Goal: Task Accomplishment & Management: Use online tool/utility

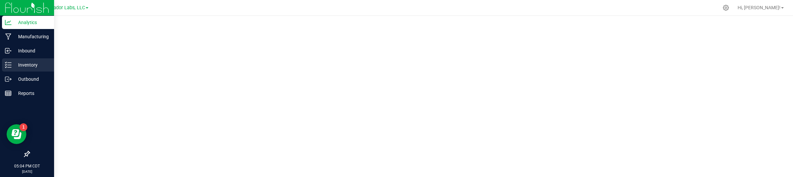
click at [34, 67] on p "Inventory" at bounding box center [32, 65] width 40 height 8
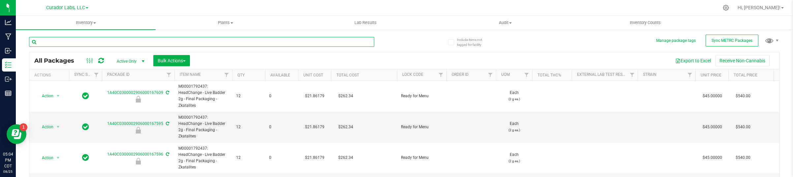
click at [216, 41] on input "text" at bounding box center [201, 42] width 345 height 10
paste input "M00001485022: HeadChange - Live Sugar 3.5g - Final Packaging - Ice Cream Paint …"
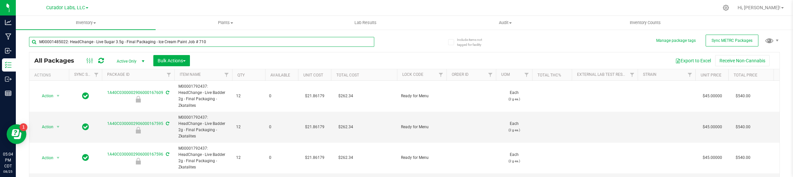
type input "M00001485022: HeadChange - Live Sugar 3.5g - Final Packaging - Ice Cream Paint …"
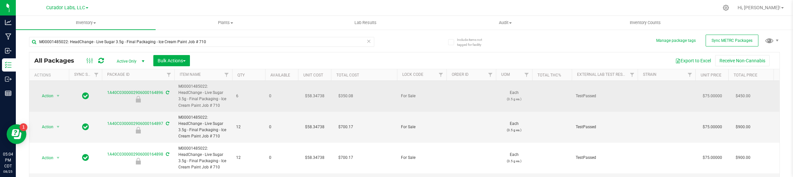
drag, startPoint x: 109, startPoint y: 97, endPoint x: 161, endPoint y: 97, distance: 51.4
click at [161, 97] on div at bounding box center [138, 99] width 74 height 7
drag, startPoint x: 163, startPoint y: 96, endPoint x: 106, endPoint y: 91, distance: 57.9
click at [106, 91] on div "1A40C0300002906000164896" at bounding box center [138, 96] width 74 height 13
copy div "1A40C0300002906000164896"
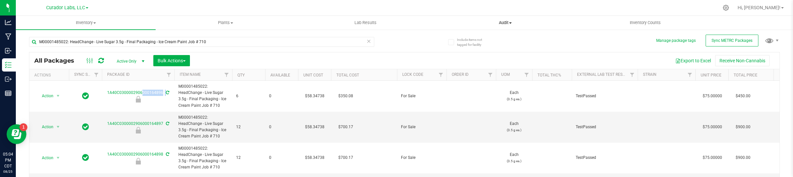
click at [506, 23] on span "Audit" at bounding box center [505, 23] width 139 height 6
click at [484, 50] on li "Package history" at bounding box center [505, 48] width 140 height 8
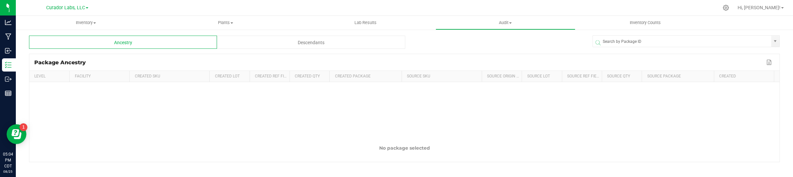
click at [599, 41] on span at bounding box center [687, 43] width 187 height 8
click at [599, 36] on input "NO DATA FOUND" at bounding box center [682, 42] width 178 height 12
paste input "1A40C0300002906000164896"
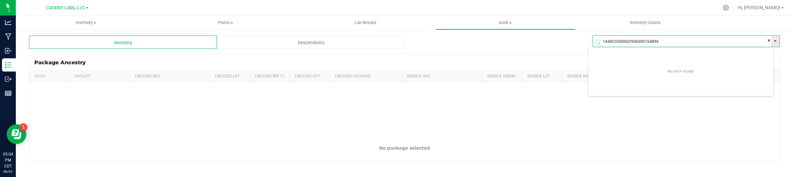
scroll to position [12, 185]
click at [605, 55] on li "1A40C0300002906000164896" at bounding box center [680, 53] width 185 height 11
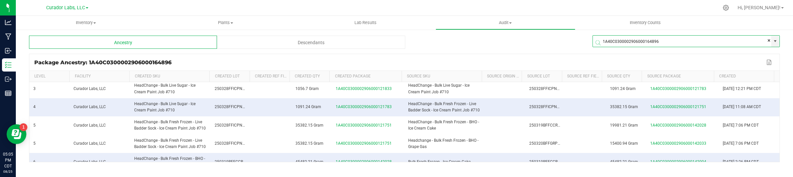
scroll to position [140, 0]
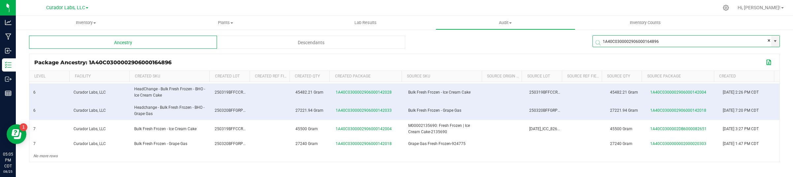
type input "1A40C0300002906000164896"
click at [764, 63] on button "Export to Excel" at bounding box center [769, 62] width 11 height 9
click at [703, 153] on td at bounding box center [682, 156] width 73 height 12
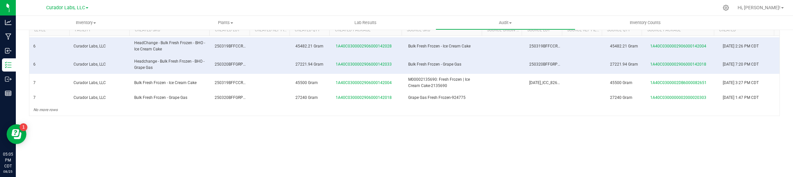
scroll to position [58, 0]
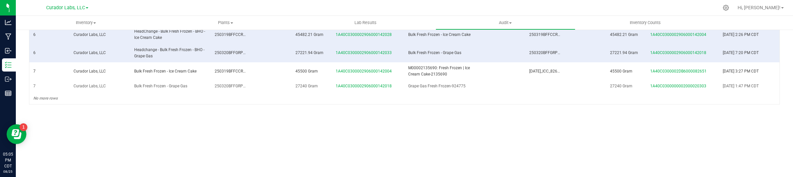
drag, startPoint x: 32, startPoint y: 96, endPoint x: 763, endPoint y: 84, distance: 731.8
copy tbody "0 Curador Labs, LLC M00001485022: HeadChange - Live Sugar 3.5g - Final Packagin…"
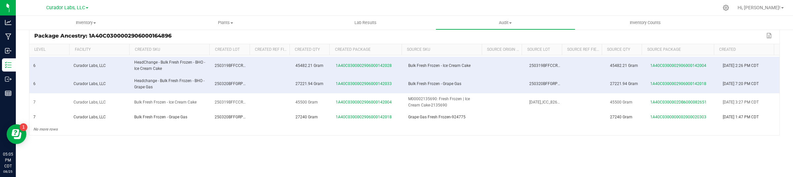
scroll to position [0, 0]
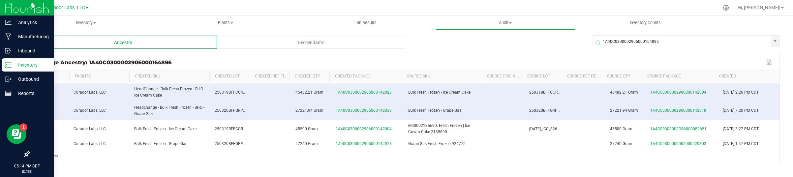
click at [10, 67] on icon at bounding box center [8, 65] width 7 height 7
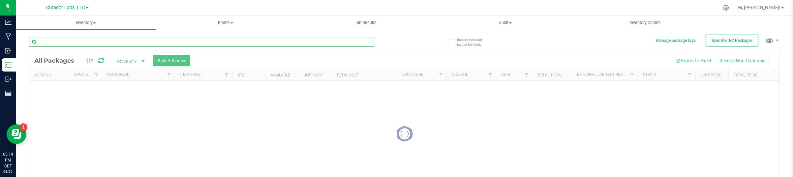
click at [134, 43] on input "text" at bounding box center [201, 42] width 345 height 10
paste input "M00001769998: HeadChange - Live Sugar 3.5g - Final Packaging - SuperHazey"
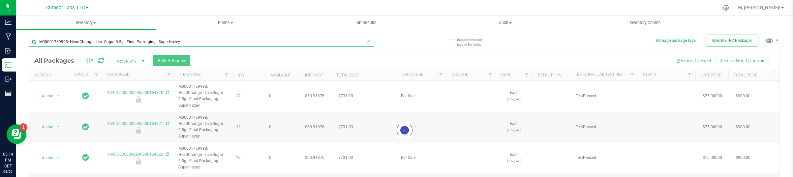
type input "M00001769998: HeadChange - Live Sugar 3.5g - Final Packaging - SuperHazey"
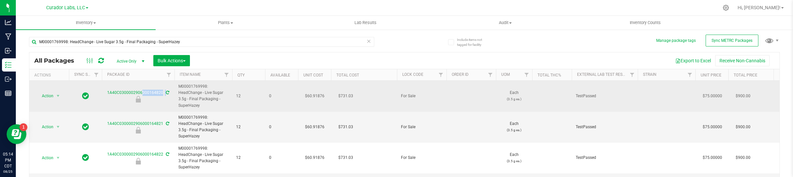
click at [103, 92] on div "1A40C0300002906000164820" at bounding box center [138, 96] width 74 height 13
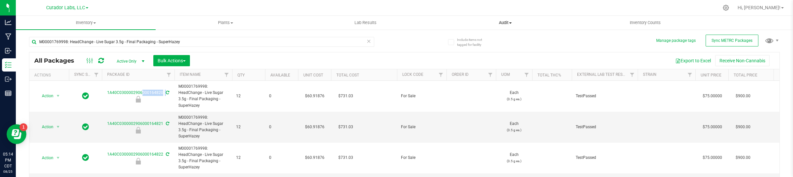
click at [501, 25] on span "Audit" at bounding box center [505, 23] width 139 height 6
click at [474, 47] on span "Package history" at bounding box center [461, 48] width 52 height 6
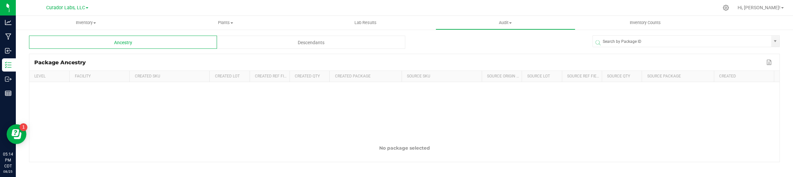
click at [603, 41] on span at bounding box center [687, 43] width 187 height 8
click at [603, 35] on div at bounding box center [685, 42] width 187 height 20
click at [603, 39] on span at bounding box center [687, 43] width 187 height 8
click at [602, 37] on input "NO DATA FOUND" at bounding box center [682, 42] width 178 height 12
paste input "1A40C0300002906000164820"
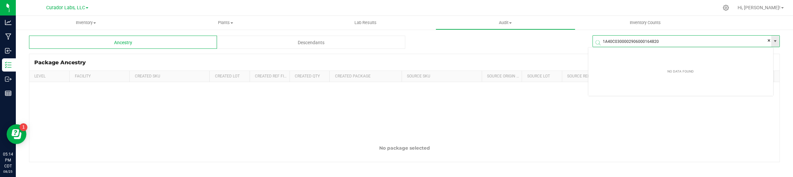
scroll to position [12, 185]
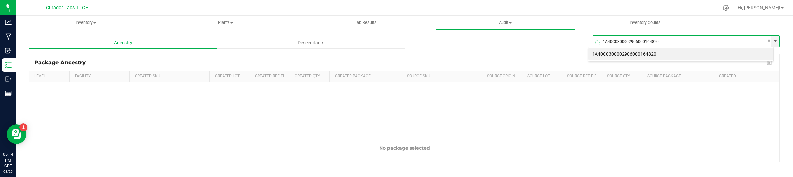
click at [607, 56] on li "1A40C0300002906000164820" at bounding box center [680, 53] width 185 height 11
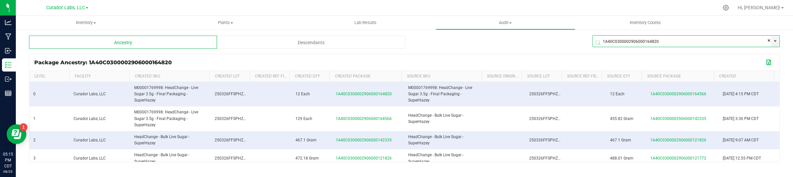
type input "1A40C0300002906000164820"
click at [764, 65] on button "Export to Excel" at bounding box center [769, 62] width 11 height 9
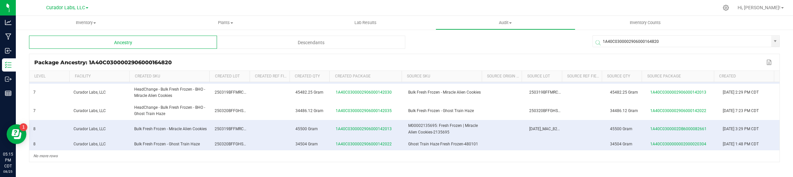
scroll to position [58, 0]
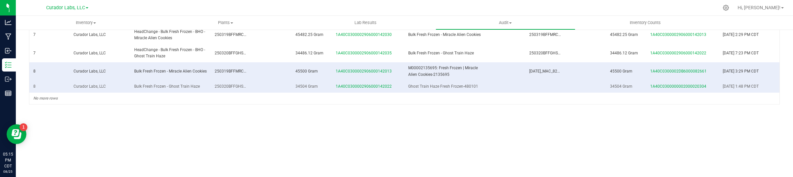
drag, startPoint x: 31, startPoint y: 94, endPoint x: 758, endPoint y: 84, distance: 726.8
copy tbody "0 Curador Labs, LLC M00001769998: HeadChange - Live Sugar 3.5g - Final Packagin…"
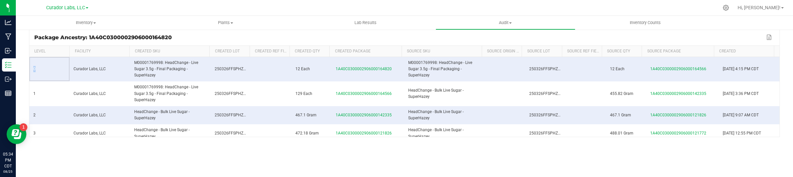
scroll to position [0, 0]
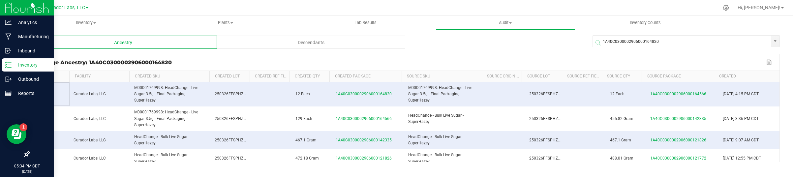
click at [11, 67] on div "Inventory" at bounding box center [28, 64] width 52 height 13
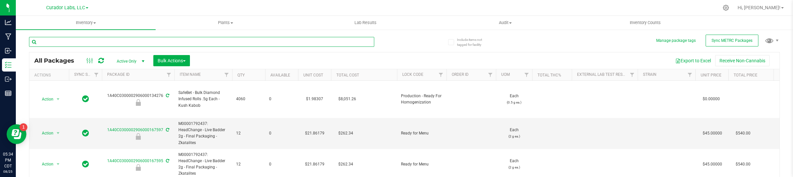
click at [254, 44] on input "text" at bounding box center [201, 42] width 345 height 10
paste input "M00002280936: Bubbles - AIO Vape Cart 1g - Final Packaging - Atomic Burst Sativa"
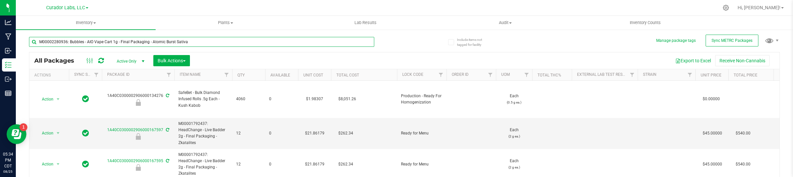
type input "M00002280936: Bubbles - AIO Vape Cart 1g - Final Packaging - Atomic Burst Sativa"
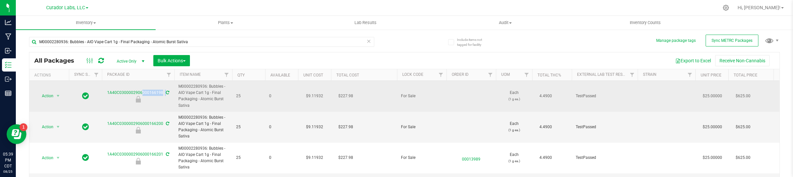
drag, startPoint x: 106, startPoint y: 94, endPoint x: 164, endPoint y: 91, distance: 58.1
click at [164, 91] on div "1A40C0300002906000166198" at bounding box center [138, 96] width 74 height 13
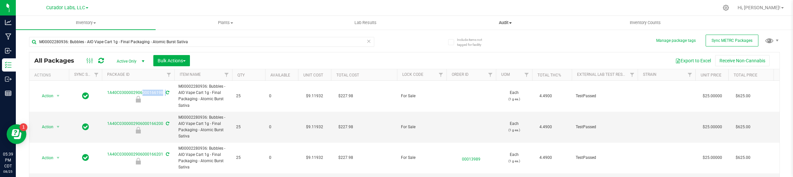
click at [516, 24] on span "Audit" at bounding box center [505, 23] width 139 height 6
click at [485, 49] on span "Package history" at bounding box center [461, 48] width 52 height 6
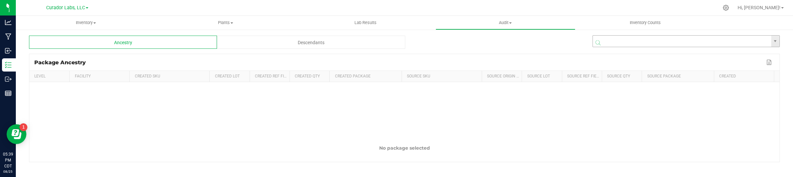
click at [625, 38] on input "NO DATA FOUND" at bounding box center [682, 42] width 178 height 12
paste input "1A40C0300002906000166198"
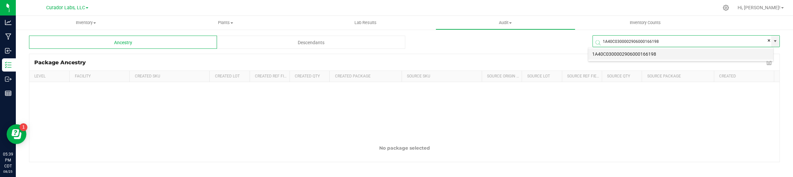
click at [622, 57] on li "1A40C0300002906000166198" at bounding box center [680, 53] width 185 height 11
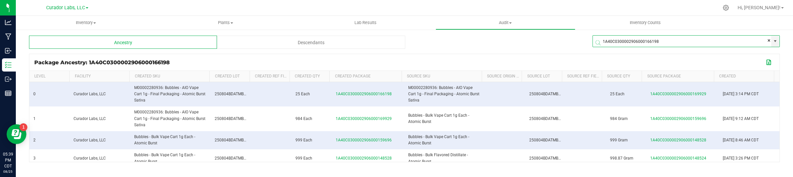
type input "1A40C0300002906000166198"
click at [764, 63] on button "Export to Excel" at bounding box center [769, 62] width 11 height 9
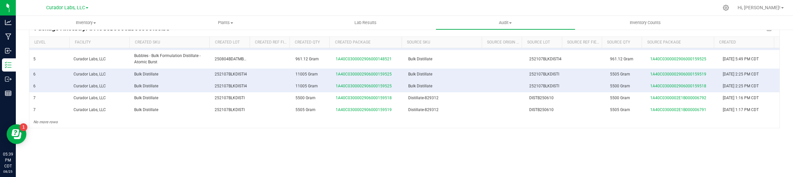
scroll to position [58, 0]
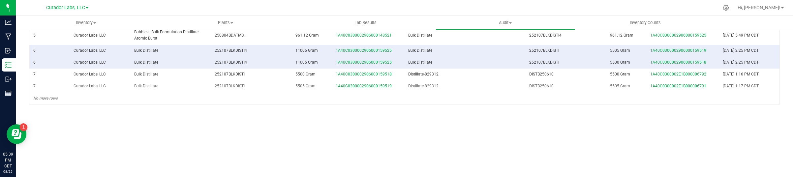
drag, startPoint x: 30, startPoint y: 91, endPoint x: 756, endPoint y: 81, distance: 726.8
click at [756, 81] on tbody "0 Curador Labs, LLC M00002280936: Bubbles - AIO Vape Cart 1g - Final Packaging …" at bounding box center [404, 14] width 750 height 182
copy tbody "0 Curador Labs, LLC M00002280936: Bubbles - AIO Vape Cart 1g - Final Packaging …"
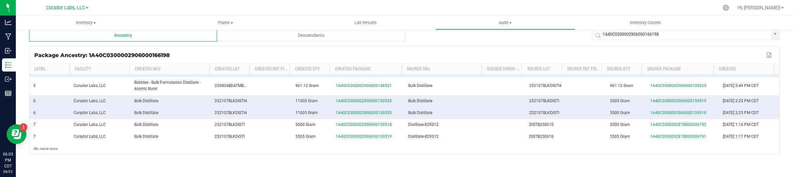
scroll to position [0, 0]
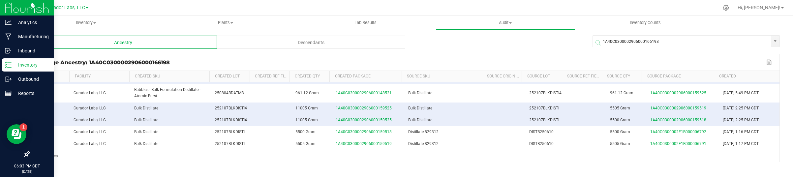
click at [30, 68] on p "Inventory" at bounding box center [32, 65] width 40 height 8
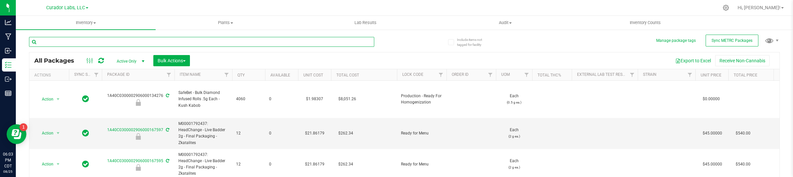
click at [87, 39] on input "text" at bounding box center [201, 42] width 345 height 10
paste input "M00002271722: Bubbles - AIO Vape Cart 1g - Final Packaging - Blue Raz Indica"
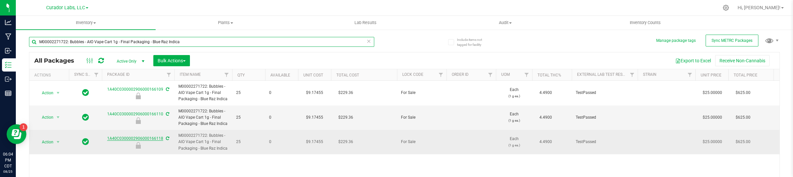
type input "M00002271722: Bubbles - AIO Vape Cart 1g - Final Packaging - Blue Raz Indica"
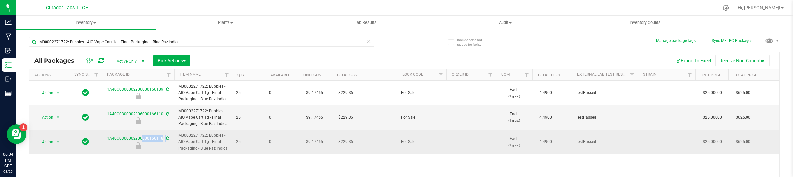
drag, startPoint x: 106, startPoint y: 138, endPoint x: 166, endPoint y: 142, distance: 60.8
click at [166, 142] on div "1A40C0300002906000166118" at bounding box center [138, 141] width 74 height 13
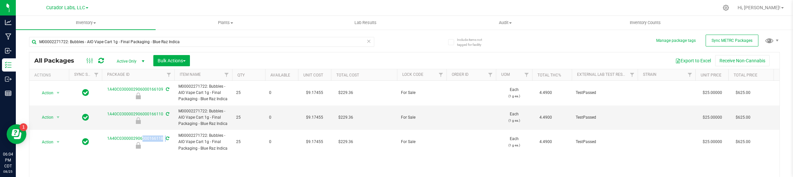
copy tr "1A40C0300002906000166118"
click at [504, 23] on span "Audit" at bounding box center [505, 23] width 139 height 6
click at [498, 49] on li "Package history" at bounding box center [505, 48] width 140 height 8
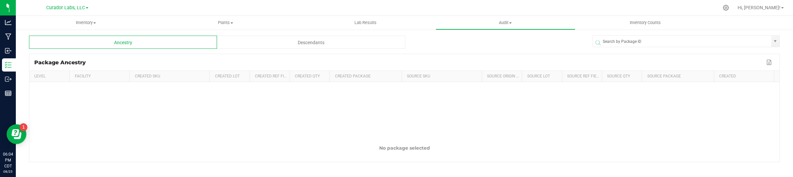
click at [633, 40] on span at bounding box center [687, 43] width 187 height 8
click at [632, 39] on span at bounding box center [687, 43] width 187 height 8
click at [629, 37] on input "NO DATA FOUND" at bounding box center [682, 42] width 178 height 12
paste input "1A40C0300002906000166118"
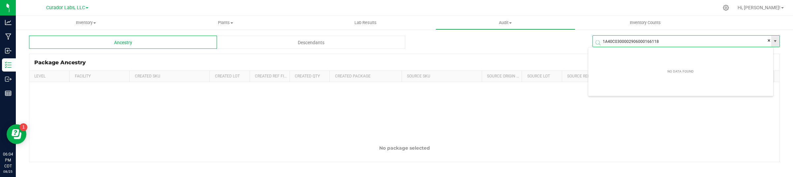
scroll to position [12, 185]
click at [644, 50] on li "1A40C0300002906000166118" at bounding box center [680, 53] width 185 height 11
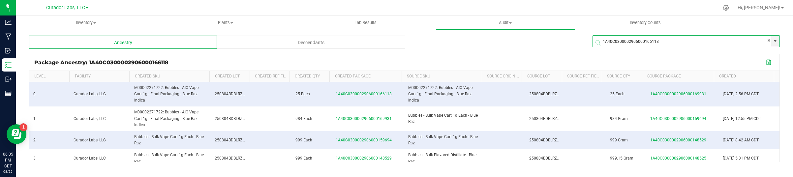
type input "1A40C0300002906000166118"
click at [764, 63] on button "Export to Excel" at bounding box center [769, 62] width 11 height 9
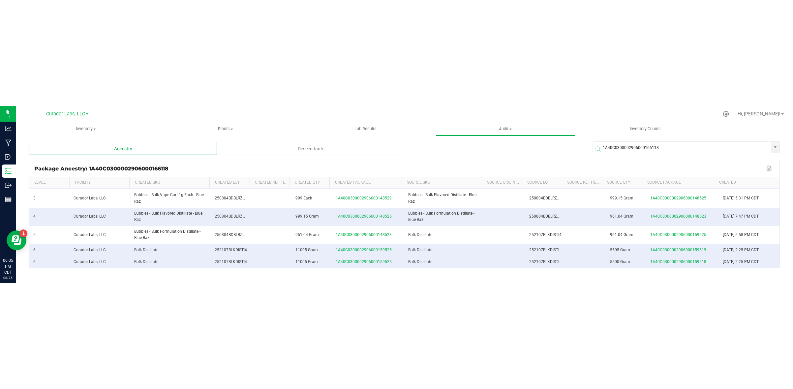
scroll to position [103, 0]
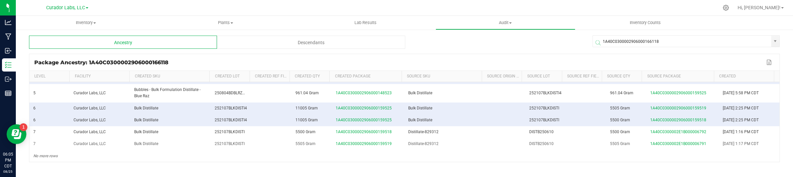
drag, startPoint x: 30, startPoint y: 91, endPoint x: 760, endPoint y: 144, distance: 731.6
click at [760, 144] on tbody "0 Curador Labs, LLC M00002271722: Bubbles - AIO Vape Cart 1g - Final Packaging …" at bounding box center [404, 71] width 750 height 182
copy tbody "0 Curador Labs, LLC M00002271722: Bubbles - AIO Vape Cart 1g - Final Packaging …"
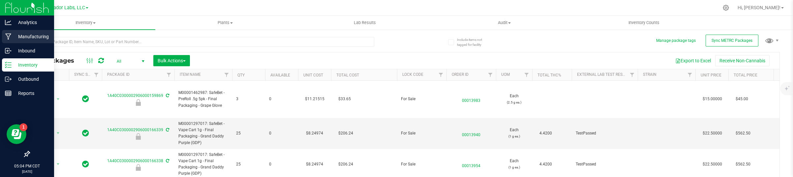
scroll to position [165, 0]
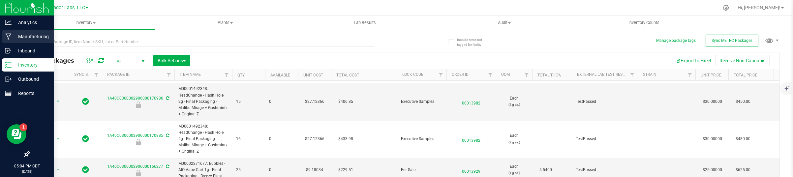
click at [11, 39] on div "Manufacturing" at bounding box center [28, 36] width 52 height 13
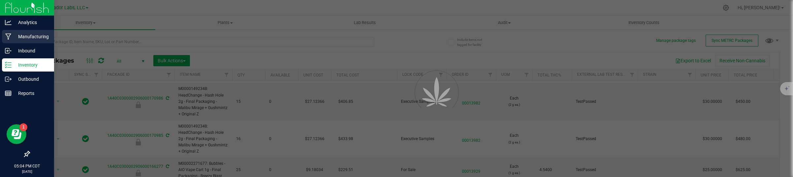
click at [42, 36] on p "Manufacturing" at bounding box center [32, 37] width 40 height 8
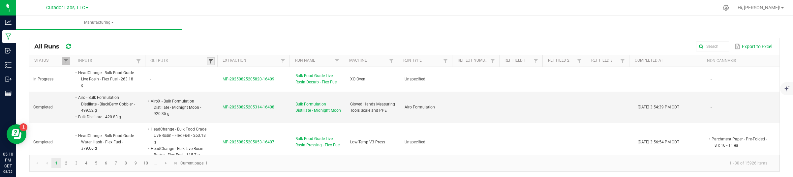
click at [209, 62] on span at bounding box center [210, 61] width 5 height 5
click at [222, 75] on input "text" at bounding box center [243, 75] width 68 height 10
paste input "M00001485022: HeadChange - Live Sugar 3.5g - Final Packaging - Ice Cream Paint …"
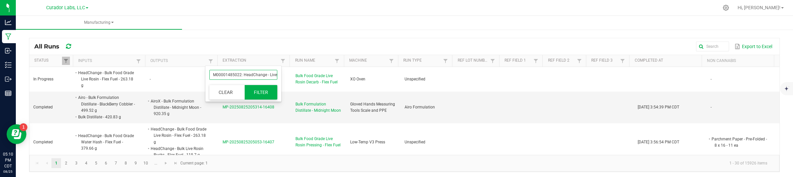
scroll to position [0, 99]
type input "M00001485022: HeadChange - Live Sugar 3.5g - Final Packaging - Ice Cream Paint …"
click at [255, 93] on button "Filter" at bounding box center [261, 92] width 33 height 15
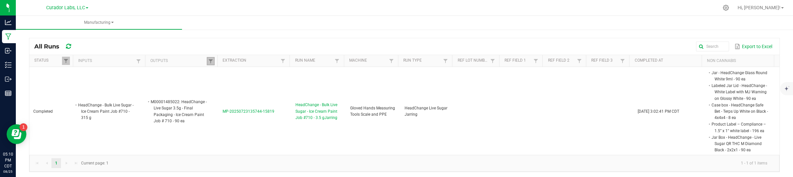
click at [212, 62] on link at bounding box center [211, 61] width 8 height 8
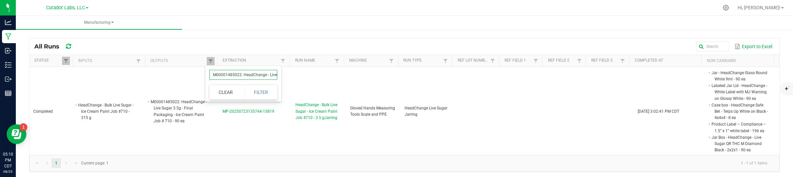
click at [215, 74] on input "M00001485022: HeadChange - Live Sugar 3.5g - Final Packaging - Ice Cream Paint …" at bounding box center [243, 75] width 68 height 10
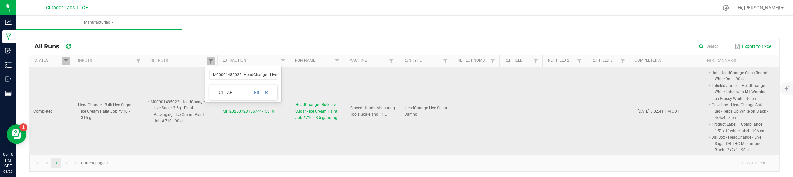
click at [189, 153] on td "M00001485022: HeadChange - Live Sugar 3.5g - Final Packaging - Ice Cream Paint …" at bounding box center [182, 111] width 73 height 89
click at [223, 115] on td "MP-20250723135744-15819" at bounding box center [255, 111] width 73 height 89
drag, startPoint x: 218, startPoint y: 114, endPoint x: 282, endPoint y: 109, distance: 64.2
click at [282, 109] on td "MP-20250723135744-15819" at bounding box center [255, 111] width 73 height 89
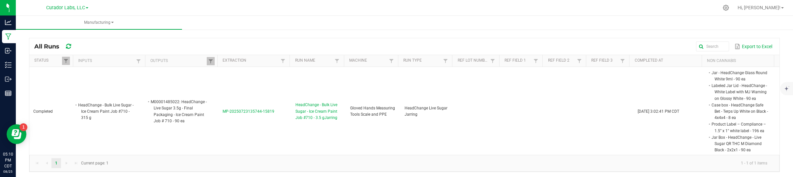
copy span "MP-20250723135744-15819"
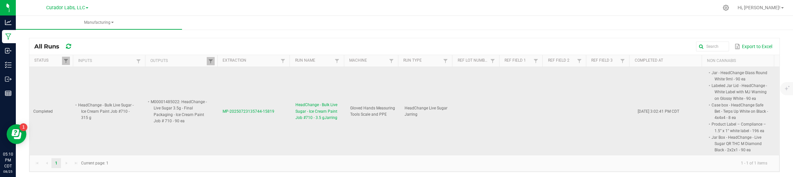
click at [590, 103] on td at bounding box center [612, 111] width 44 height 89
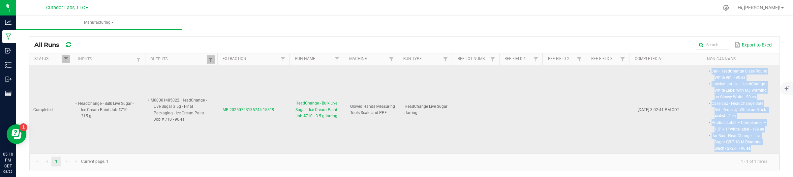
drag, startPoint x: 700, startPoint y: 70, endPoint x: 744, endPoint y: 150, distance: 92.2
click at [768, 68] on span "Jar - HeadChange Glass Round White 9ml - 90 ea Labeled Jar Lid - HeadChange - W…" at bounding box center [768, 68] width 0 height 0
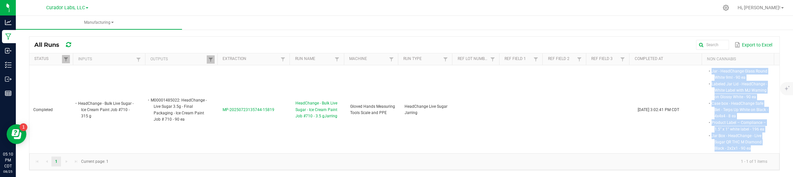
copy span "Jar - HeadChange Glass Round White 9ml - 90 ea Labeled Jar Lid - HeadChange - W…"
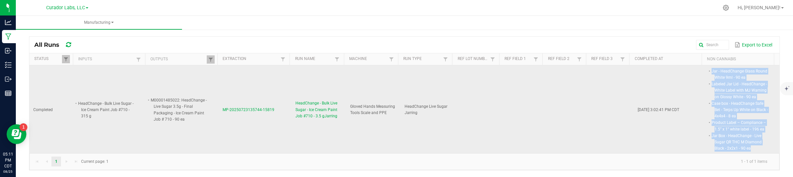
click at [238, 110] on span "MP-20250723135744-15819" at bounding box center [248, 109] width 52 height 5
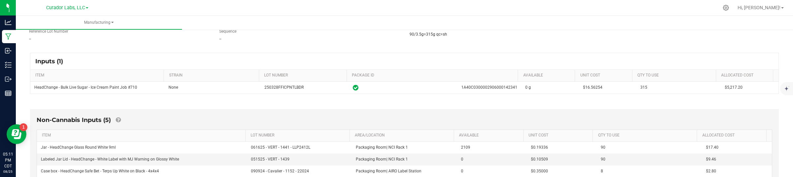
scroll to position [124, 0]
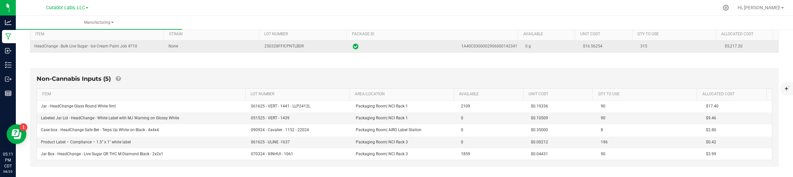
click at [583, 46] on span "$16.56254" at bounding box center [592, 46] width 19 height 5
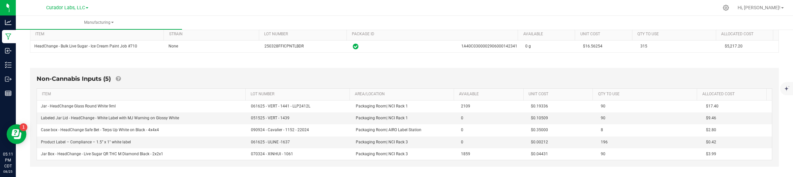
copy span "16.56254"
click at [639, 75] on div "Non-Cannabis Inputs (5)" at bounding box center [404, 81] width 735 height 14
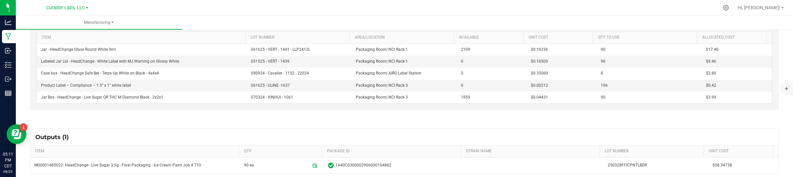
scroll to position [240, 0]
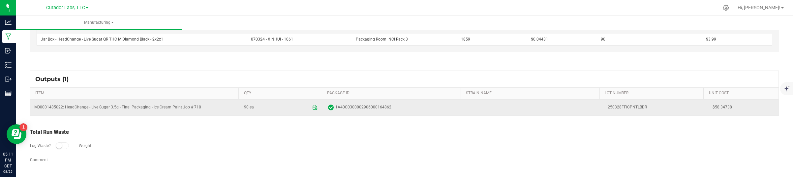
click at [713, 103] on td "$58.34738" at bounding box center [743, 108] width 70 height 16
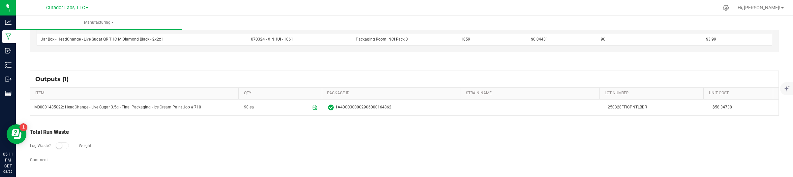
copy span "58.34738"
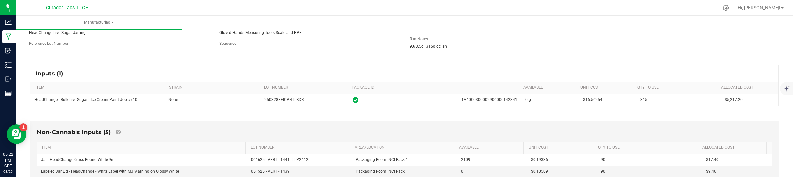
scroll to position [0, 0]
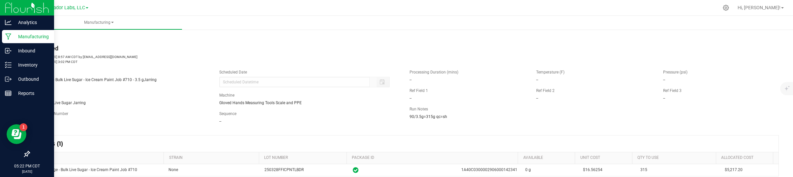
click at [20, 38] on p "Manufacturing" at bounding box center [32, 37] width 40 height 8
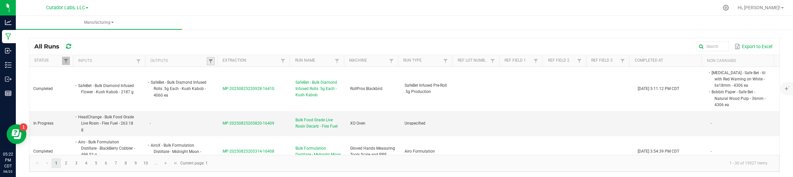
click at [207, 63] on link at bounding box center [211, 61] width 8 height 8
click at [217, 75] on input "text" at bounding box center [243, 75] width 68 height 10
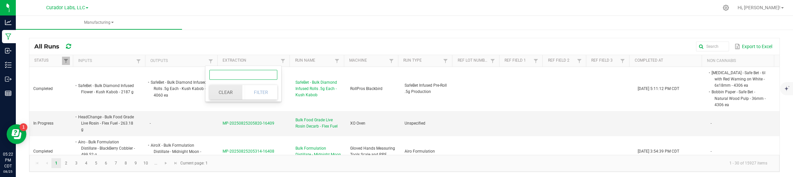
paste input "HeadChange - Bulk Fresh Frozen - Live Sugar Sock - SuperHazey"
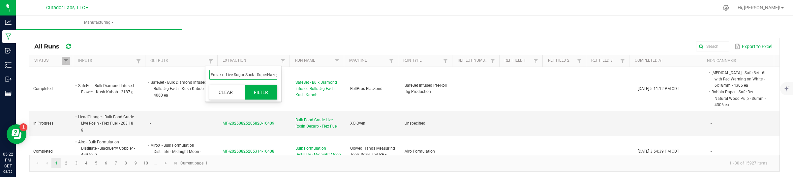
type input "HeadChange - Bulk Fresh Frozen - Live Sugar Sock - SuperHazey"
click at [248, 91] on button "Filter" at bounding box center [261, 92] width 33 height 15
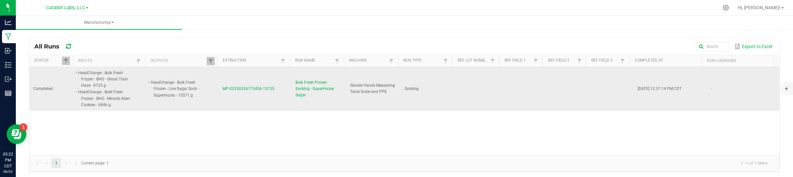
drag, startPoint x: 217, startPoint y: 91, endPoint x: 270, endPoint y: 98, distance: 54.2
click at [270, 98] on td "MP-20250326173456-13735" at bounding box center [255, 89] width 73 height 44
copy span "MP-20250326173456-13735"
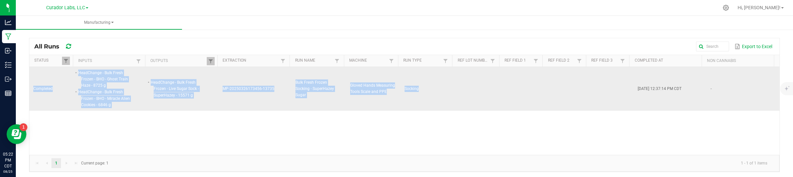
drag, startPoint x: 556, startPoint y: 94, endPoint x: 432, endPoint y: 72, distance: 125.9
click at [654, 86] on tr "Completed HeadChange - Bulk Fresh Frozen - BHO - Ghost Train Haze - 8725 g Head…" at bounding box center [404, 89] width 750 height 44
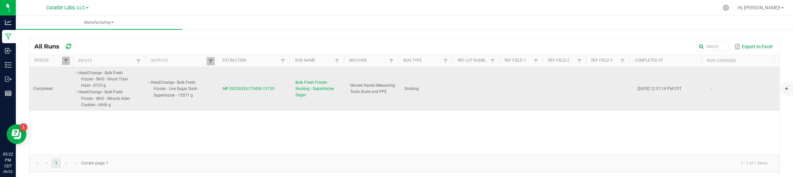
click at [232, 90] on span "MP-20250326173456-13735" at bounding box center [248, 88] width 52 height 5
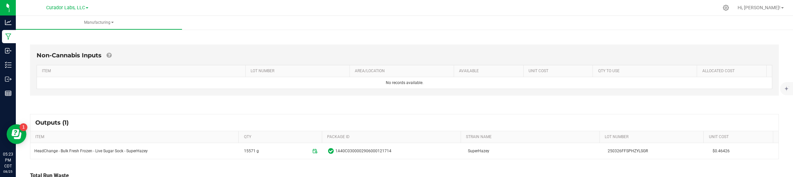
scroll to position [204, 0]
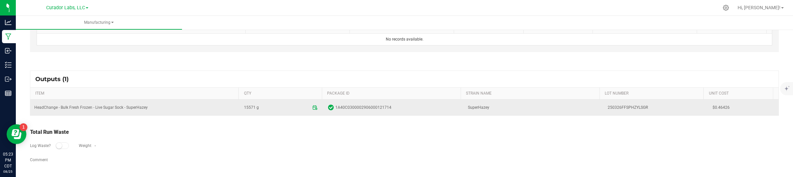
click at [713, 108] on span "$0.46426" at bounding box center [743, 107] width 62 height 6
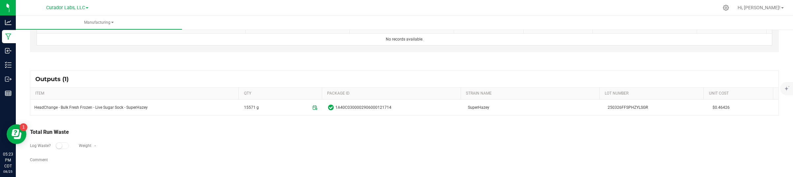
copy span "0.46426"
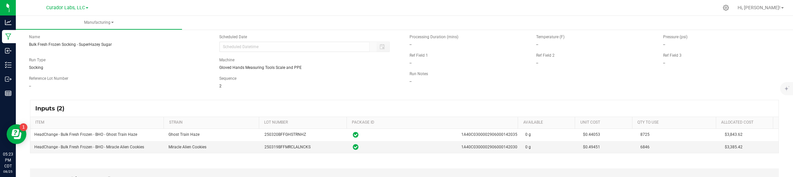
scroll to position [82, 0]
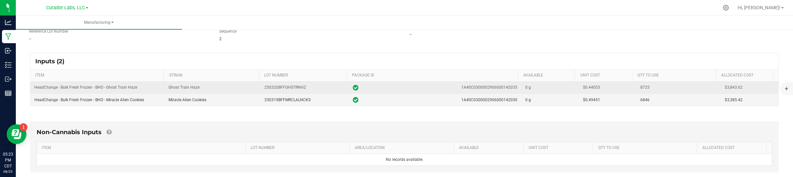
click at [583, 88] on span "$0.44053" at bounding box center [591, 87] width 17 height 5
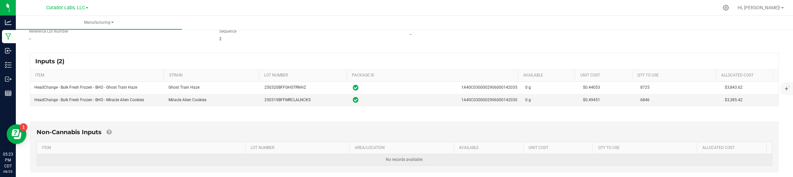
copy span "0.44053"
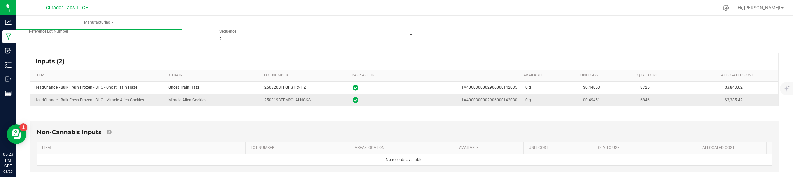
click at [583, 98] on td "$0.49451" at bounding box center [608, 100] width 58 height 12
copy span "0.49451"
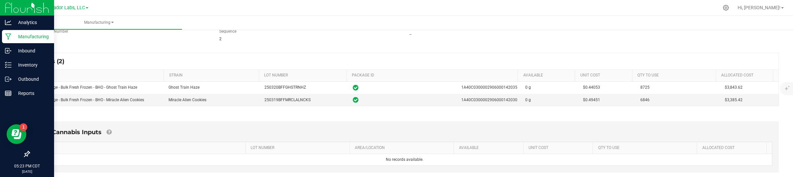
click at [31, 34] on p "Manufacturing" at bounding box center [32, 37] width 40 height 8
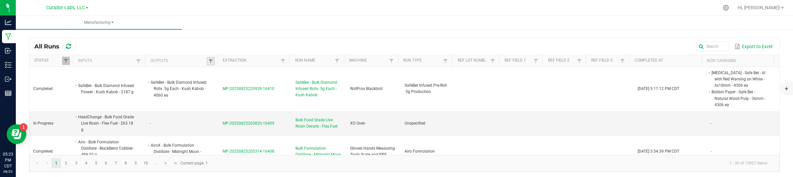
click at [207, 62] on link at bounding box center [211, 61] width 8 height 8
click at [247, 77] on input "text" at bounding box center [243, 75] width 68 height 10
paste input "HeadChange - Bulk Live Sugar - SuperHazey"
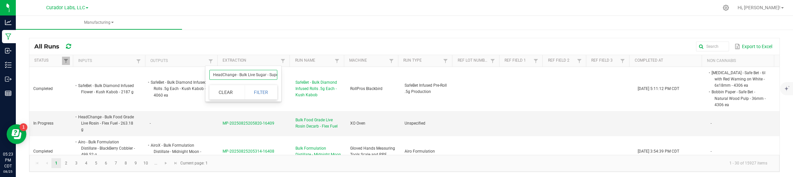
scroll to position [0, 13]
type input "HeadChange - Bulk Live Sugar - SuperHazey"
click at [259, 96] on button "Filter" at bounding box center [261, 92] width 33 height 15
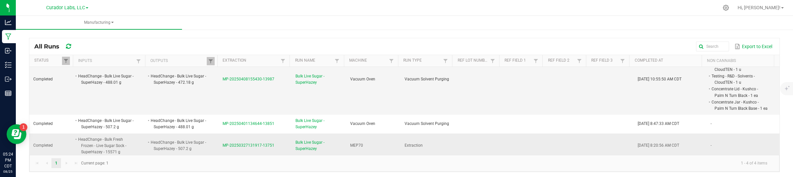
scroll to position [42, 0]
drag, startPoint x: 218, startPoint y: 142, endPoint x: 271, endPoint y: 144, distance: 53.1
click at [271, 144] on td "MP-20250327131917-13751" at bounding box center [255, 144] width 73 height 25
copy span "MP-20250327131917-13751"
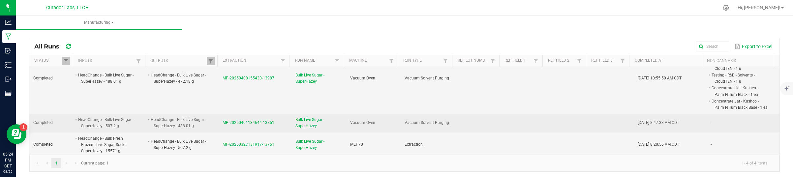
drag, startPoint x: 225, startPoint y: 124, endPoint x: 274, endPoint y: 121, distance: 48.9
click at [274, 121] on td "MP-20250401134644-13851" at bounding box center [255, 123] width 73 height 18
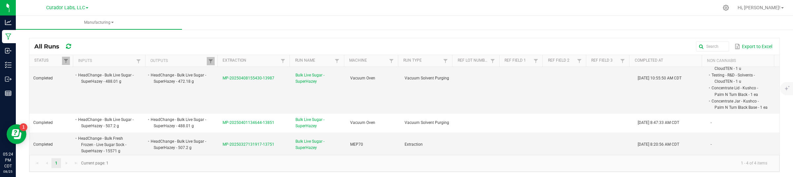
copy span "MP-20250401134644-13851"
click at [739, 94] on li "Concentrate Lid - Kushco - Palm N Turn Black - 1 ea" at bounding box center [739, 91] width 58 height 13
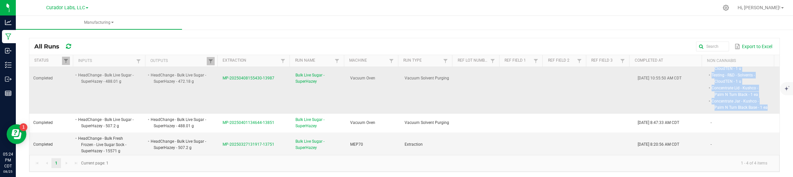
drag, startPoint x: 700, startPoint y: 92, endPoint x: 755, endPoint y: 105, distance: 56.3
click at [768, 46] on span "Testing - R&D - Potency - CloudTEN - 1 u Testing - R&D - Metals - CloudTEN - 1 …" at bounding box center [768, 46] width 0 height 0
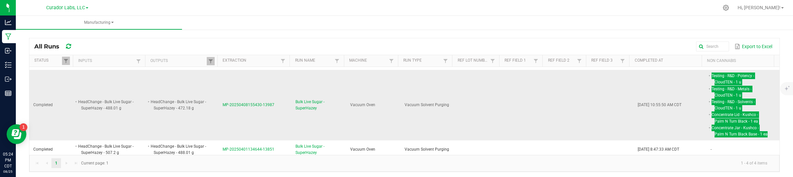
scroll to position [0, 0]
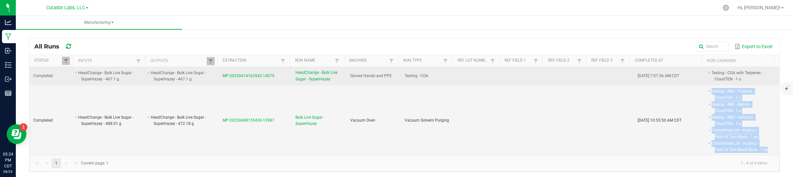
click at [716, 73] on li "Testing - COA with Terpenes - CloudTEN - 1 u" at bounding box center [739, 76] width 58 height 13
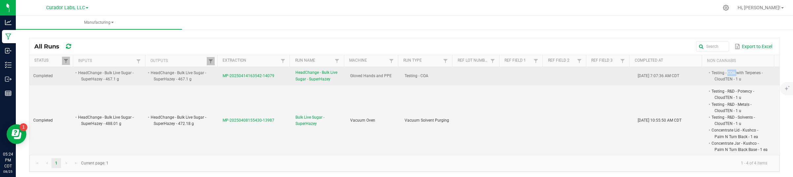
click at [716, 73] on li "Testing - COA with Terpenes - CloudTEN - 1 u" at bounding box center [739, 76] width 58 height 13
drag, startPoint x: 242, startPoint y: 76, endPoint x: 273, endPoint y: 71, distance: 31.0
click at [273, 71] on td "MP-20250414163542-14079" at bounding box center [255, 76] width 73 height 18
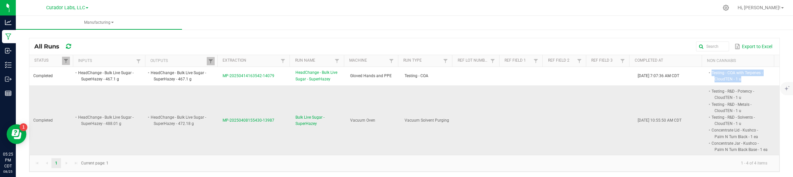
drag, startPoint x: 262, startPoint y: 119, endPoint x: 218, endPoint y: 119, distance: 44.8
click at [219, 119] on td "MP-20250408155430-13987" at bounding box center [255, 120] width 73 height 71
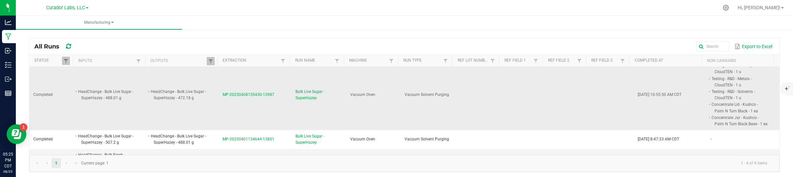
scroll to position [42, 0]
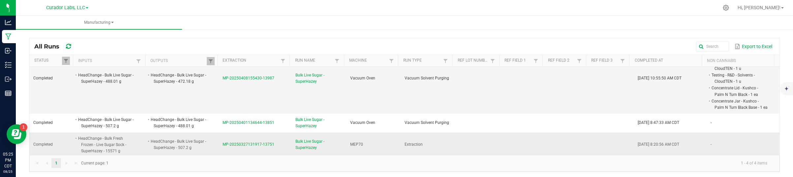
click at [224, 142] on span "MP-20250327131917-13751" at bounding box center [248, 144] width 52 height 5
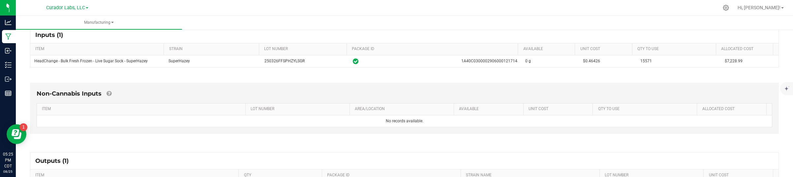
scroll to position [124, 0]
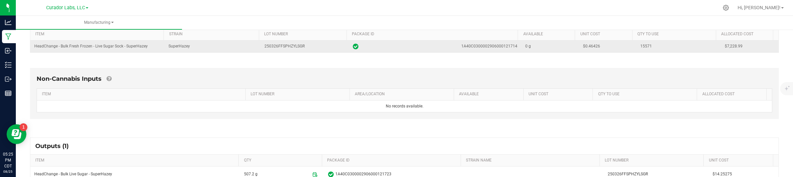
click at [585, 47] on span "$0.46426" at bounding box center [591, 46] width 17 height 5
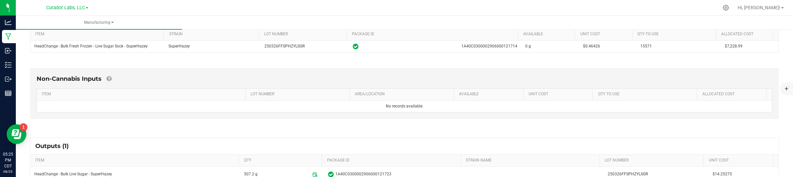
click at [675, 118] on div "Non-Cannabis Inputs ITEM LOT NUMBER AREA/LOCATION AVAILABLE Unit Cost QTY TO US…" at bounding box center [404, 93] width 749 height 51
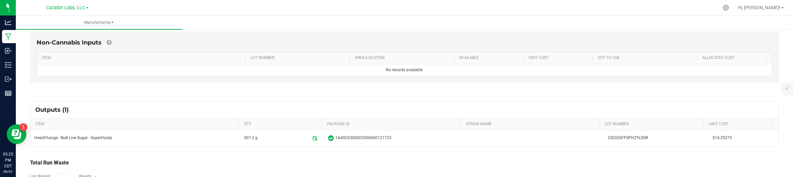
scroll to position [192, 0]
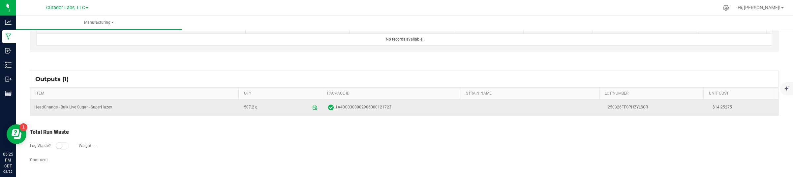
click at [712, 106] on span "$14.25275" at bounding box center [743, 107] width 62 height 6
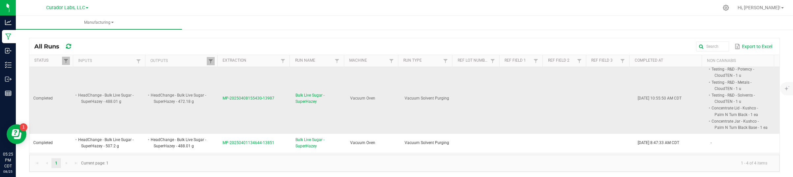
scroll to position [42, 0]
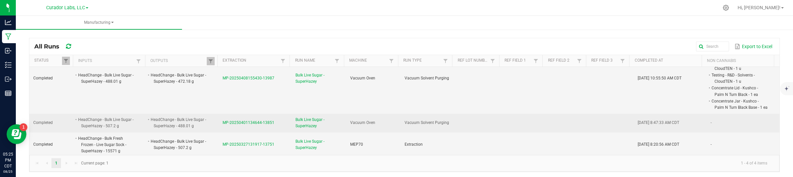
click at [223, 123] on span "MP-20250401134644-13851" at bounding box center [248, 122] width 52 height 5
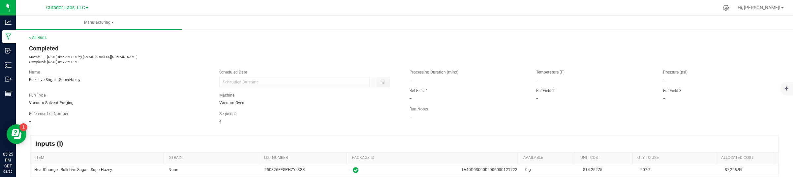
scroll to position [124, 0]
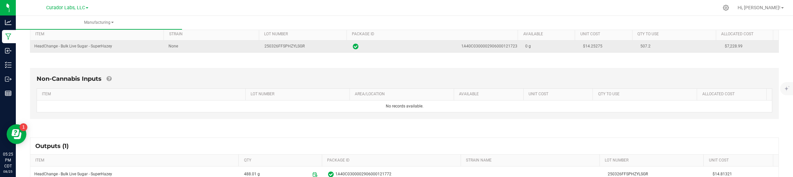
click at [724, 47] on span "$7,228.99" at bounding box center [733, 46] width 18 height 5
click at [583, 47] on span "$14.25275" at bounding box center [592, 46] width 19 height 5
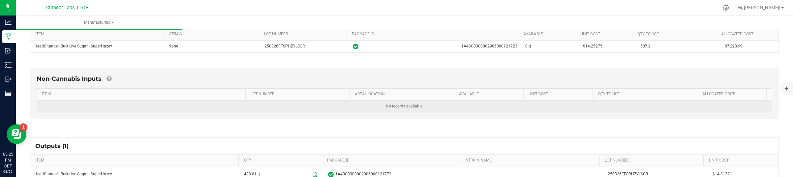
click at [625, 111] on td "No records available." at bounding box center [404, 107] width 735 height 12
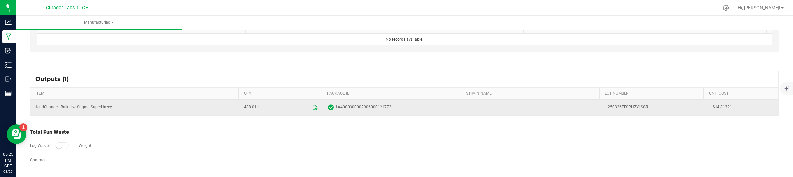
click at [712, 106] on span "$14.81321" at bounding box center [743, 107] width 62 height 6
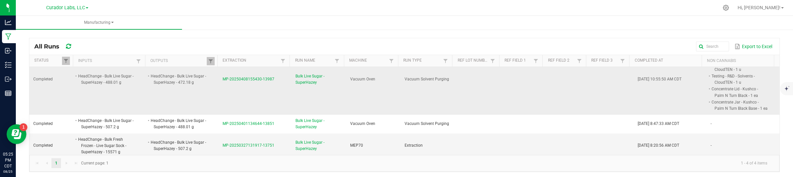
scroll to position [42, 0]
click at [243, 76] on span "MP-20250408155430-13987" at bounding box center [248, 78] width 52 height 5
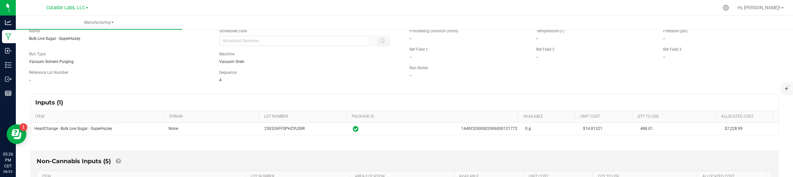
scroll to position [82, 0]
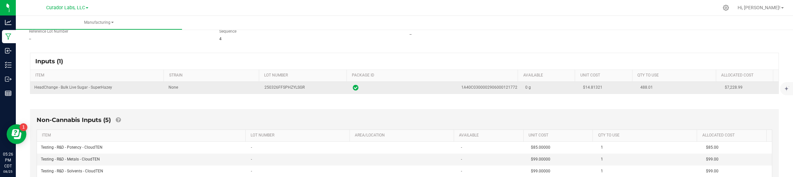
click at [587, 91] on td "$14.81321" at bounding box center [608, 88] width 58 height 12
click at [585, 88] on span "$14.81321" at bounding box center [592, 87] width 19 height 5
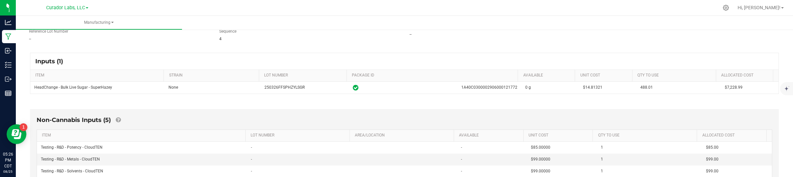
click at [615, 114] on div "Non-Cannabis Inputs (5) ITEM LOT NUMBER AREA/LOCATION AVAILABLE Unit Cost QTY T…" at bounding box center [404, 158] width 749 height 99
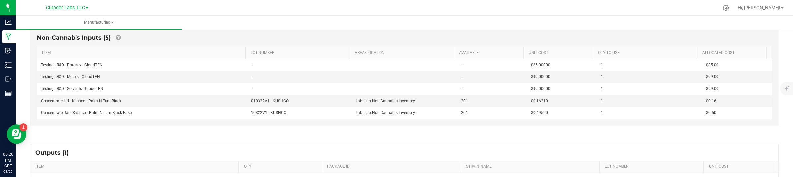
scroll to position [240, 0]
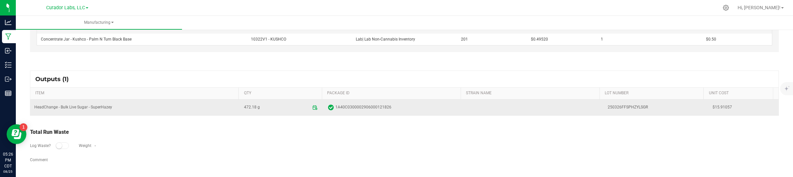
click at [712, 109] on span "$15.91057" at bounding box center [743, 107] width 62 height 6
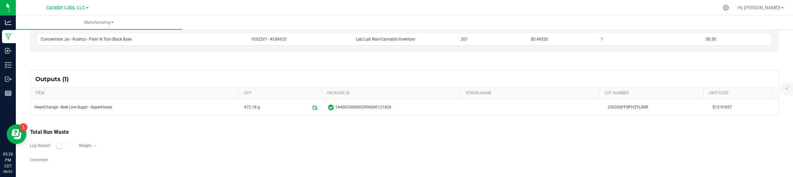
click at [471, 132] on div "Total Run Waste" at bounding box center [404, 132] width 749 height 8
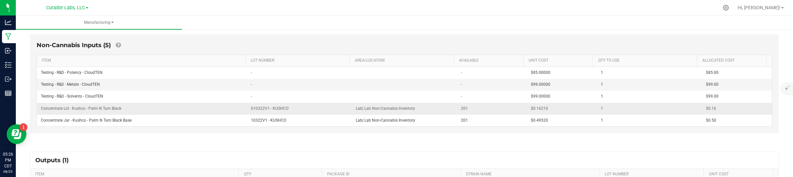
click at [531, 110] on span "$0.16210" at bounding box center [539, 108] width 17 height 5
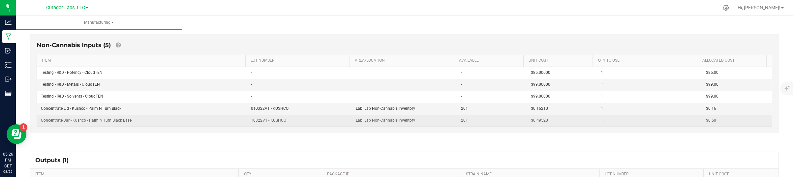
click at [531, 120] on span "$0.49520" at bounding box center [539, 120] width 17 height 5
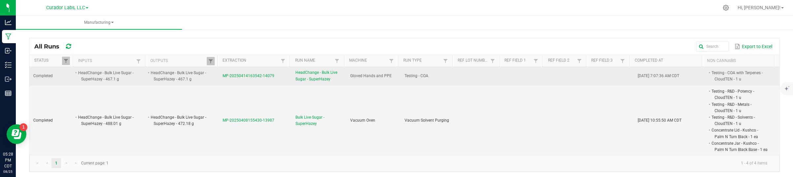
click at [231, 76] on span "MP-20250414163542-14079" at bounding box center [248, 76] width 52 height 5
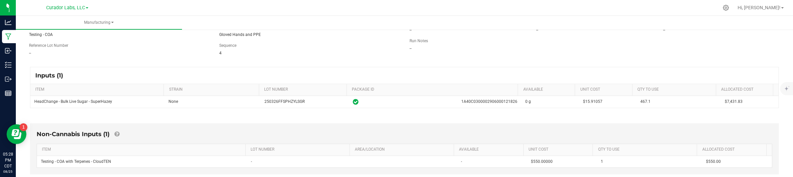
scroll to position [124, 0]
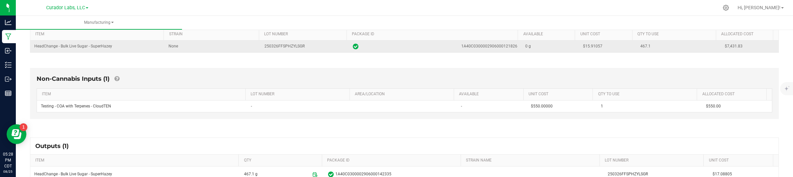
click at [587, 48] on span "$15.91057" at bounding box center [592, 46] width 19 height 5
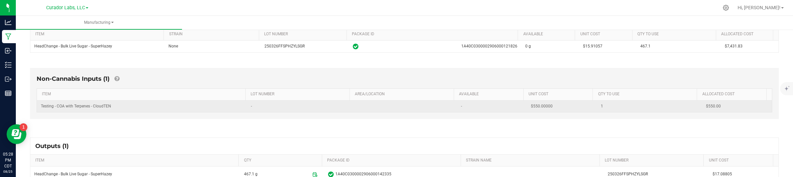
click at [537, 108] on span "$550.00000" at bounding box center [542, 106] width 22 height 5
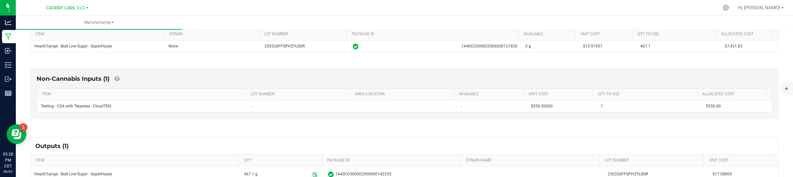
click at [647, 147] on div "Outputs (1)" at bounding box center [404, 146] width 748 height 16
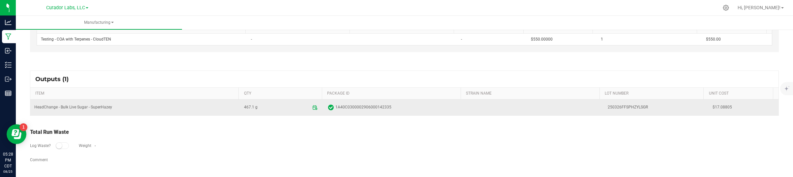
scroll to position [192, 0]
click at [712, 108] on span "$17.08805" at bounding box center [743, 107] width 62 height 6
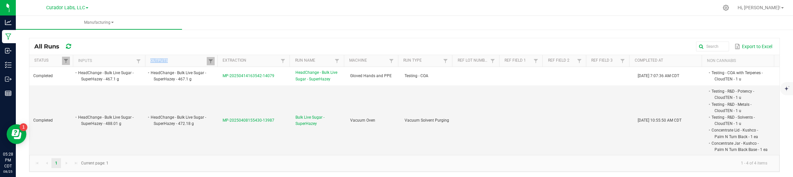
click at [205, 59] on th "Outputs" at bounding box center [181, 61] width 72 height 12
click at [208, 63] on span at bounding box center [210, 61] width 5 height 5
click at [218, 74] on input "HeadChange - Bulk Live Sugar - SuperHazey" at bounding box center [243, 75] width 68 height 10
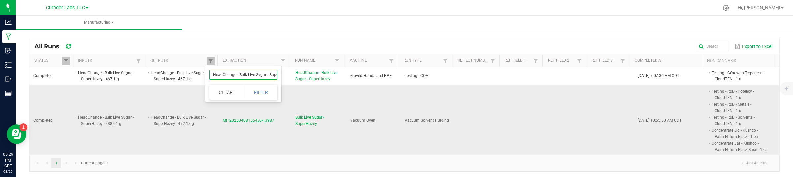
paste input "M00001769998: HeadChange - Live Sugar 3.5g - Final Packaging"
type input "M00001769998: HeadChange - Live Sugar 3.5g - Final Packaging - SuperHazey"
click at [264, 94] on button "Filter" at bounding box center [261, 92] width 33 height 15
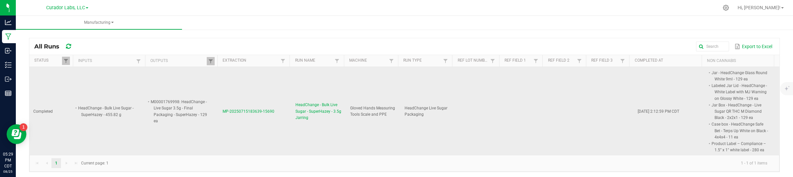
scroll to position [2, 0]
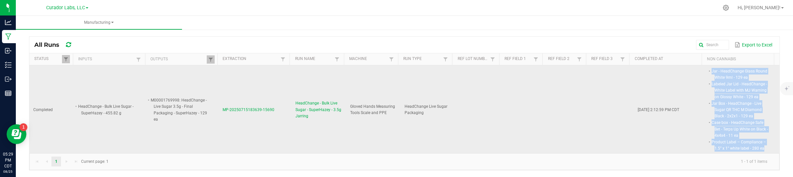
drag, startPoint x: 700, startPoint y: 73, endPoint x: 752, endPoint y: 148, distance: 91.6
click at [768, 68] on span "Jar - HeadChange Glass Round White 9ml - 129 ea Labeled Jar Lid - HeadChange - …" at bounding box center [768, 68] width 0 height 0
drag, startPoint x: 263, startPoint y: 110, endPoint x: 220, endPoint y: 114, distance: 43.0
click at [220, 114] on td "MP-20250715183639-15690" at bounding box center [255, 109] width 73 height 89
click at [229, 109] on span "MP-20250715183639-15690" at bounding box center [248, 109] width 52 height 5
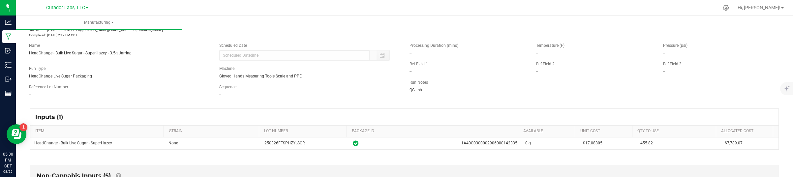
scroll to position [82, 0]
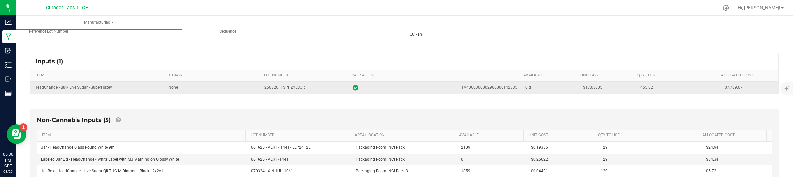
click at [583, 88] on span "$17.08805" at bounding box center [592, 87] width 19 height 5
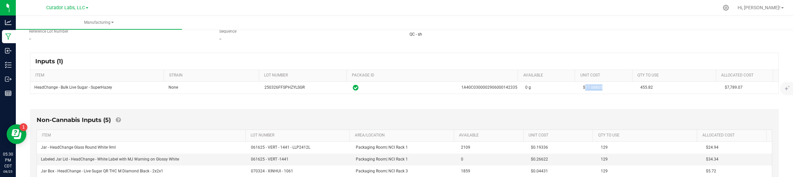
click at [644, 116] on div "Non-Cannabis Inputs (5)" at bounding box center [404, 123] width 735 height 14
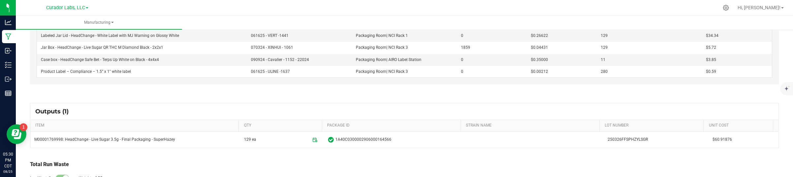
scroll to position [246, 0]
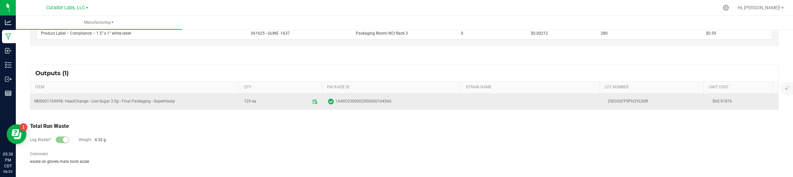
click at [712, 103] on span "$60.91876" at bounding box center [743, 101] width 62 height 6
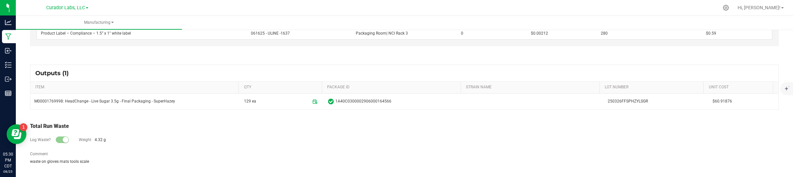
click at [499, 124] on div "Total Run Waste" at bounding box center [404, 126] width 749 height 8
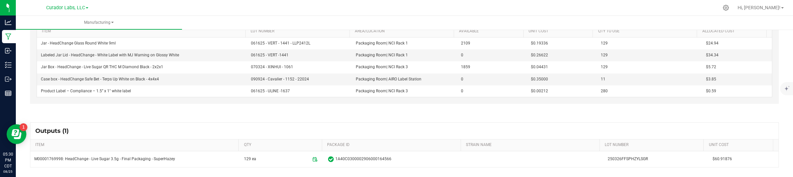
scroll to position [163, 0]
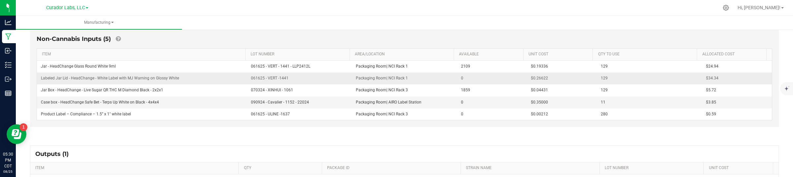
click at [528, 73] on td "$0.26622" at bounding box center [562, 79] width 70 height 12
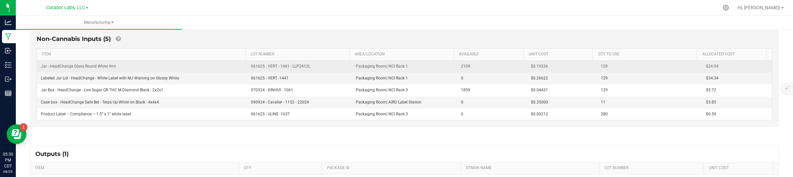
click at [531, 68] on span "$0.19336" at bounding box center [539, 66] width 17 height 5
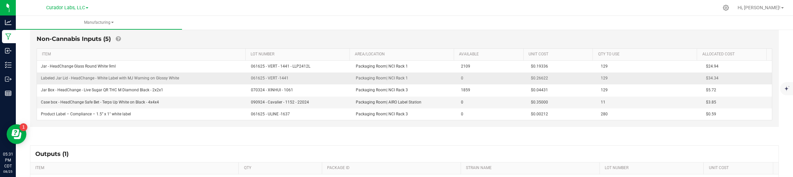
click at [529, 83] on td "$0.26622" at bounding box center [562, 79] width 70 height 12
click at [531, 80] on span "$0.26622" at bounding box center [539, 78] width 17 height 5
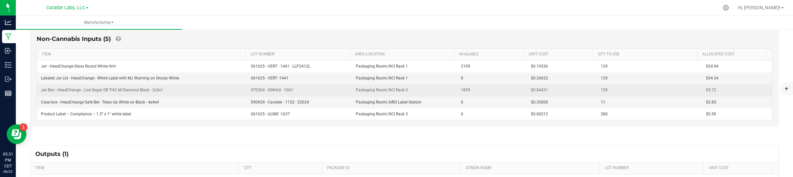
click at [531, 91] on span "$0.04431" at bounding box center [539, 90] width 17 height 5
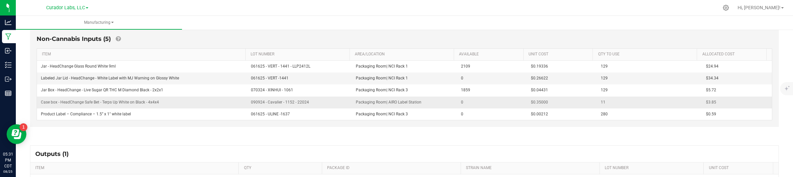
click at [536, 102] on span "$0.35000" at bounding box center [539, 102] width 17 height 5
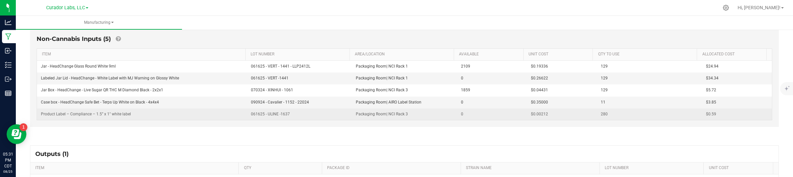
click at [531, 115] on span "$0.00212" at bounding box center [539, 114] width 17 height 5
click at [531, 114] on span "$0.00212" at bounding box center [539, 114] width 17 height 5
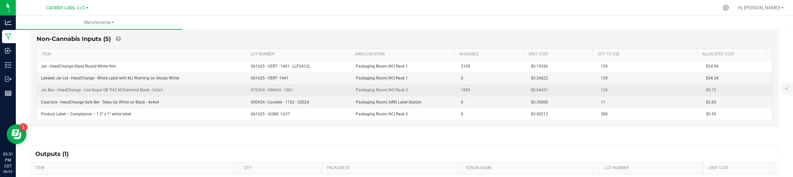
scroll to position [81, 0]
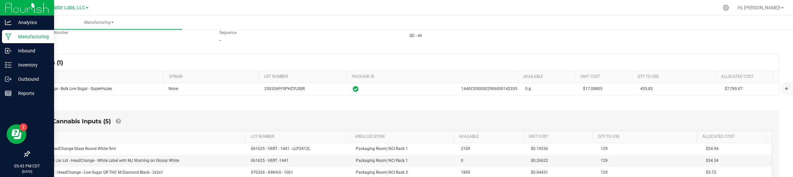
click at [13, 37] on p "Manufacturing" at bounding box center [32, 37] width 40 height 8
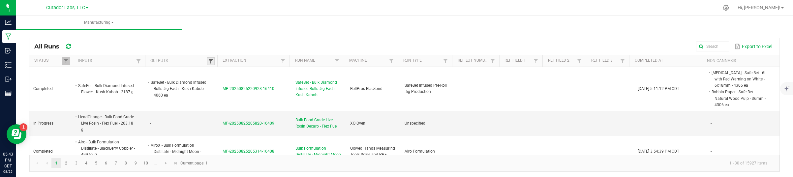
click at [209, 62] on span at bounding box center [210, 61] width 5 height 5
click at [217, 79] on input "text" at bounding box center [243, 75] width 68 height 10
paste input "Bulk Distillate"
type input "Bulk Distillate"
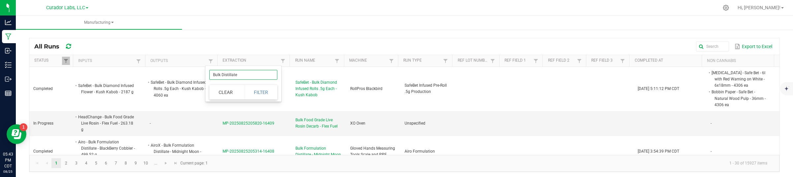
click button "Filter" at bounding box center [261, 92] width 33 height 15
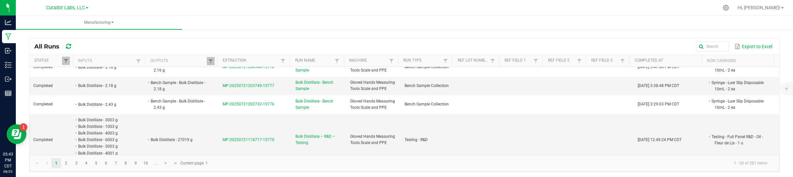
scroll to position [124, 0]
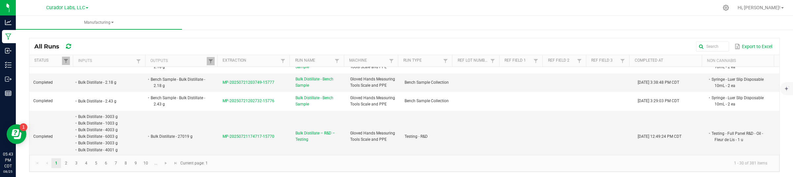
click at [302, 44] on div "Export to Excel" at bounding box center [428, 46] width 692 height 11
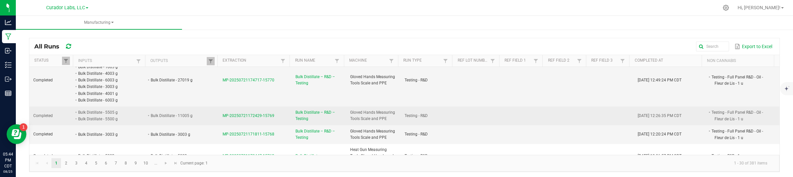
drag, startPoint x: 223, startPoint y: 113, endPoint x: 273, endPoint y: 119, distance: 50.1
click at [273, 119] on td "MP-20250721172429-15769" at bounding box center [255, 115] width 73 height 19
click at [222, 113] on span "MP-20250721172429-15769" at bounding box center [248, 115] width 52 height 5
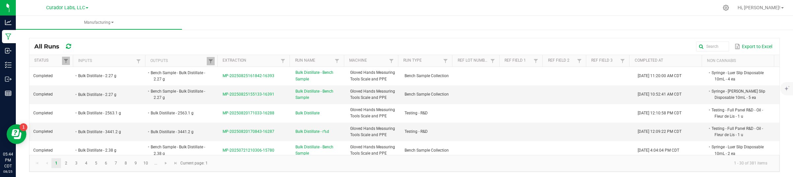
scroll to position [180, 0]
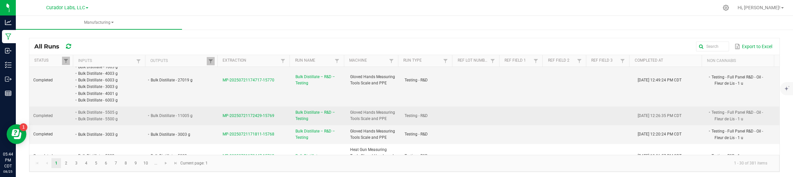
drag, startPoint x: 217, startPoint y: 109, endPoint x: 269, endPoint y: 108, distance: 52.1
click at [269, 108] on td "MP-20250721172429-15769" at bounding box center [255, 115] width 73 height 19
click at [714, 110] on li "Testing - Full Panel R&D - Oil - Fleur de Lis - 1 u" at bounding box center [739, 115] width 58 height 13
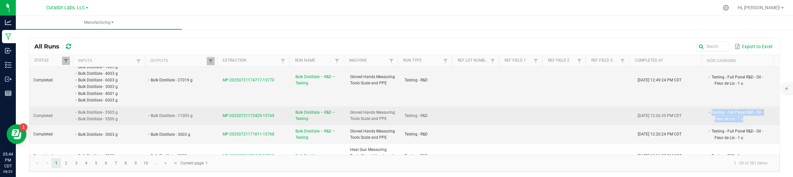
click at [224, 113] on span "MP-20250721172429-15769" at bounding box center [248, 115] width 52 height 5
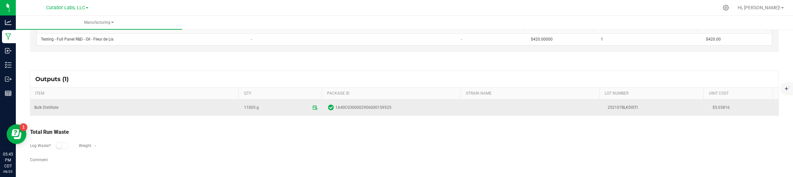
scroll to position [204, 0]
click at [709, 104] on td "$5.03816" at bounding box center [743, 108] width 70 height 16
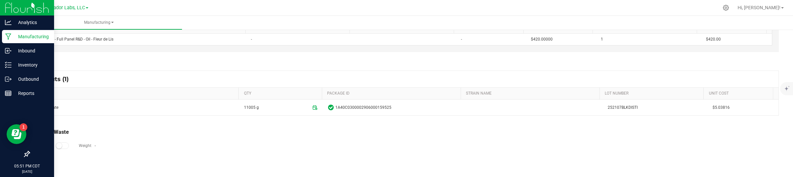
click at [11, 36] on icon at bounding box center [8, 36] width 6 height 7
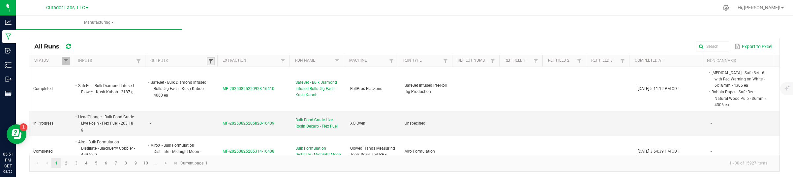
click at [210, 61] on span at bounding box center [210, 61] width 5 height 5
click at [220, 74] on input "text" at bounding box center [243, 75] width 68 height 10
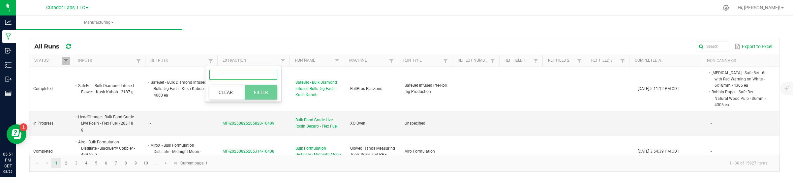
paste input "Bubbles - Bulk Flavored Distillate - Atomic Burst"
type input "Bubbles - Bulk Flavored Distillate - Atomic Burst"
click at [261, 92] on button "Filter" at bounding box center [261, 92] width 33 height 15
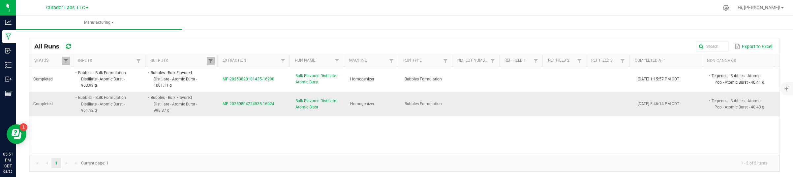
drag, startPoint x: 218, startPoint y: 107, endPoint x: 270, endPoint y: 104, distance: 52.2
click at [270, 104] on td "MP-20250804224535-16024" at bounding box center [255, 104] width 73 height 25
click at [735, 103] on li "Terpenes - Bubbles - Atomic Pop - Atomic Burst - 40.43 g" at bounding box center [739, 104] width 58 height 13
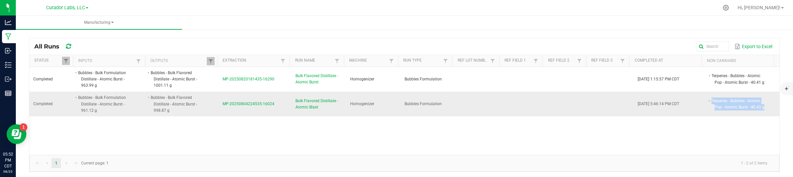
drag, startPoint x: 261, startPoint y: 106, endPoint x: 215, endPoint y: 106, distance: 45.8
click at [215, 106] on tr "Completed Bubbles - Bulk Formulation Distillate - Atomic Burst - 961.12 g Bubbl…" at bounding box center [404, 104] width 750 height 25
click at [219, 106] on td "MP-20250804224535-16024" at bounding box center [255, 104] width 73 height 25
drag, startPoint x: 219, startPoint y: 107, endPoint x: 271, endPoint y: 111, distance: 51.5
click at [271, 111] on td "MP-20250804224535-16024" at bounding box center [255, 104] width 73 height 25
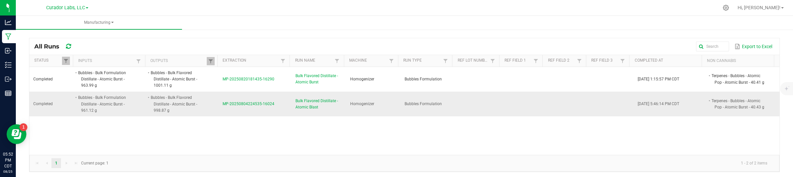
click at [254, 103] on span "MP-20250804224535-16024" at bounding box center [248, 104] width 52 height 5
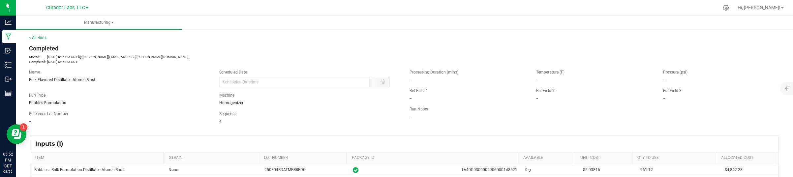
click at [612, 132] on div "Inputs (1) ITEM STRAIN LOT NUMBER PACKAGE ID AVAILABLE Unit Cost QTY TO USE All…" at bounding box center [404, 155] width 760 height 53
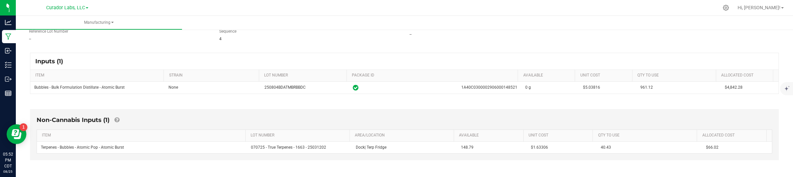
scroll to position [124, 0]
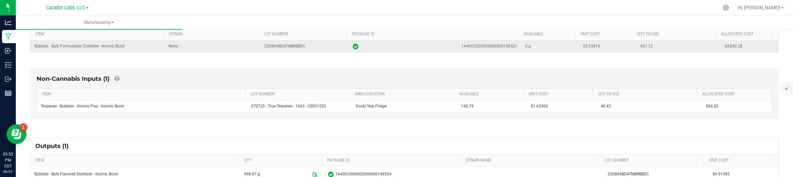
click at [583, 47] on span "$5.03816" at bounding box center [591, 46] width 17 height 5
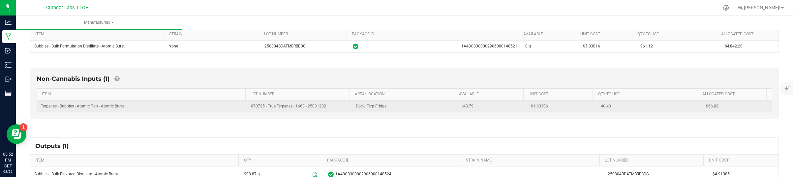
click at [534, 104] on span "$1.63306" at bounding box center [539, 106] width 17 height 5
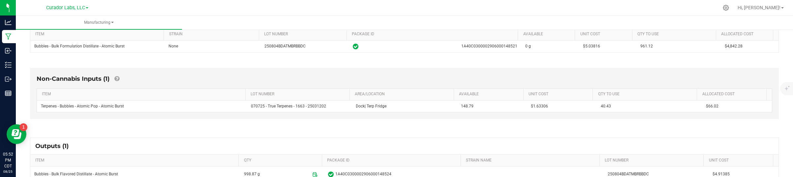
drag, startPoint x: 637, startPoint y: 120, endPoint x: 667, endPoint y: 134, distance: 33.5
click at [637, 119] on div "Non-Cannabis Inputs (1) ITEM LOT NUMBER AREA/LOCATION AVAILABLE Unit Cost QTY T…" at bounding box center [404, 93] width 749 height 51
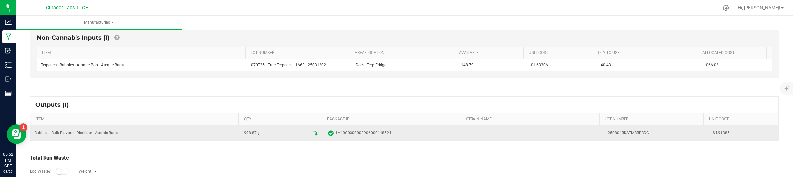
click at [712, 134] on span "$4.91385" at bounding box center [743, 133] width 62 height 6
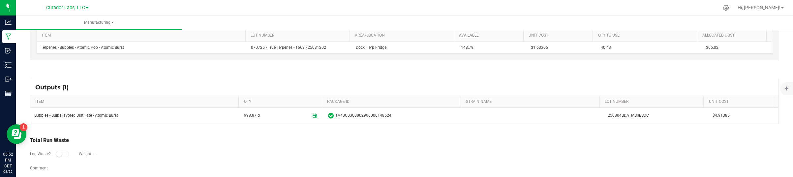
scroll to position [192, 0]
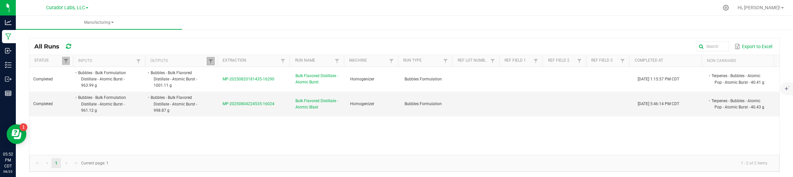
drag, startPoint x: 206, startPoint y: 58, endPoint x: 205, endPoint y: 63, distance: 4.3
click at [207, 58] on link at bounding box center [211, 61] width 8 height 8
click at [250, 71] on input "Bubbles - Bulk Flavored Distillate - Atomic Burst" at bounding box center [243, 75] width 68 height 10
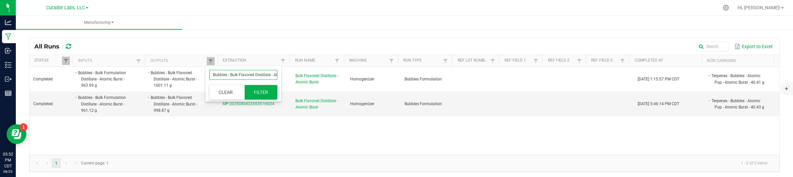
paste input "ormulation"
type input "Bubbles - Bulk Formulation Distillate - Atomic Burst"
click at [259, 93] on button "Filter" at bounding box center [261, 92] width 33 height 15
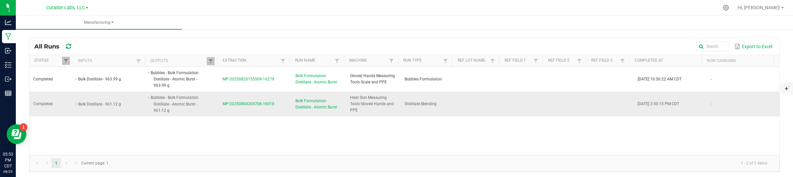
drag, startPoint x: 274, startPoint y: 104, endPoint x: 213, endPoint y: 106, distance: 61.6
click at [213, 106] on tr "Completed Bulk Distillate - 961.12 g Bubbles - Bulk Formulation Distillate - At…" at bounding box center [404, 104] width 750 height 25
click at [210, 110] on td "Bubbles - Bulk Formulation Distillate - Atomic Burst - 961.12 g" at bounding box center [182, 104] width 73 height 25
drag, startPoint x: 217, startPoint y: 106, endPoint x: 275, endPoint y: 110, distance: 58.5
click at [275, 110] on td "MP-20250804204706-16018" at bounding box center [255, 104] width 73 height 25
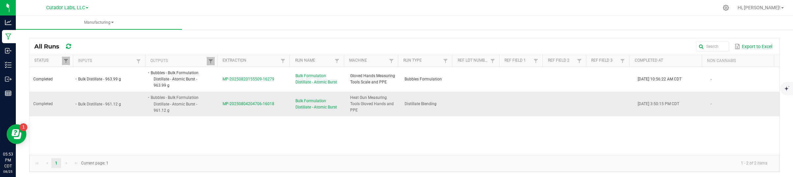
click at [261, 103] on span "MP-20250804204706-16018" at bounding box center [248, 104] width 52 height 5
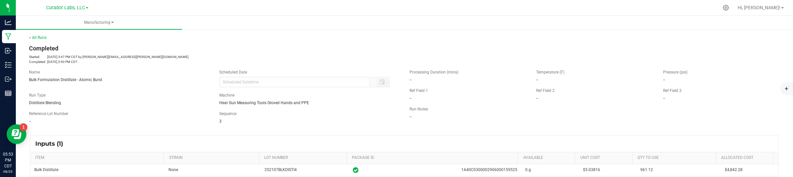
click at [640, 118] on div "--" at bounding box center [594, 117] width 370 height 6
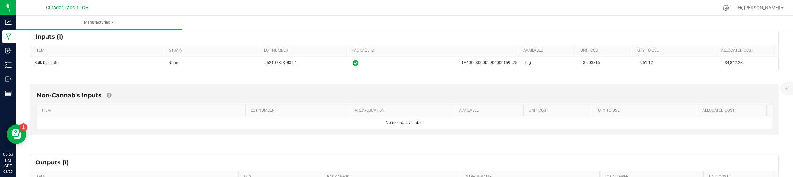
scroll to position [124, 0]
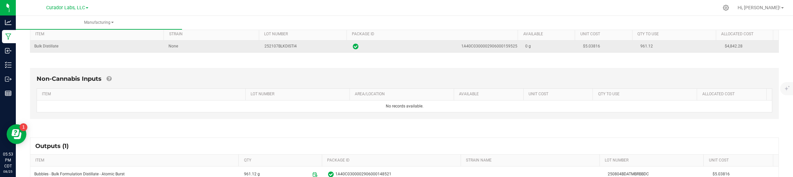
click at [585, 48] on span "$5.03816" at bounding box center [591, 46] width 17 height 5
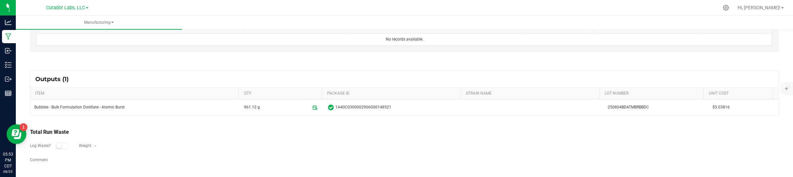
scroll to position [192, 0]
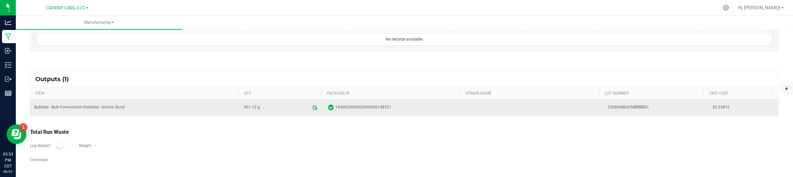
click at [712, 106] on span "$5.03816" at bounding box center [743, 107] width 62 height 6
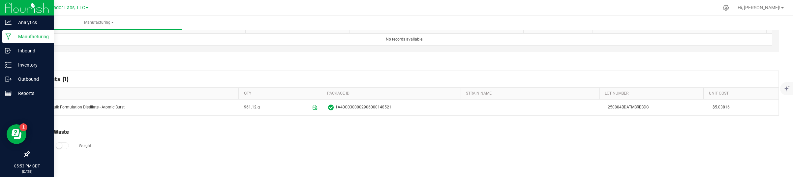
drag, startPoint x: 11, startPoint y: 35, endPoint x: 18, endPoint y: 38, distance: 7.7
click at [12, 35] on p "Manufacturing" at bounding box center [32, 37] width 40 height 8
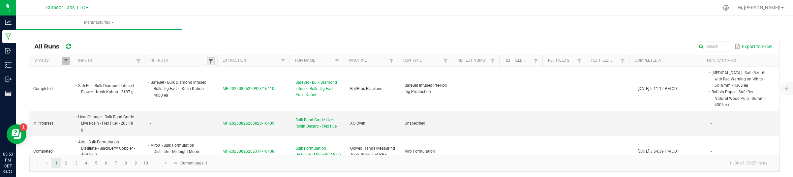
click at [208, 62] on span at bounding box center [210, 61] width 5 height 5
click at [227, 78] on input "text" at bounding box center [243, 75] width 68 height 10
paste input "Bubbles - Bulk Vape Cart 1g Each - Atomic Burst"
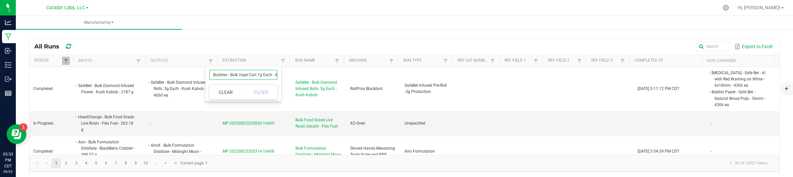
scroll to position [0, 20]
type input "Bubbles - Bulk Vape Cart 1g Each - Atomic Burst"
click at [254, 90] on button "Filter" at bounding box center [261, 92] width 33 height 15
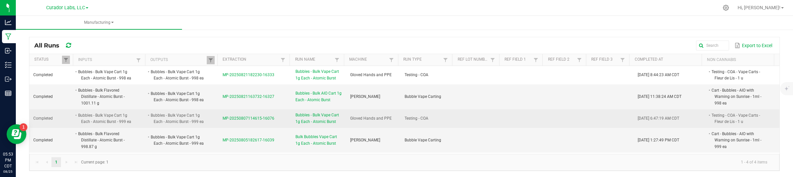
scroll to position [2, 0]
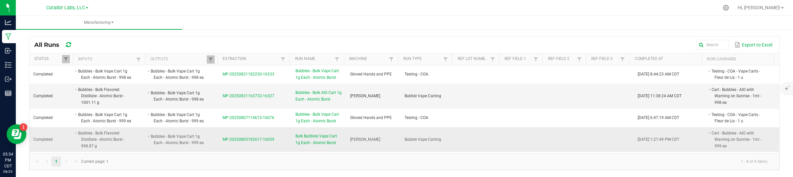
click at [208, 132] on td "Bubbles - Bulk Vape Cart 1g Each - Atomic Burst - 999 ea" at bounding box center [182, 139] width 73 height 25
click at [710, 130] on li "Cart - Bubbles - AIO with Warning on Sunrise - 1ml - 999 ea" at bounding box center [739, 139] width 58 height 19
click at [713, 136] on li "Cart - Bubbles - AIO with Warning on Sunrise - 1ml - 999 ea" at bounding box center [739, 139] width 58 height 19
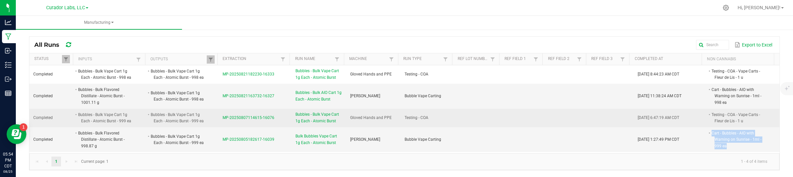
click at [715, 115] on li "Testing - COA - Vape Carts - Fleur de Lis - 1 u" at bounding box center [739, 117] width 58 height 13
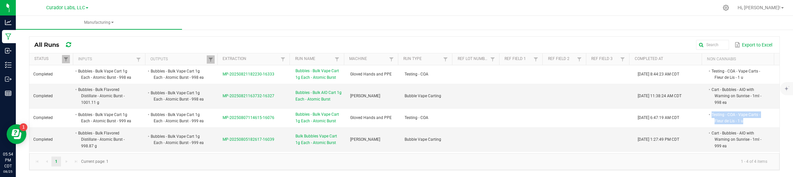
click at [497, 44] on div "Export to Excel" at bounding box center [428, 44] width 692 height 11
drag, startPoint x: 274, startPoint y: 140, endPoint x: 220, endPoint y: 143, distance: 54.5
click at [220, 143] on td "MP-20250805182617-16039" at bounding box center [255, 139] width 73 height 25
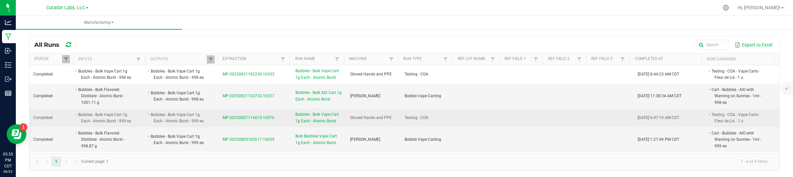
drag, startPoint x: 275, startPoint y: 116, endPoint x: 216, endPoint y: 116, distance: 59.0
click at [219, 116] on td "MP-20250807114615-16076" at bounding box center [255, 118] width 73 height 18
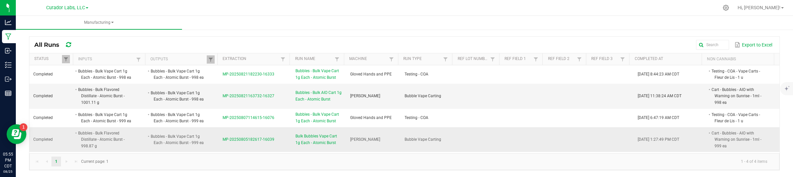
click at [251, 139] on span "MP-20250805182617-16039" at bounding box center [248, 139] width 52 height 5
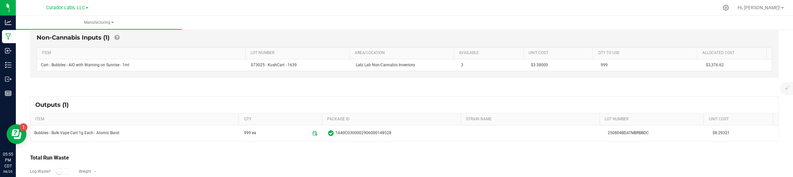
scroll to position [124, 0]
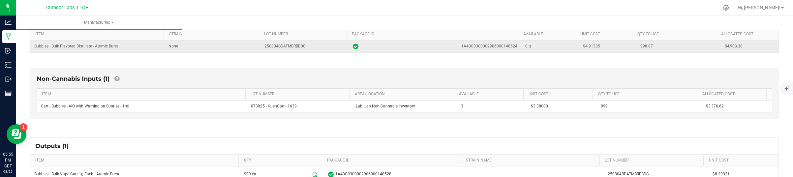
click at [583, 45] on span "$4.91385" at bounding box center [591, 46] width 17 height 5
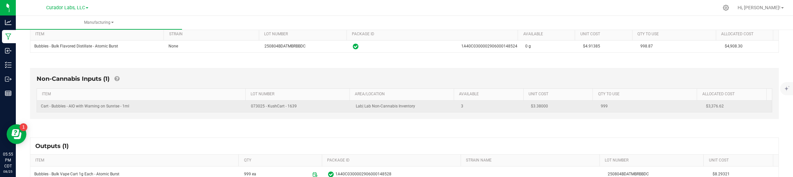
click at [533, 106] on span "$3.38000" at bounding box center [539, 106] width 17 height 5
click at [615, 104] on div "999" at bounding box center [629, 106] width 67 height 6
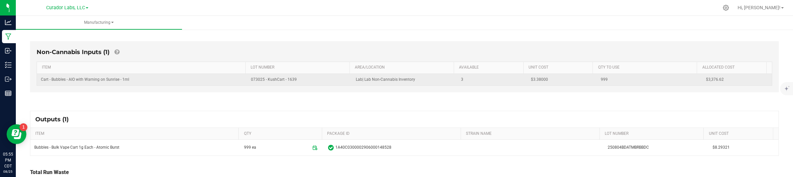
scroll to position [165, 0]
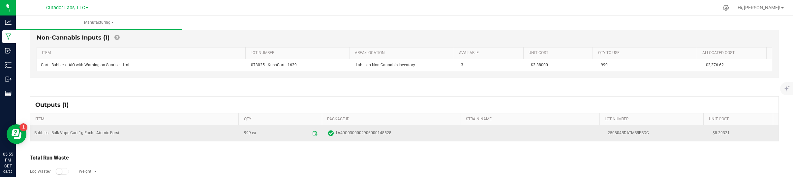
click at [712, 136] on span "$8.29321" at bounding box center [743, 133] width 62 height 6
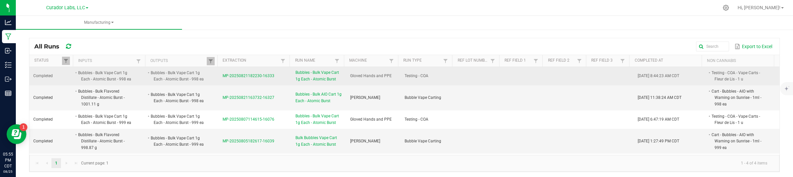
scroll to position [2, 0]
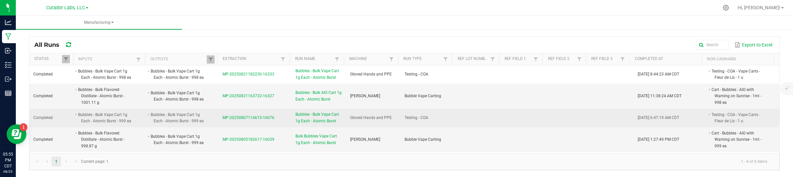
click at [260, 117] on span "MP-20250807114615-16076" at bounding box center [248, 117] width 52 height 5
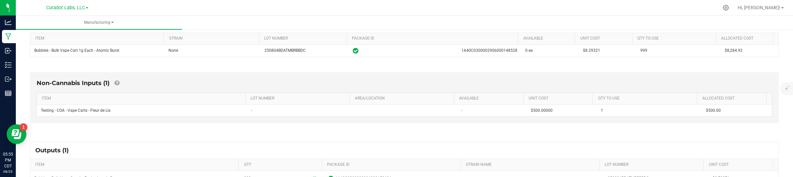
scroll to position [124, 0]
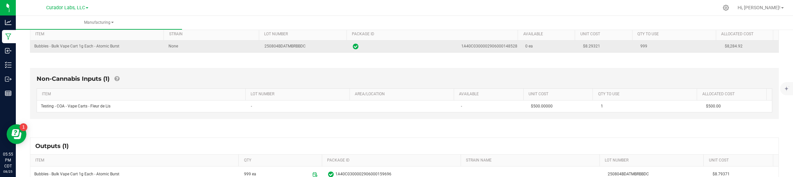
click at [583, 46] on span "$8.29321" at bounding box center [591, 46] width 17 height 5
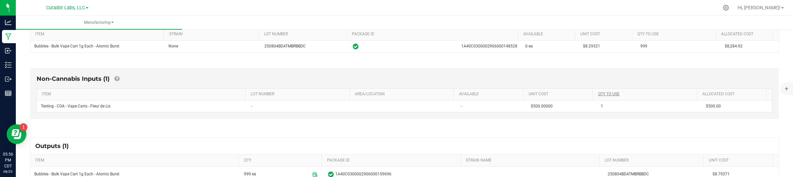
scroll to position [165, 0]
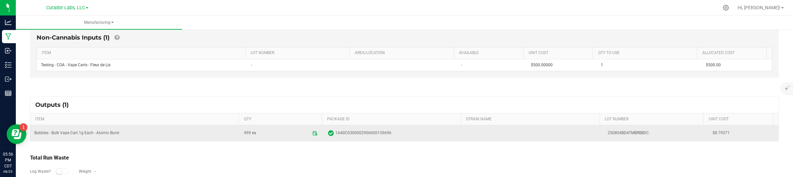
click at [708, 130] on td "$8.79371" at bounding box center [743, 133] width 70 height 16
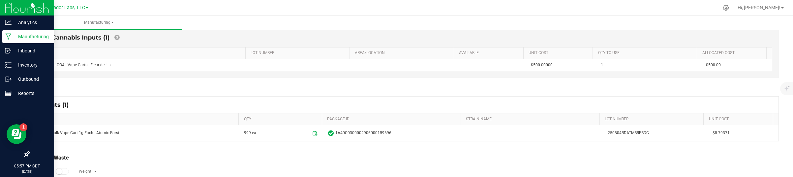
click at [12, 35] on p "Manufacturing" at bounding box center [32, 37] width 40 height 8
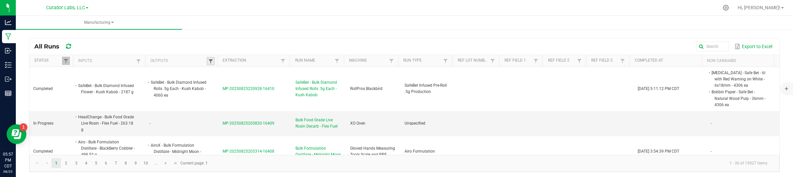
click at [210, 60] on span at bounding box center [210, 61] width 5 height 5
click at [216, 73] on input "text" at bounding box center [243, 75] width 68 height 10
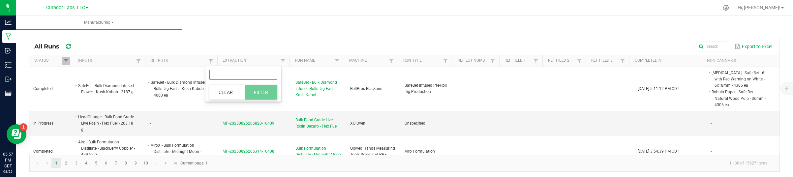
paste input "M00002280936: Bubbles - AIO Vape Cart 1g - Final Packaging - Atomic Burst Sativa"
type input "M00002280936: Bubbles - AIO Vape Cart 1g - Final Packaging - Atomic Burst Sativa"
click at [251, 93] on button "Filter" at bounding box center [261, 92] width 33 height 15
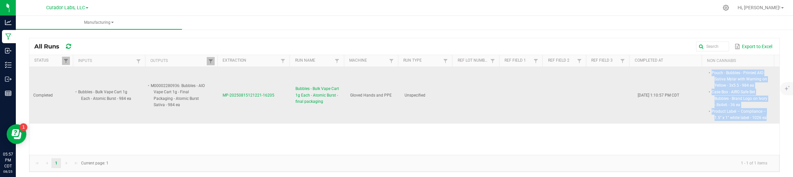
drag, startPoint x: 700, startPoint y: 74, endPoint x: 753, endPoint y: 117, distance: 68.9
click at [768, 70] on span "Pouch - Bubbles - Printed AIO Sativa Mylar with Warning on Yellow - 3x5.5 - 984…" at bounding box center [768, 70] width 0 height 0
drag, startPoint x: 269, startPoint y: 97, endPoint x: 216, endPoint y: 101, distance: 52.9
click at [219, 101] on td "MP-20250815121221-16205" at bounding box center [255, 95] width 73 height 57
click at [251, 95] on span "MP-20250815121221-16205" at bounding box center [248, 95] width 52 height 5
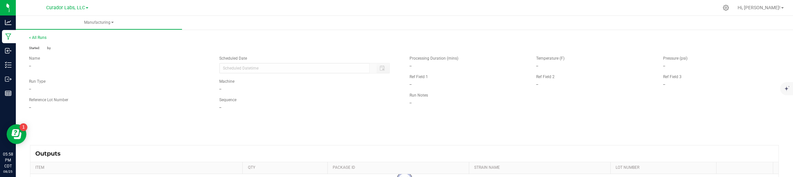
type input "08/15/2025 7:10 AM"
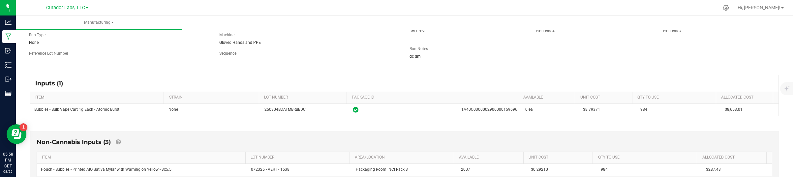
scroll to position [124, 0]
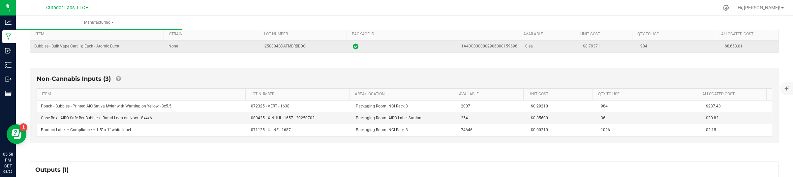
click at [579, 50] on td "$8.79371" at bounding box center [608, 47] width 58 height 12
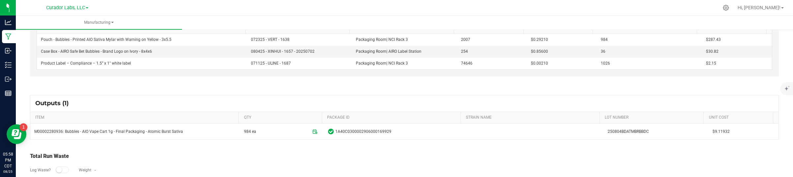
scroll to position [216, 0]
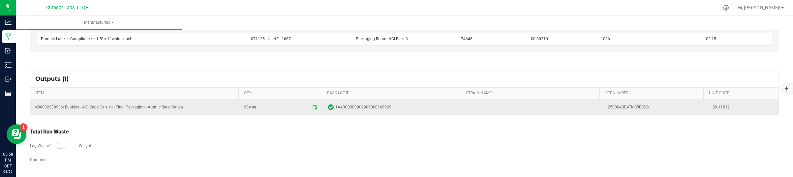
click at [712, 109] on span "$9.11932" at bounding box center [743, 107] width 62 height 6
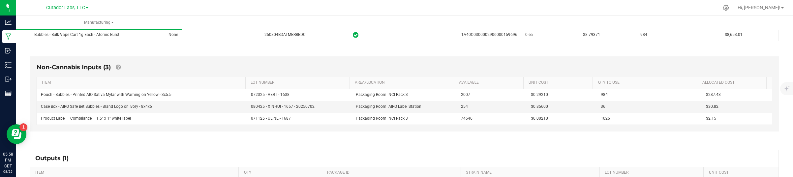
scroll to position [133, 0]
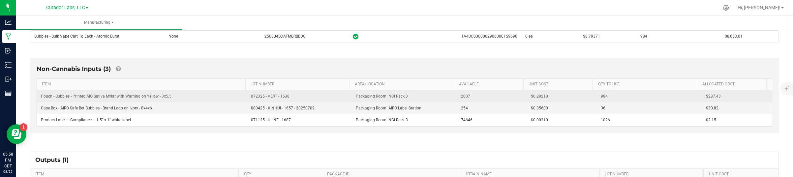
click at [534, 98] on span "$0.29210" at bounding box center [539, 96] width 17 height 5
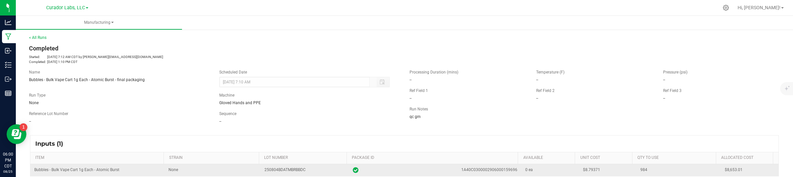
scroll to position [41, 0]
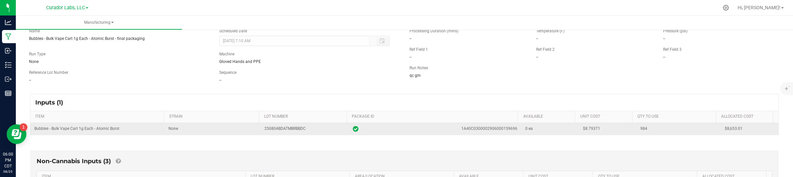
drag, startPoint x: 96, startPoint y: 129, endPoint x: 141, endPoint y: 131, distance: 45.2
click at [141, 131] on td "Bubbles - Bulk Vape Cart 1g Each - Atomic Burst" at bounding box center [97, 129] width 134 height 12
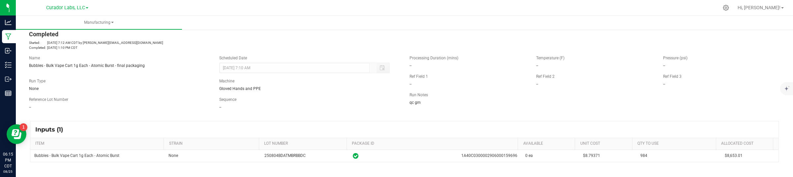
scroll to position [0, 0]
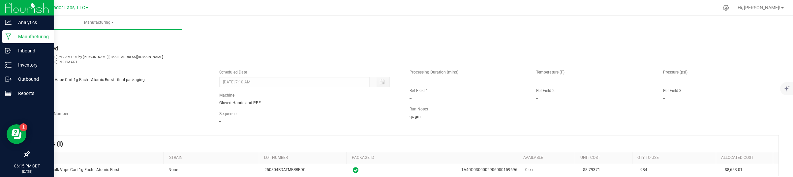
click at [9, 35] on icon at bounding box center [8, 36] width 6 height 7
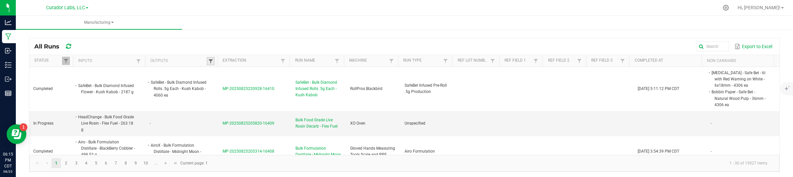
click at [208, 63] on span at bounding box center [210, 61] width 5 height 5
click at [226, 81] on kendo-grid-column-regex-filter at bounding box center [243, 75] width 68 height 14
click at [225, 74] on input "text" at bounding box center [243, 75] width 68 height 10
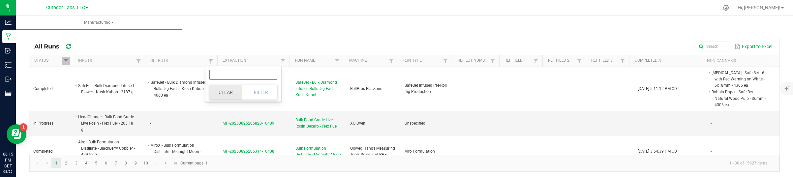
paste input "Bubbles - Bulk Formulation Distillate - Blue Raz"
type input "Bubbles - Bulk Formulation Distillate - Blue Raz"
click at [240, 94] on button "Clear" at bounding box center [225, 92] width 33 height 15
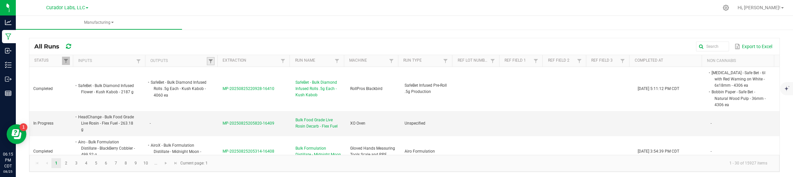
click at [207, 62] on link at bounding box center [211, 61] width 8 height 8
drag, startPoint x: 221, startPoint y: 73, endPoint x: 234, endPoint y: 80, distance: 15.2
click at [221, 73] on input "text" at bounding box center [243, 75] width 68 height 10
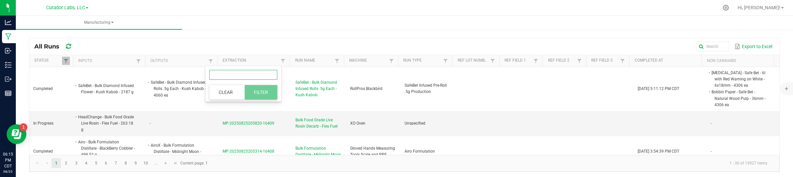
paste input "Bubbles - Bulk Formulation Distillate - Blue Raz"
type input "Bubbles - Bulk Formulation Distillate - Blue Raz"
click at [248, 88] on button "Filter" at bounding box center [261, 92] width 33 height 15
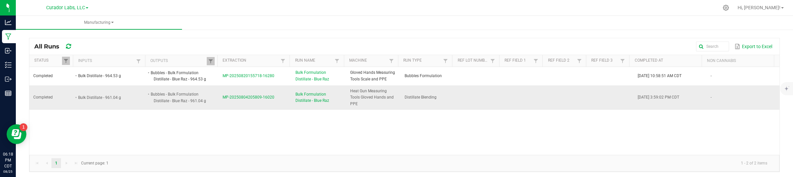
drag, startPoint x: 219, startPoint y: 98, endPoint x: 271, endPoint y: 103, distance: 51.6
click at [271, 103] on td "MP-20250804205809-16020" at bounding box center [255, 97] width 73 height 24
click at [233, 94] on td "MP-20250804205809-16020" at bounding box center [255, 97] width 73 height 24
click at [257, 95] on td "MP-20250804205809-16020" at bounding box center [255, 97] width 73 height 24
click at [259, 96] on span "MP-20250804205809-16020" at bounding box center [248, 97] width 52 height 5
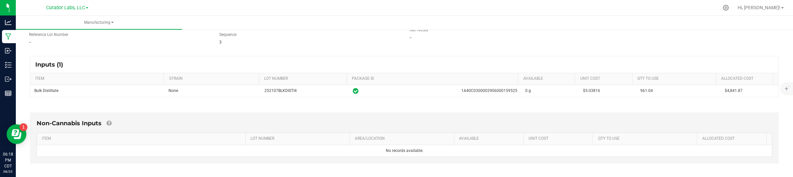
scroll to position [82, 0]
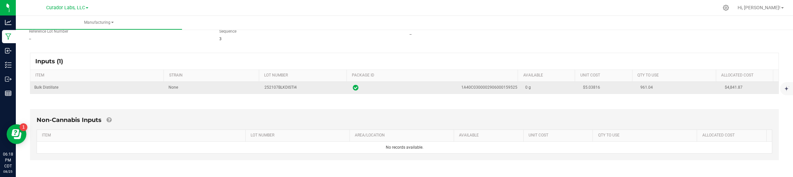
click at [579, 91] on td "$5.03816" at bounding box center [608, 88] width 58 height 12
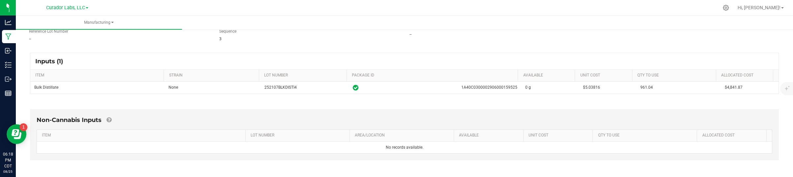
click at [635, 104] on div "Non-Cannabis Inputs ITEM LOT NUMBER AREA/LOCATION AVAILABLE Unit Cost QTY TO US…" at bounding box center [404, 136] width 760 height 73
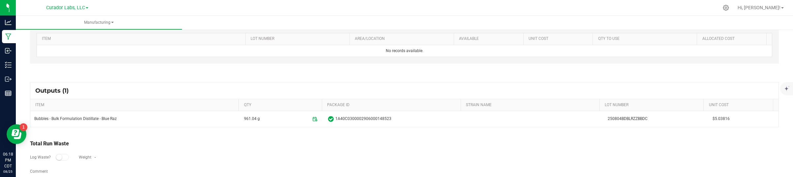
scroll to position [192, 0]
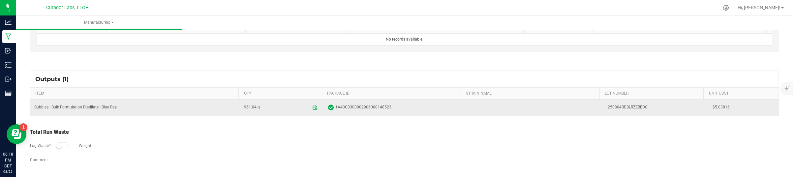
click at [713, 104] on span "$5.03816" at bounding box center [743, 107] width 62 height 6
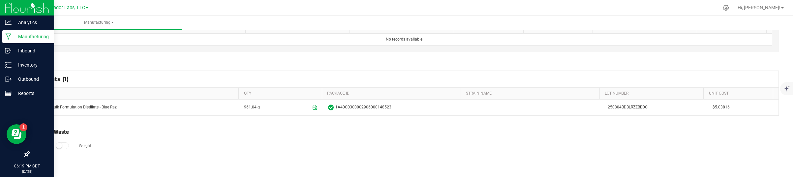
drag, startPoint x: 17, startPoint y: 35, endPoint x: 135, endPoint y: 36, distance: 118.0
click at [17, 35] on p "Manufacturing" at bounding box center [32, 37] width 40 height 8
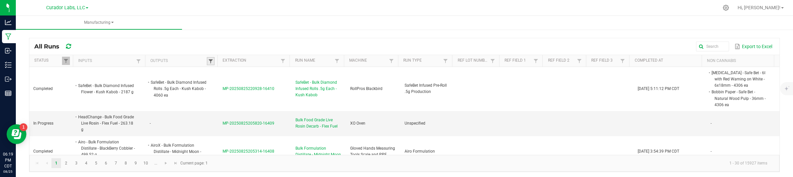
click at [208, 62] on span at bounding box center [210, 61] width 5 height 5
click at [215, 80] on kendo-grid-column-regex-filter at bounding box center [243, 75] width 68 height 14
drag, startPoint x: 216, startPoint y: 76, endPoint x: 228, endPoint y: 82, distance: 14.2
click at [217, 75] on input "text" at bounding box center [243, 75] width 68 height 10
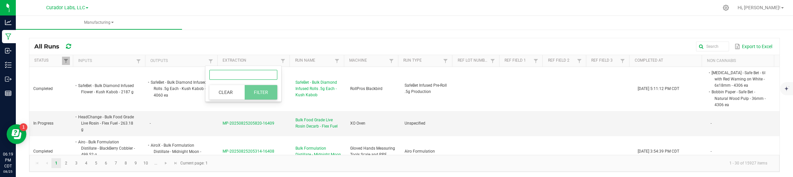
paste input "Bubbles - Bulk Flavored Distillate - Blue Raz"
type input "Bubbles - Bulk Flavored Distillate - Blue Raz"
click at [249, 89] on button "Filter" at bounding box center [261, 92] width 33 height 15
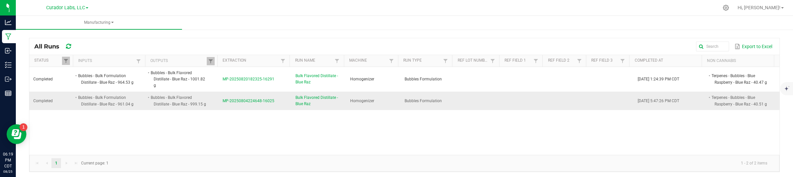
drag, startPoint x: 219, startPoint y: 104, endPoint x: 286, endPoint y: 106, distance: 67.6
click at [286, 106] on td "MP-20250804224648-16025" at bounding box center [255, 101] width 73 height 18
click at [710, 97] on li "Terpenes - Bubbles - Blue Raspberry - Blue Raz - 40.51 g" at bounding box center [739, 100] width 58 height 13
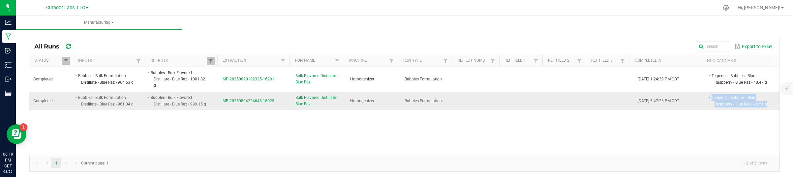
click at [261, 97] on td "MP-20250804224648-16025" at bounding box center [255, 101] width 73 height 18
click at [262, 99] on span "MP-20250804224648-16025" at bounding box center [248, 101] width 52 height 5
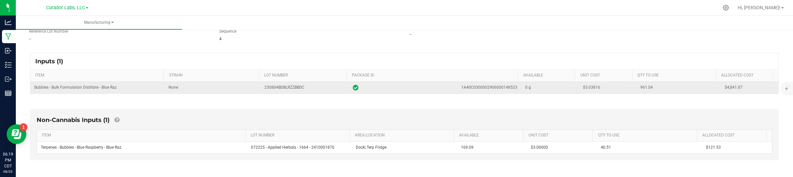
scroll to position [124, 0]
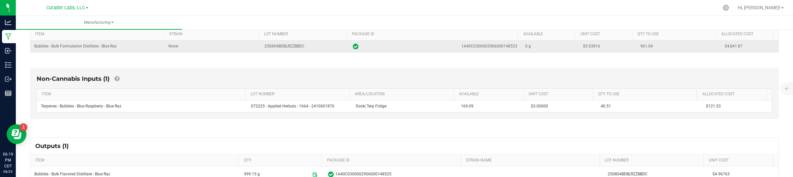
click at [583, 47] on span "$5.03816" at bounding box center [591, 46] width 17 height 5
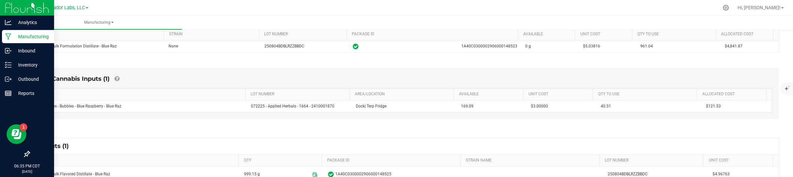
click at [9, 35] on icon at bounding box center [8, 36] width 6 height 7
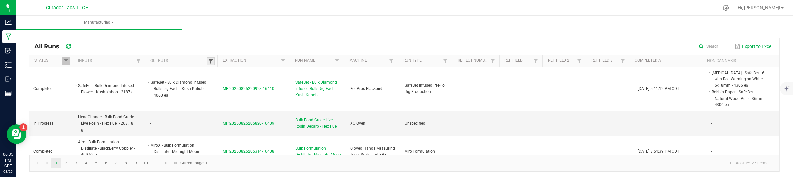
click at [208, 63] on span at bounding box center [210, 61] width 5 height 5
click at [246, 75] on input "text" at bounding box center [243, 75] width 68 height 10
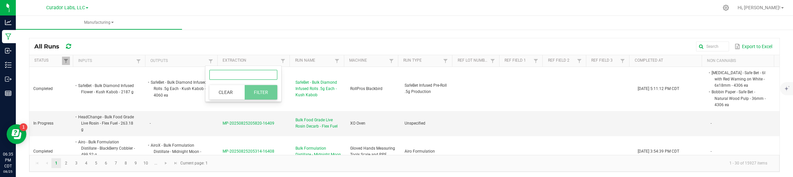
paste input "Bubbles - Bulk Flavored Distillate - Blue Raz"
type input "Bubbles - Bulk Flavored Distillate - Blue Raz"
click at [260, 90] on button "Filter" at bounding box center [261, 92] width 33 height 15
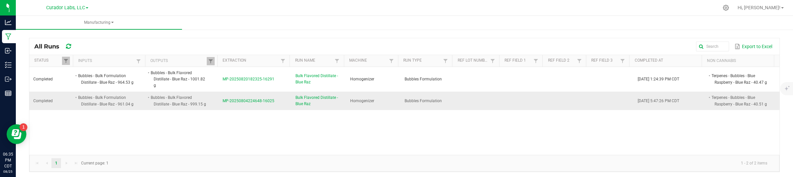
drag, startPoint x: 217, startPoint y: 103, endPoint x: 271, endPoint y: 103, distance: 53.7
click at [271, 103] on td "MP-20250804224648-16025" at bounding box center [255, 101] width 73 height 18
click at [253, 103] on span "MP-20250804224648-16025" at bounding box center [248, 101] width 52 height 5
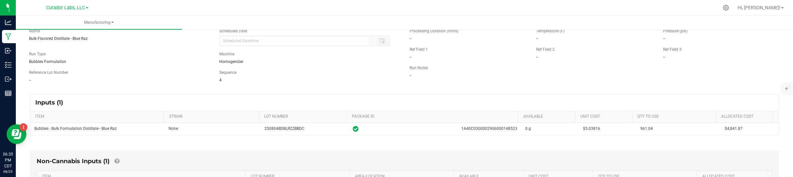
scroll to position [82, 0]
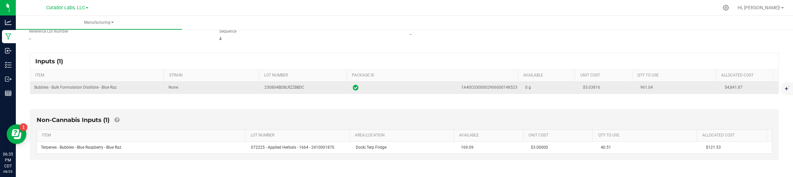
click at [584, 89] on span "$5.03816" at bounding box center [591, 87] width 17 height 5
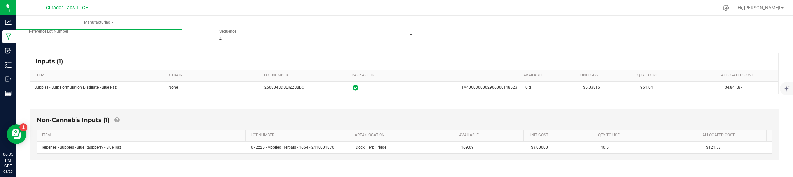
click at [614, 111] on div "Non-Cannabis Inputs (1) ITEM LOT NUMBER AREA/LOCATION AVAILABLE Unit Cost QTY T…" at bounding box center [404, 134] width 749 height 51
click at [420, 41] on div "Processing Duration (mins) -- Temperature (F) -- Pressure (psi) -- Ref Field 1 …" at bounding box center [594, 12] width 380 height 60
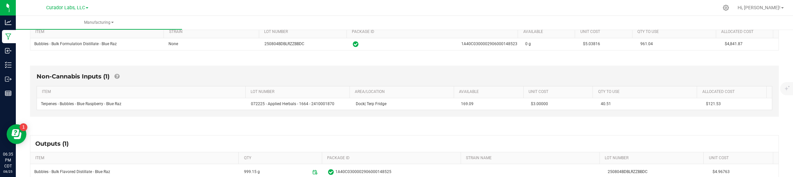
scroll to position [192, 0]
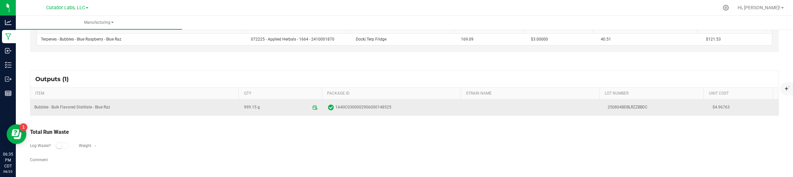
click at [712, 106] on span "$4.96763" at bounding box center [743, 107] width 62 height 6
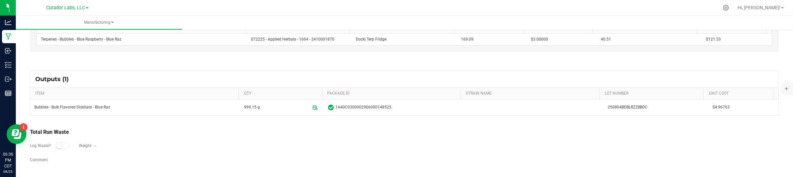
click at [528, 119] on div "Outputs (1) ITEM QTY PACKAGE ID STRAIN NAME LOT NUMBER Unit Cost Bubbles - Bulk…" at bounding box center [404, 93] width 760 height 57
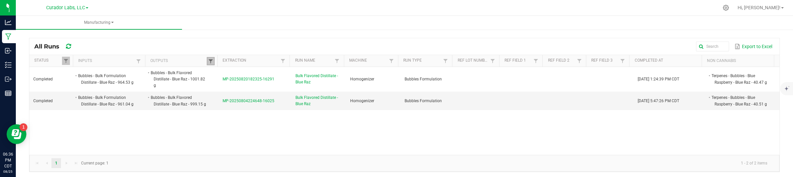
click at [208, 59] on link at bounding box center [211, 61] width 8 height 8
click at [223, 79] on input "Bubbles - Bulk Flavored Distillate - Blue Raz" at bounding box center [243, 75] width 68 height 10
click at [223, 78] on input "Bubbles - Bulk Flavored Distillate - Blue Raz" at bounding box center [243, 75] width 68 height 10
paste input "Vape Cart 1g Each"
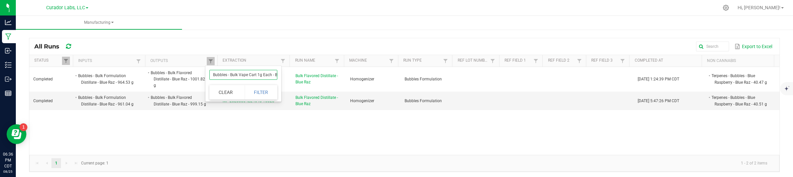
scroll to position [0, 12]
type input "Bubbles - Bulk Vape Cart 1g Each - Blue Raz"
click at [257, 98] on button "Filter" at bounding box center [261, 92] width 33 height 15
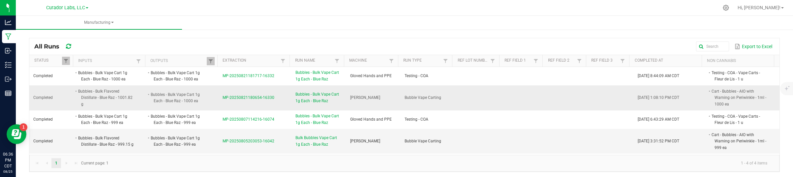
scroll to position [2, 0]
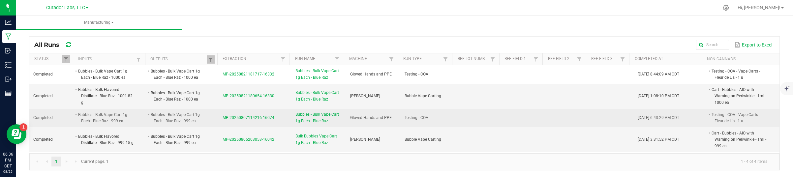
click at [546, 116] on td at bounding box center [568, 118] width 44 height 18
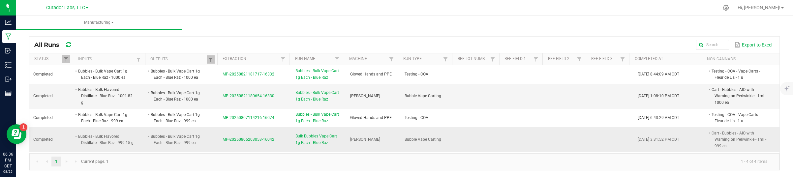
click at [711, 130] on li "Cart - Bubbles - AIO with Warning on Periwinkle - 1ml - 999 ea" at bounding box center [739, 139] width 58 height 19
click at [711, 133] on li "Cart - Bubbles - AIO with Warning on Periwinkle - 1ml - 999 ea" at bounding box center [739, 139] width 58 height 19
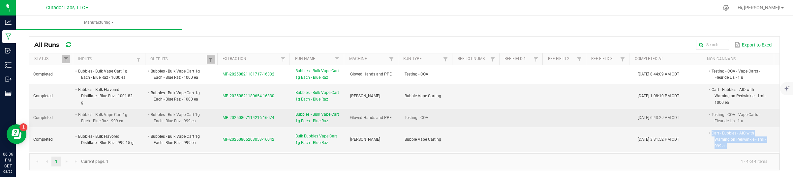
click at [714, 116] on li "Testing - COA - Vape Carts - Fleur de Lis - 1 u" at bounding box center [739, 117] width 58 height 13
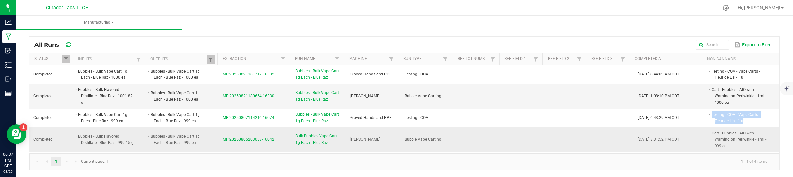
drag, startPoint x: 270, startPoint y: 140, endPoint x: 221, endPoint y: 139, distance: 49.5
click at [221, 139] on td "MP-20250805203053-16042" at bounding box center [255, 139] width 73 height 25
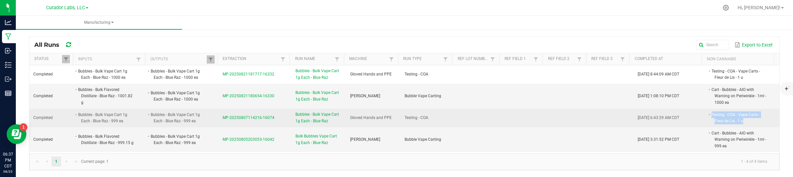
drag, startPoint x: 271, startPoint y: 119, endPoint x: 218, endPoint y: 123, distance: 52.9
click at [219, 123] on td "MP-20250807114216-16074" at bounding box center [255, 118] width 73 height 18
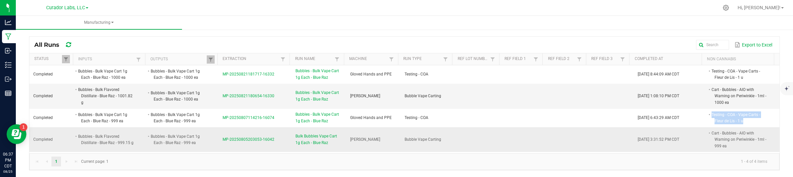
click at [239, 140] on span "MP-20250805203053-16042" at bounding box center [248, 139] width 52 height 5
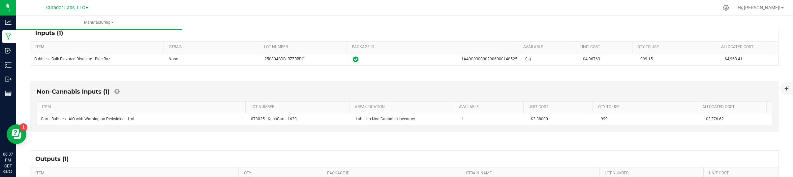
scroll to position [124, 0]
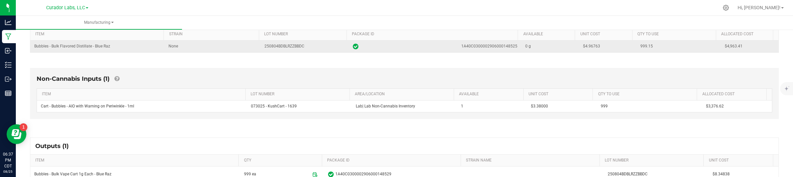
click at [579, 44] on td "$4.96763" at bounding box center [608, 47] width 58 height 12
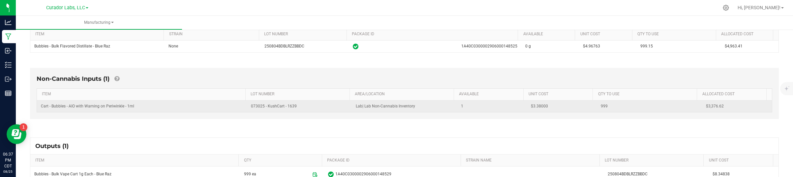
click at [534, 109] on td "$3.38000" at bounding box center [562, 107] width 70 height 12
click at [532, 107] on span "$3.38000" at bounding box center [539, 106] width 17 height 5
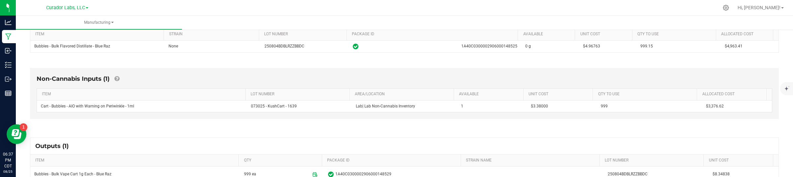
click at [607, 117] on div "Non-Cannabis Inputs (1) ITEM LOT NUMBER AREA/LOCATION AVAILABLE Unit Cost QTY T…" at bounding box center [404, 93] width 749 height 51
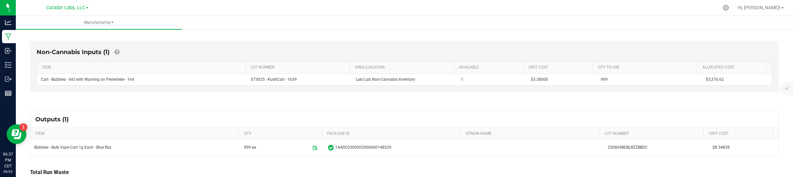
scroll to position [165, 0]
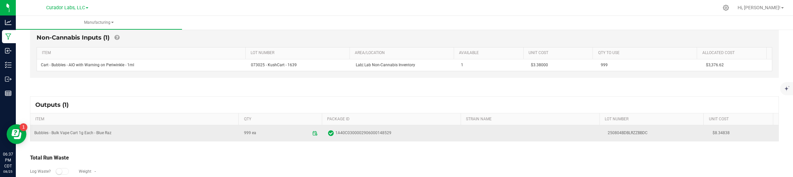
click at [712, 131] on span "$8.34838" at bounding box center [743, 133] width 62 height 6
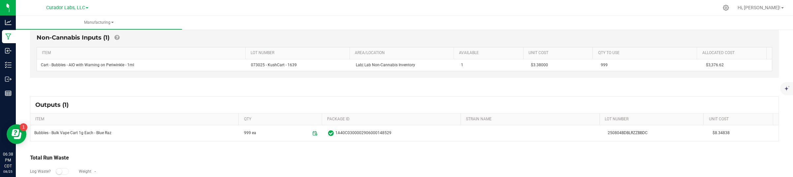
click at [407, 124] on th "PACKAGE ID" at bounding box center [391, 119] width 139 height 12
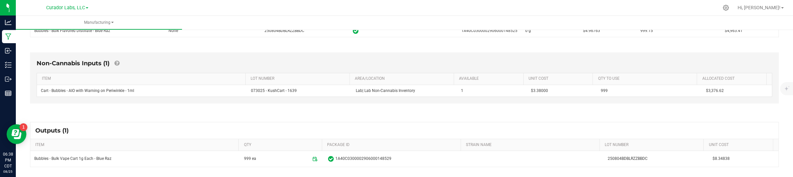
scroll to position [68, 0]
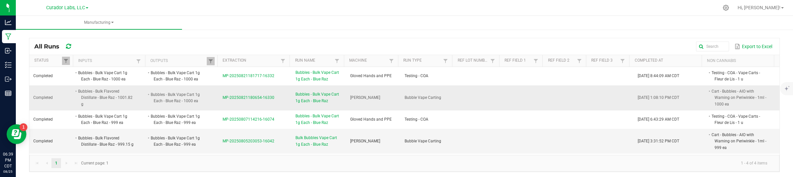
scroll to position [2, 0]
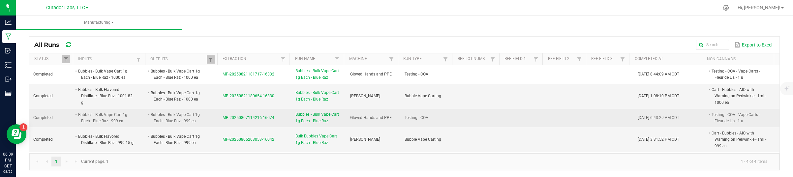
click at [231, 117] on span "MP-20250807114216-16074" at bounding box center [248, 117] width 52 height 5
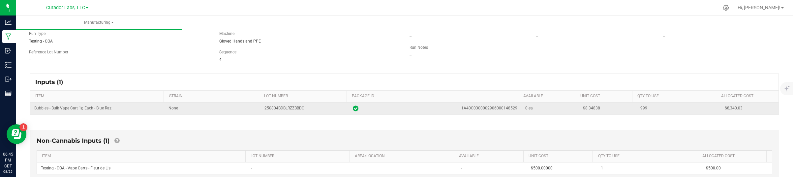
scroll to position [41, 0]
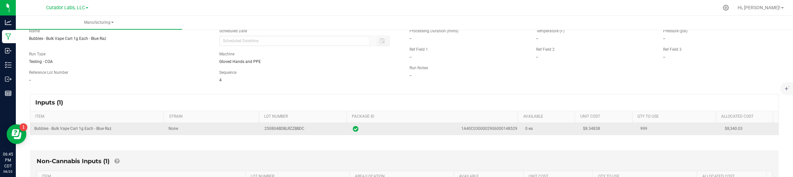
click at [584, 127] on span "$8.34838" at bounding box center [591, 128] width 17 height 5
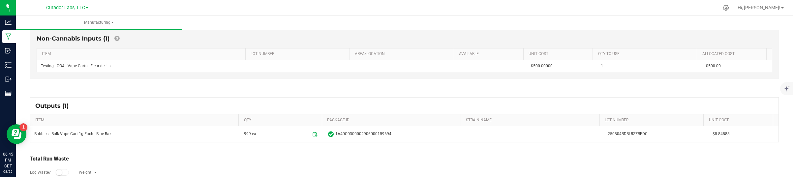
scroll to position [192, 0]
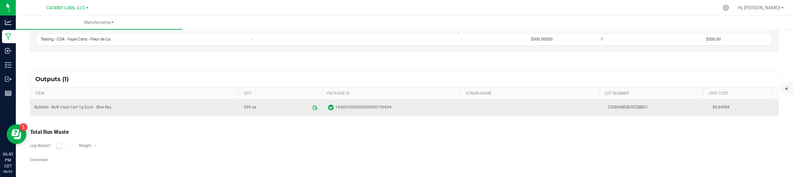
click at [712, 106] on span "$8.84888" at bounding box center [743, 107] width 62 height 6
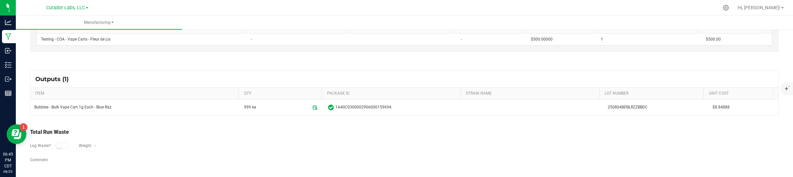
drag, startPoint x: 711, startPoint y: 106, endPoint x: 708, endPoint y: 154, distance: 47.9
click at [712, 106] on span "$8.84888" at bounding box center [743, 107] width 62 height 6
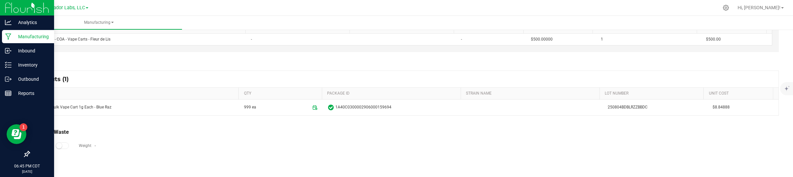
click at [7, 39] on icon at bounding box center [8, 36] width 6 height 7
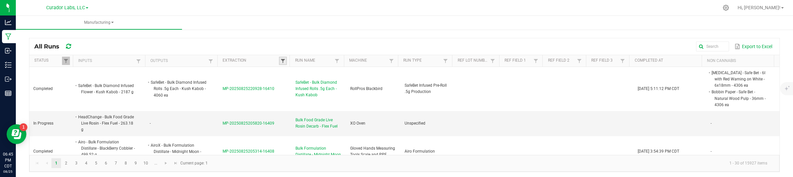
click at [280, 62] on span at bounding box center [282, 60] width 5 height 5
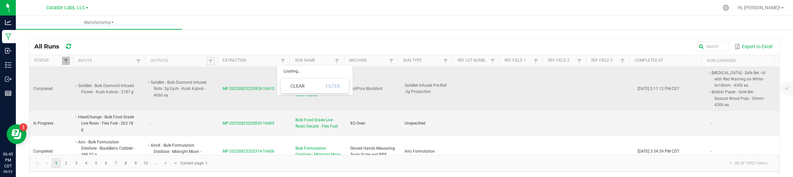
click at [210, 59] on span at bounding box center [210, 61] width 5 height 5
click at [209, 65] on link at bounding box center [211, 61] width 8 height 8
click at [212, 36] on div "All Runs Export to Excel Status Inputs Outputs Extraction Run Name Machine Run …" at bounding box center [404, 103] width 777 height 151
click at [295, 84] on span "SafeBet - Bulk Diamond Infused Rolls .5g Each - Kush Kabob" at bounding box center [318, 88] width 47 height 19
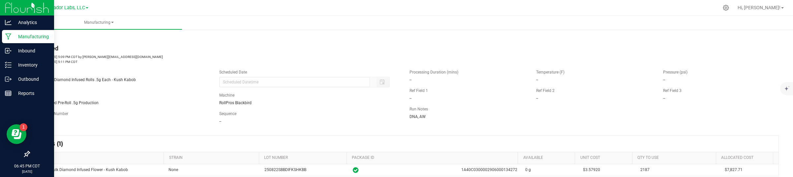
click at [20, 33] on p "Manufacturing" at bounding box center [32, 37] width 40 height 8
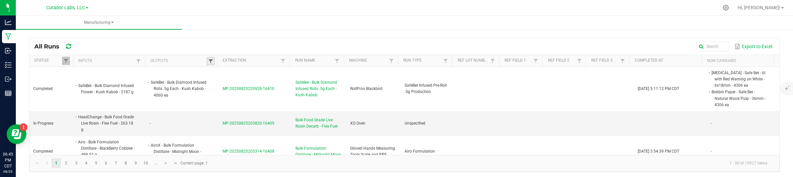
click at [208, 62] on span at bounding box center [210, 61] width 5 height 5
click at [221, 70] on input "text" at bounding box center [243, 75] width 68 height 10
click at [221, 73] on input "text" at bounding box center [243, 75] width 68 height 10
click at [240, 75] on input "text" at bounding box center [243, 75] width 68 height 10
paste input "M00002271722: Bubbles - AIO Vape Cart 1g - Final Packaging - Blue Raz Indica"
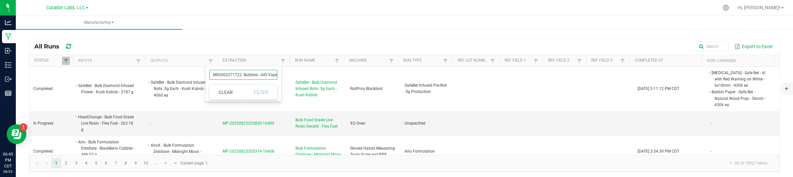
scroll to position [0, 74]
type input "M00002271722: Bubbles - AIO Vape Cart 1g - Final Packaging - Blue Raz Indica"
click at [254, 88] on button "Filter" at bounding box center [261, 92] width 33 height 15
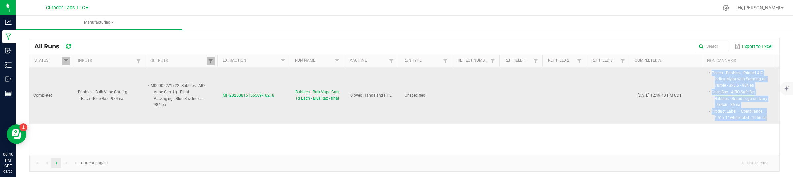
drag, startPoint x: 699, startPoint y: 73, endPoint x: 755, endPoint y: 118, distance: 71.9
click at [768, 70] on span "Pouch - Bubbles - Printed AIO Indica Mylar with Warning on Purple - 3x5.5 - 984…" at bounding box center [768, 70] width 0 height 0
drag, startPoint x: 252, startPoint y: 97, endPoint x: 219, endPoint y: 97, distance: 33.6
click at [219, 97] on td "MP-20250815155509-16218" at bounding box center [255, 95] width 73 height 57
click at [224, 95] on span "MP-20250815155509-16218" at bounding box center [248, 95] width 52 height 5
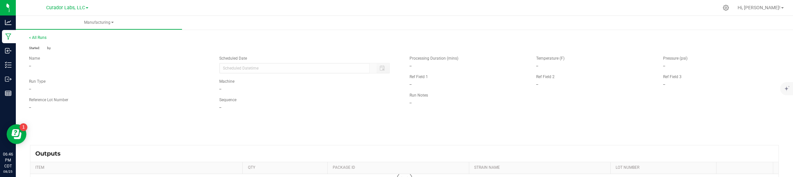
type input "08/15/2025 10:53 AM"
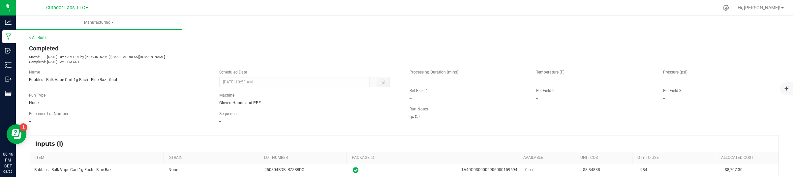
click at [543, 127] on div "Name Bubbles - Bulk Vape Cart 1g Each - Blue Raz - final Scheduled Date 08/15/2…" at bounding box center [404, 96] width 760 height 65
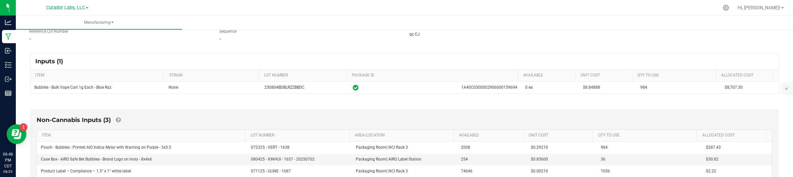
scroll to position [124, 0]
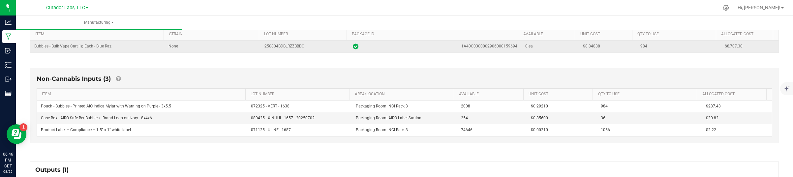
click at [579, 52] on td "$8.84888" at bounding box center [608, 47] width 58 height 12
click at [583, 48] on span "$8.84888" at bounding box center [591, 46] width 17 height 5
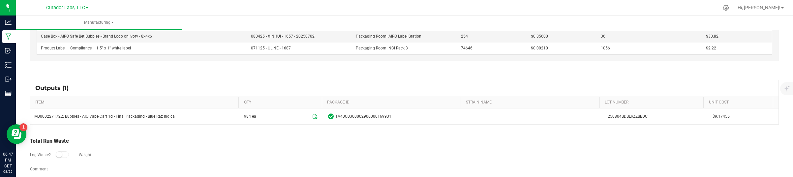
scroll to position [206, 0]
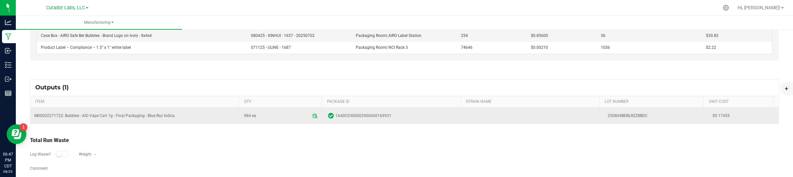
click at [712, 114] on span "$9.17455" at bounding box center [743, 116] width 62 height 6
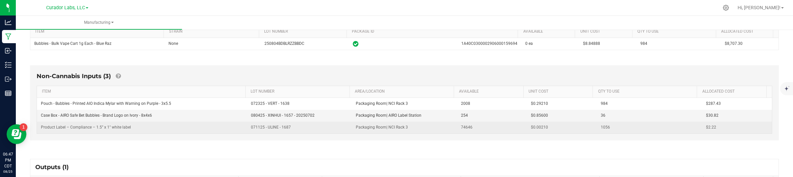
scroll to position [124, 0]
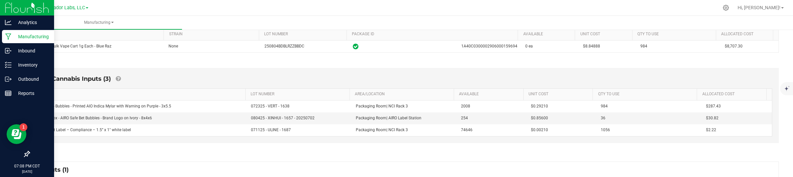
click at [15, 39] on p "Manufacturing" at bounding box center [32, 37] width 40 height 8
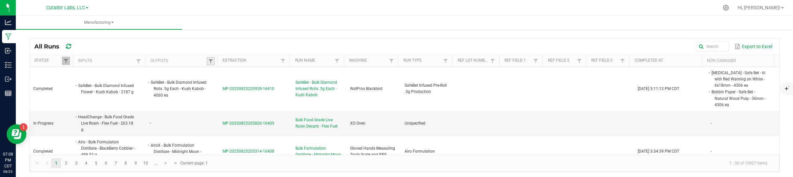
drag, startPoint x: 212, startPoint y: 60, endPoint x: 211, endPoint y: 65, distance: 5.0
click at [212, 60] on link at bounding box center [211, 61] width 8 height 8
click at [221, 68] on kendo-grid-column-regex-filter at bounding box center [243, 75] width 68 height 14
click at [224, 73] on input "text" at bounding box center [243, 75] width 68 height 10
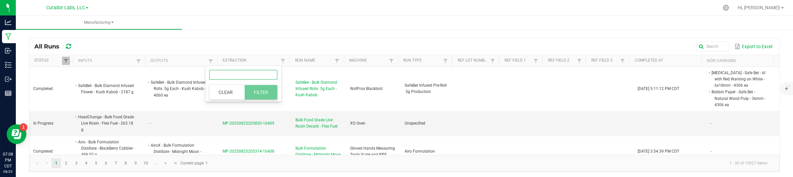
paste input "Bulk Distillate"
type input "Bulk Distillate"
click at [259, 90] on button "Filter" at bounding box center [261, 92] width 33 height 15
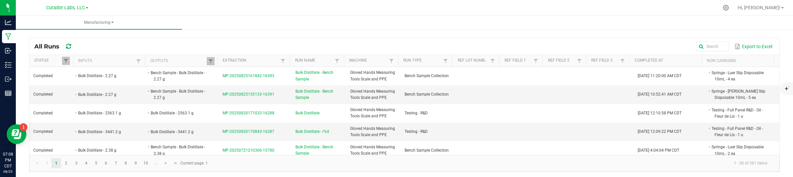
scroll to position [180, 0]
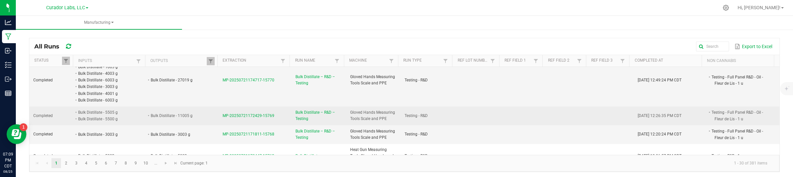
click at [714, 109] on li "Testing - Full Panel R&D - Oil - Fleur de Lis - 1 u" at bounding box center [739, 115] width 58 height 13
drag, startPoint x: 263, startPoint y: 114, endPoint x: 273, endPoint y: 113, distance: 10.2
click at [273, 113] on tr "Completed Bulk Distillate - 5505 g Bulk Distillate - 5500 g Bulk Distillate - 1…" at bounding box center [404, 115] width 750 height 19
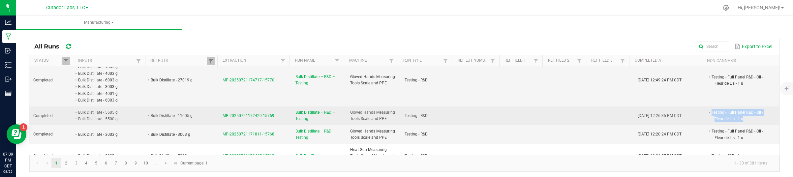
click at [273, 113] on td "MP-20250721172429-15769" at bounding box center [255, 115] width 73 height 19
drag, startPoint x: 272, startPoint y: 112, endPoint x: 220, endPoint y: 118, distance: 52.0
click at [220, 118] on td "MP-20250721172429-15769" at bounding box center [255, 115] width 73 height 19
click at [253, 113] on span "MP-20250721172429-15769" at bounding box center [248, 115] width 52 height 5
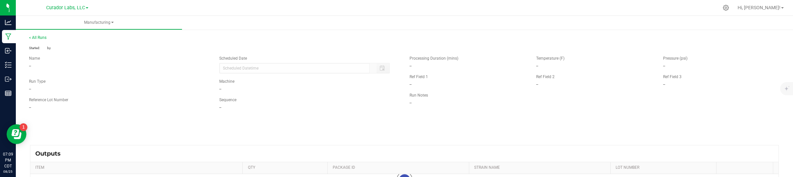
type input "07/21/2025 12:23 PM"
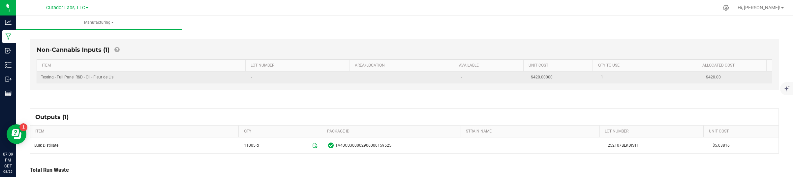
scroll to position [204, 0]
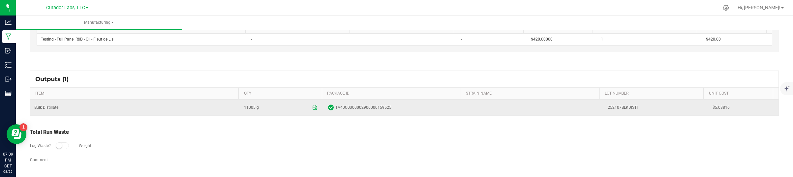
click at [711, 103] on td "$5.03816" at bounding box center [743, 108] width 70 height 16
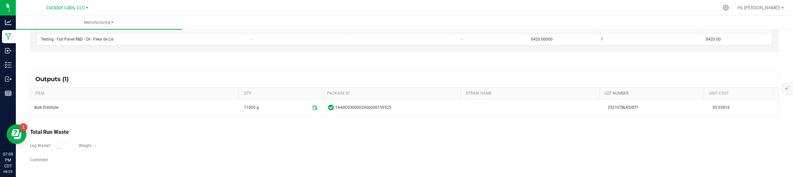
click at [672, 93] on link "LOT NUMBER" at bounding box center [652, 93] width 96 height 5
drag, startPoint x: 497, startPoint y: 133, endPoint x: 491, endPoint y: 131, distance: 6.1
click at [496, 133] on div "Total Run Waste" at bounding box center [404, 132] width 749 height 8
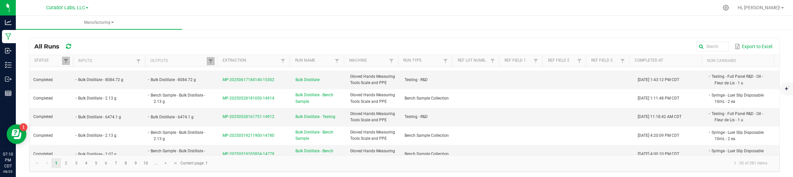
scroll to position [146, 0]
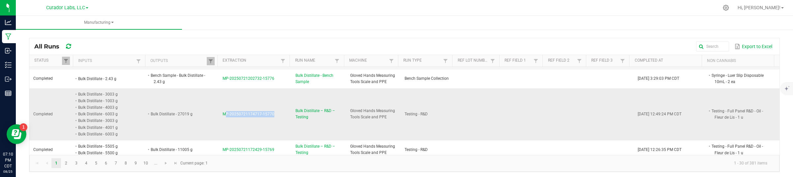
drag, startPoint x: 216, startPoint y: 111, endPoint x: 267, endPoint y: 115, distance: 51.2
click at [267, 115] on td "MP-20250721174717-15770" at bounding box center [255, 114] width 73 height 52
drag, startPoint x: 277, startPoint y: 115, endPoint x: 271, endPoint y: 112, distance: 6.5
click at [277, 115] on td "MP-20250721174717-15770" at bounding box center [255, 114] width 73 height 52
drag, startPoint x: 271, startPoint y: 112, endPoint x: 221, endPoint y: 112, distance: 50.1
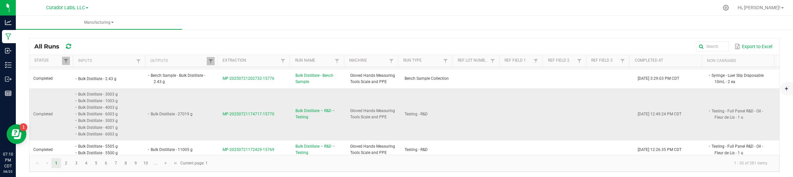
click at [221, 112] on td "MP-20250721174717-15770" at bounding box center [255, 114] width 73 height 52
click at [236, 112] on span "MP-20250721174717-15770" at bounding box center [248, 114] width 52 height 5
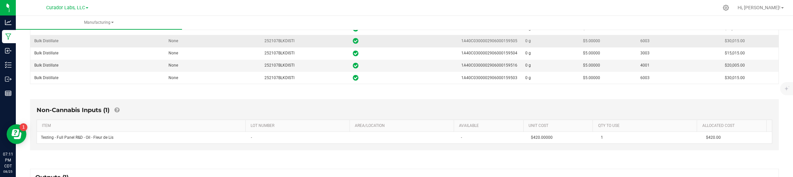
scroll to position [206, 0]
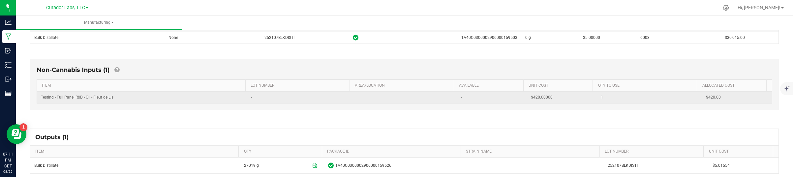
click at [532, 98] on span "$420.00000" at bounding box center [542, 97] width 22 height 5
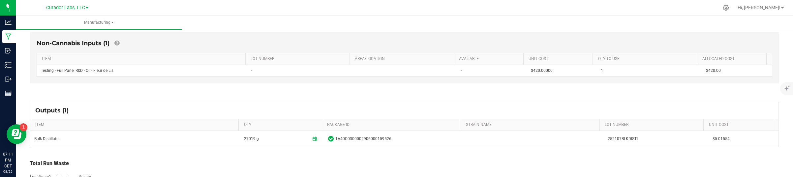
scroll to position [247, 0]
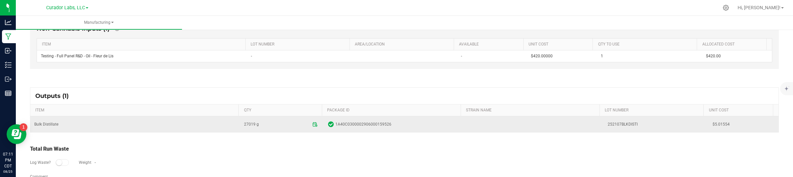
click at [712, 128] on span "$5.01554" at bounding box center [743, 124] width 62 height 6
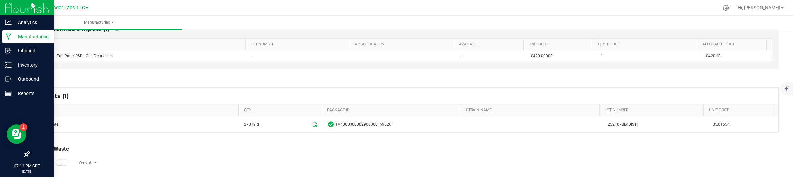
drag, startPoint x: 16, startPoint y: 36, endPoint x: 21, endPoint y: 39, distance: 5.0
click at [16, 36] on p "Manufacturing" at bounding box center [32, 37] width 40 height 8
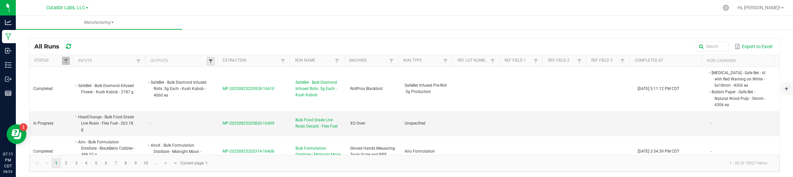
click at [208, 61] on span at bounding box center [210, 61] width 5 height 5
click at [221, 72] on input "text" at bounding box center [243, 75] width 68 height 10
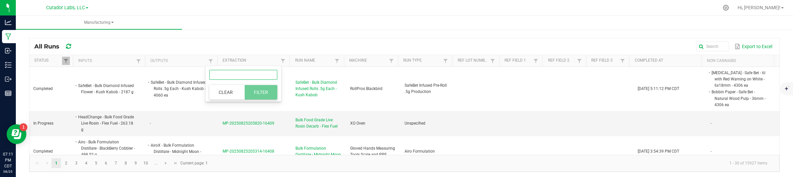
paste input "Bubbles - Bulk Formulation Distillate - Breezy Blast"
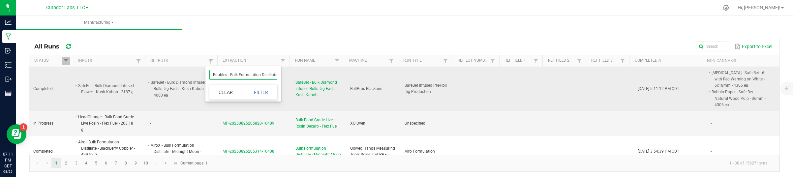
scroll to position [0, 24]
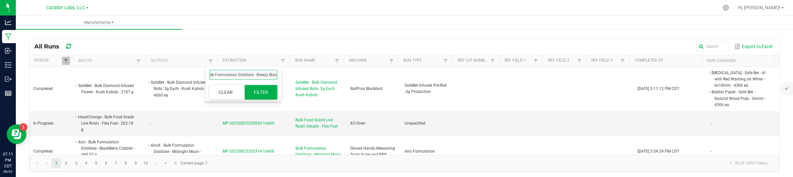
type input "Bubbles - Bulk Formulation Distillate - Breezy Blast"
click at [262, 91] on button "Filter" at bounding box center [261, 92] width 33 height 15
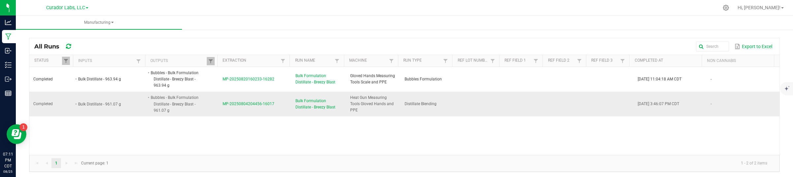
drag, startPoint x: 215, startPoint y: 109, endPoint x: 276, endPoint y: 115, distance: 61.3
click at [276, 115] on td "MP-20250804204456-16017" at bounding box center [255, 104] width 73 height 25
click at [252, 105] on span "MP-20250804204456-16017" at bounding box center [248, 104] width 52 height 5
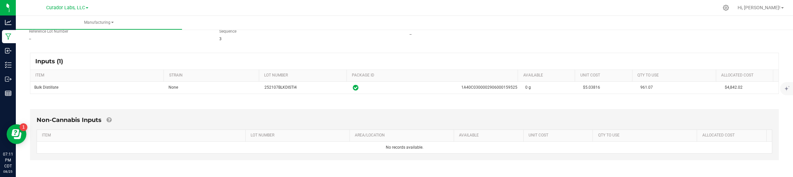
scroll to position [124, 0]
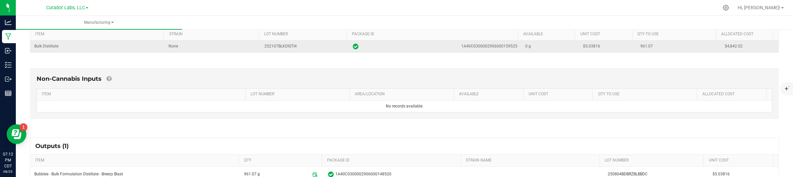
click at [583, 45] on span "$5.03816" at bounding box center [591, 46] width 17 height 5
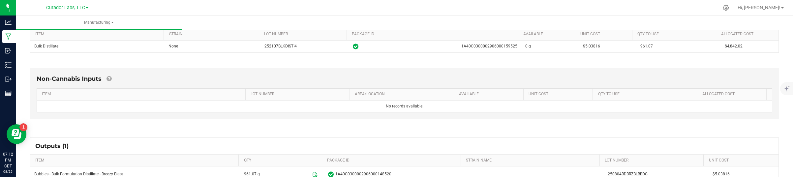
click at [627, 132] on div "Outputs (1) ITEM QTY PACKAGE ID STRAIN NAME LOT NUMBER Unit Cost Bubbles - Bulk…" at bounding box center [404, 160] width 760 height 57
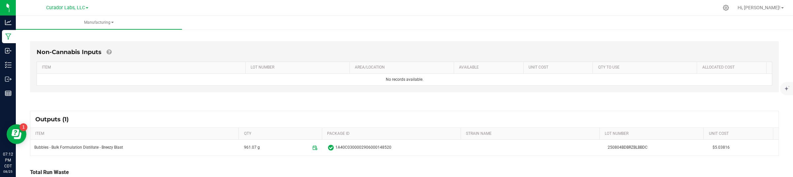
scroll to position [165, 0]
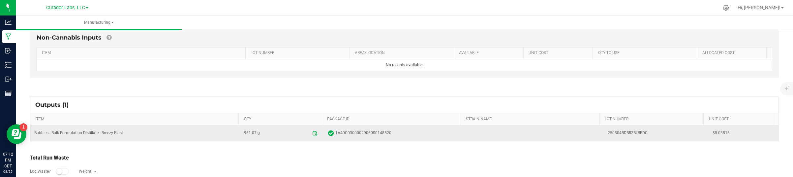
click at [712, 133] on span "$5.03816" at bounding box center [743, 133] width 62 height 6
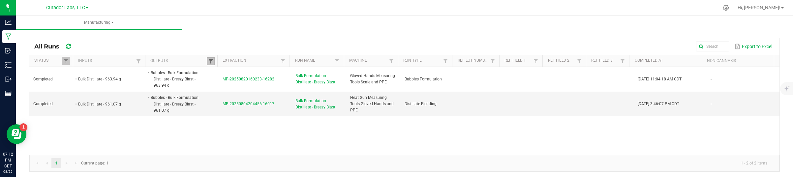
click at [208, 61] on span at bounding box center [210, 61] width 5 height 5
click at [226, 74] on input "Bubbles - Bulk Formulation Distillate - Breezy Blast" at bounding box center [243, 75] width 68 height 10
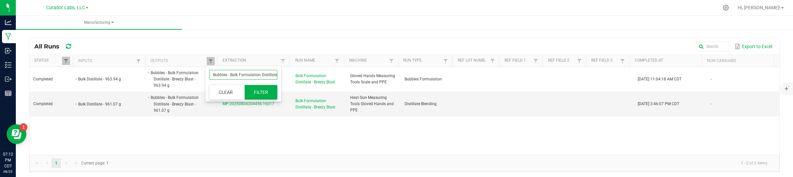
paste input "lavored"
type input "Bubbles - Bulk Flavored Distillate - Breezy Blast"
click at [254, 88] on button "Filter" at bounding box center [261, 92] width 33 height 15
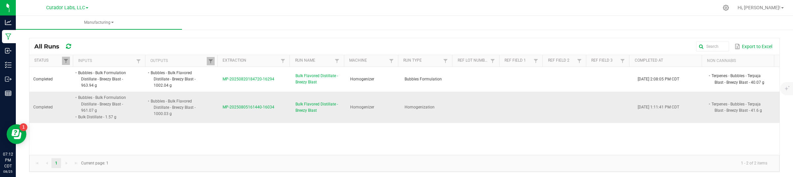
click at [730, 102] on li "Terpenes - Bubbles - Terpaja Blast - Breezy Blast - 41.6 g" at bounding box center [739, 107] width 58 height 13
drag, startPoint x: 219, startPoint y: 110, endPoint x: 275, endPoint y: 114, distance: 55.6
click at [275, 114] on td "MP-20250805161440-16034" at bounding box center [255, 107] width 73 height 31
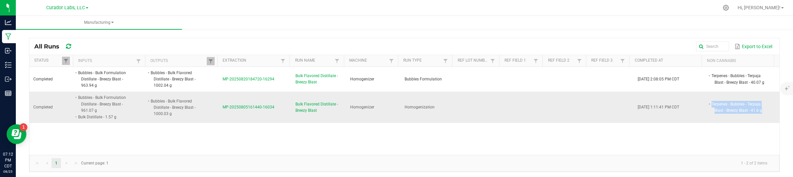
click at [241, 105] on span "MP-20250805161440-16034" at bounding box center [248, 107] width 52 height 5
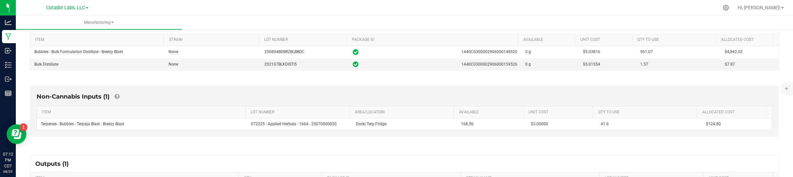
scroll to position [124, 0]
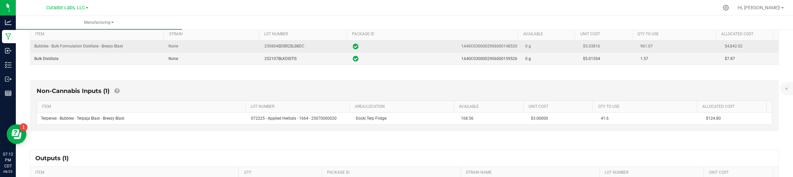
click at [585, 45] on span "$5.03816" at bounding box center [591, 46] width 17 height 5
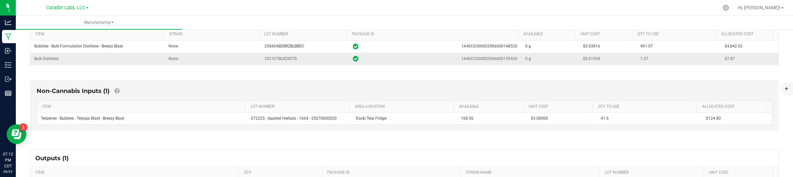
click at [584, 58] on span "$5.01554" at bounding box center [591, 58] width 17 height 5
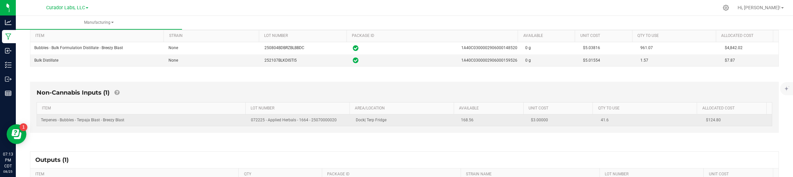
click at [633, 116] on td "41.6" at bounding box center [649, 120] width 105 height 12
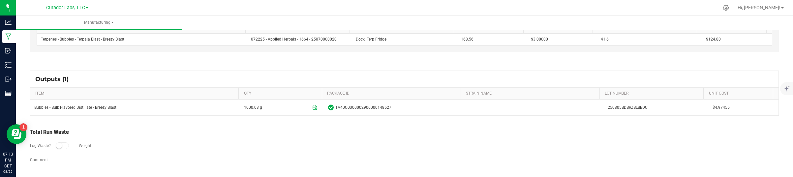
scroll to position [204, 0]
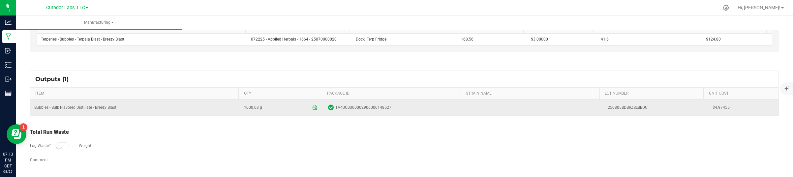
click at [712, 107] on span "$4.97455" at bounding box center [743, 107] width 62 height 6
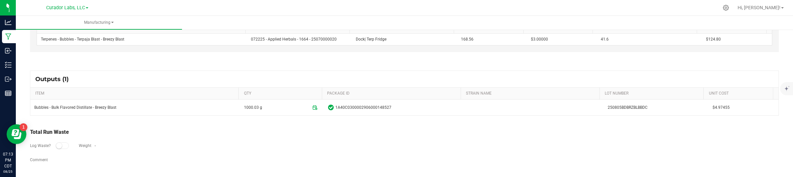
drag, startPoint x: 139, startPoint y: 87, endPoint x: 134, endPoint y: 81, distance: 7.2
click at [139, 87] on div "Outputs (1)" at bounding box center [404, 79] width 748 height 16
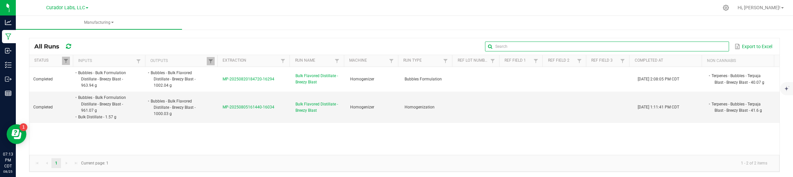
click at [704, 48] on input "text" at bounding box center [607, 47] width 244 height 10
paste input "MP-20250721174717-15770"
type input "MP-20250721174717-15770"
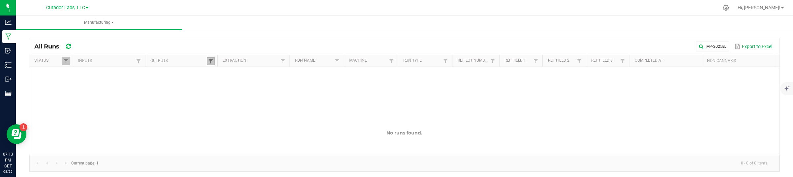
click at [208, 63] on span at bounding box center [210, 61] width 5 height 5
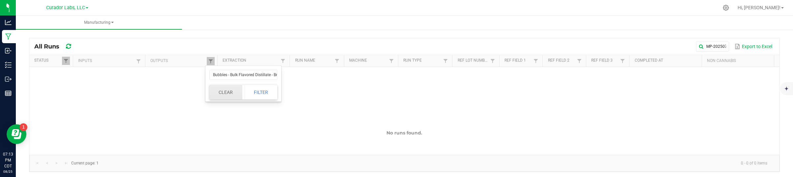
click at [230, 93] on button "Clear" at bounding box center [225, 92] width 33 height 15
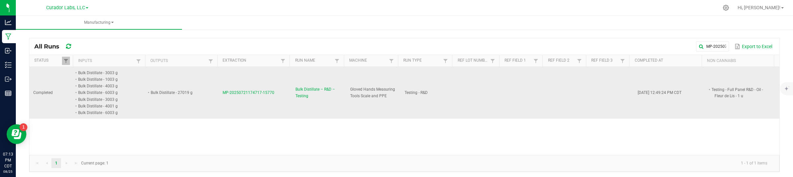
click at [710, 93] on li "Testing - Full Panel R&D - Oil - Fleur de Lis - 1 u" at bounding box center [739, 92] width 58 height 13
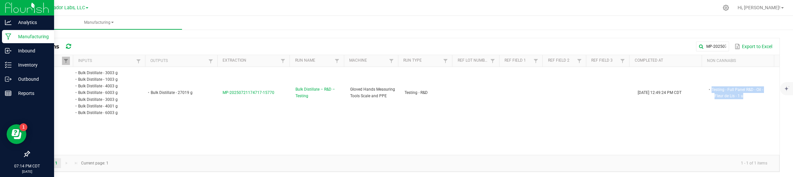
click at [16, 37] on p "Manufacturing" at bounding box center [32, 37] width 40 height 8
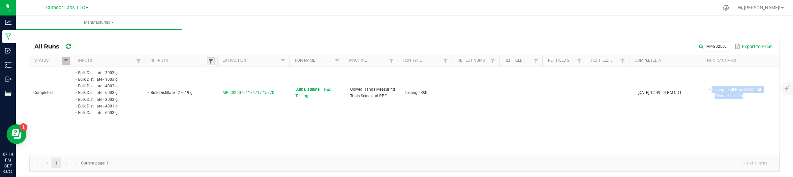
click at [208, 61] on span at bounding box center [210, 61] width 5 height 5
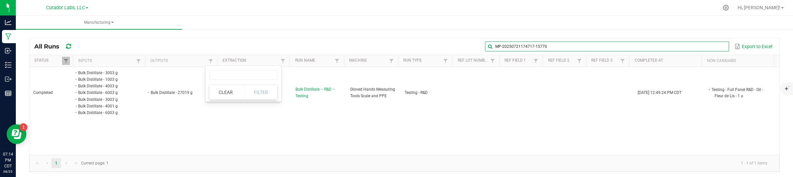
click at [714, 46] on global-search-input-ngx "MP-20250721174717-15770" at bounding box center [607, 46] width 244 height 5
click at [720, 46] on span at bounding box center [722, 46] width 5 height 5
click at [215, 60] on span at bounding box center [216, 112] width 2 height 115
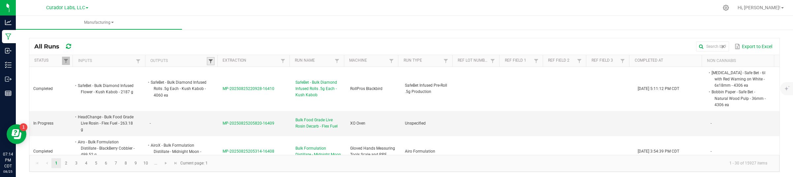
click at [210, 60] on span at bounding box center [210, 61] width 5 height 5
click at [223, 74] on input "text" at bounding box center [243, 75] width 68 height 10
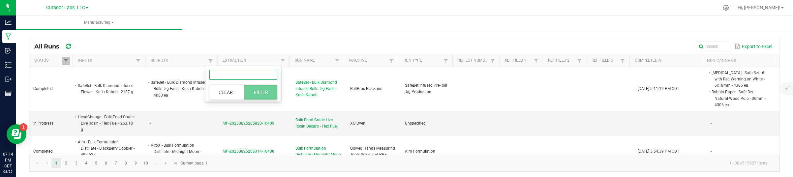
paste input "Bubbles - Bulk Vape Cart 1g Each - Breezy Blast"
type input "Bubbles - Bulk Vape Cart 1g Each - Breezy Blast"
click at [254, 95] on button "Filter" at bounding box center [260, 92] width 33 height 15
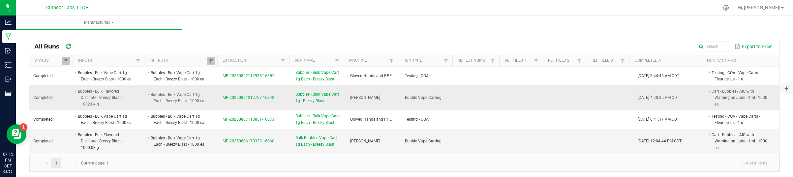
scroll to position [2, 0]
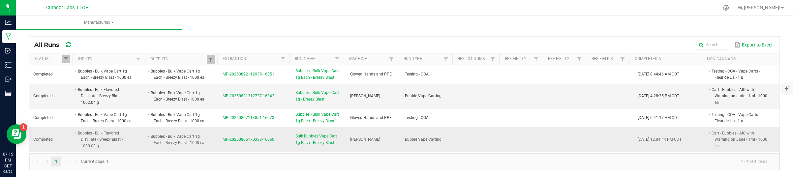
click at [718, 140] on li "Cart - Bubbles - AIO with Warning on Jade - 1ml - 1000 ea" at bounding box center [739, 139] width 58 height 19
click at [715, 141] on li "Cart - Bubbles - AIO with Warning on Jade - 1ml - 1000 ea" at bounding box center [739, 139] width 58 height 19
click at [715, 138] on li "Cart - Bubbles - AIO with Warning on Jade - 1ml - 1000 ea" at bounding box center [739, 139] width 58 height 19
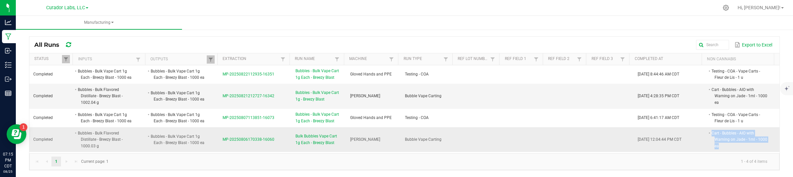
click at [715, 138] on li "Cart - Bubbles - AIO with Warning on Jade - 1ml - 1000 ea" at bounding box center [739, 139] width 58 height 19
drag, startPoint x: 272, startPoint y: 143, endPoint x: 217, endPoint y: 142, distance: 55.4
click at [219, 142] on td "MP-20250806170338-16060" at bounding box center [255, 139] width 73 height 25
click at [256, 138] on span "MP-20250806170338-16060" at bounding box center [248, 139] width 52 height 5
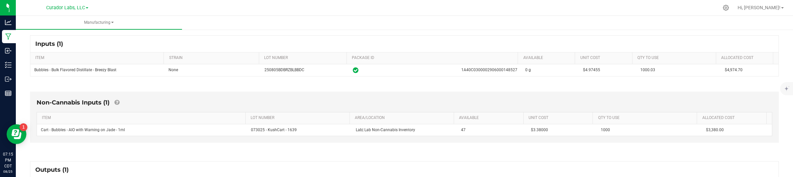
scroll to position [124, 0]
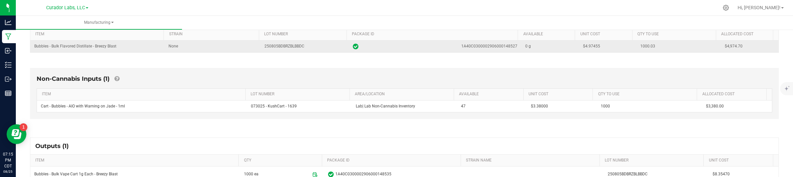
click at [587, 44] on span "$4.97455" at bounding box center [591, 46] width 17 height 5
click at [585, 46] on span "$4.97455" at bounding box center [591, 46] width 17 height 5
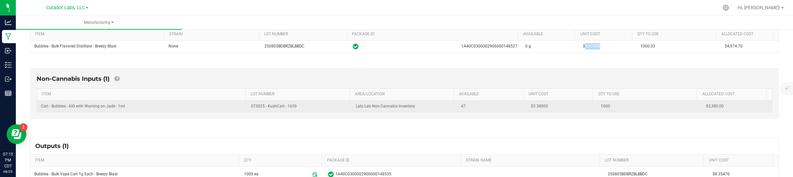
click at [531, 104] on span "$3.38000" at bounding box center [539, 106] width 17 height 5
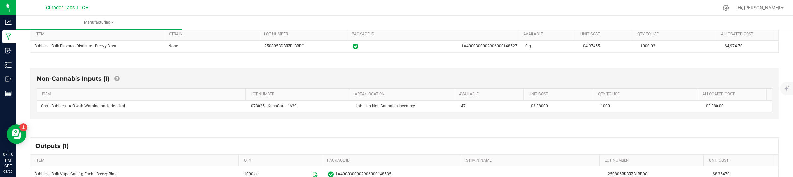
click at [633, 124] on div "Non-Cannabis Inputs (1) ITEM LOT NUMBER AREA/LOCATION AVAILABLE Unit Cost QTY T…" at bounding box center [404, 95] width 760 height 73
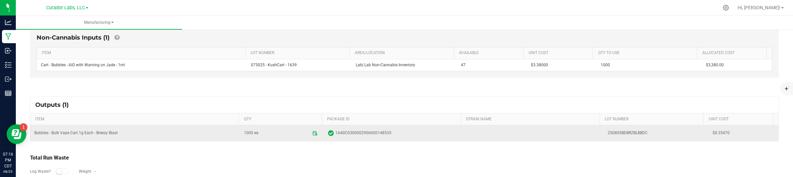
click at [712, 134] on span "$8.35470" at bounding box center [743, 133] width 62 height 6
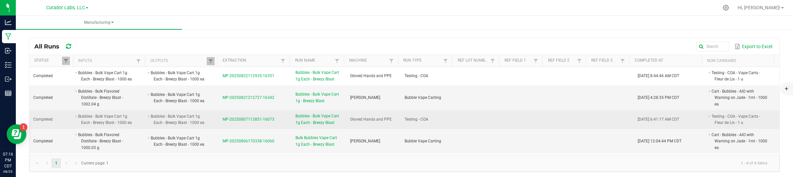
drag, startPoint x: 216, startPoint y: 118, endPoint x: 274, endPoint y: 121, distance: 57.8
click at [274, 121] on td "MP-20250807113851-16073" at bounding box center [255, 119] width 73 height 18
click at [737, 118] on li "Testing - COA - Vape Carts - Fleur de Lis - 1 u" at bounding box center [739, 119] width 58 height 13
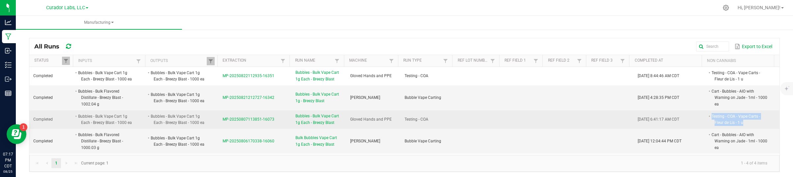
click at [259, 120] on span "MP-20250807113851-16073" at bounding box center [248, 119] width 52 height 5
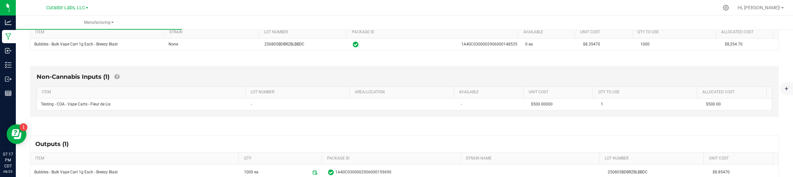
scroll to position [109, 0]
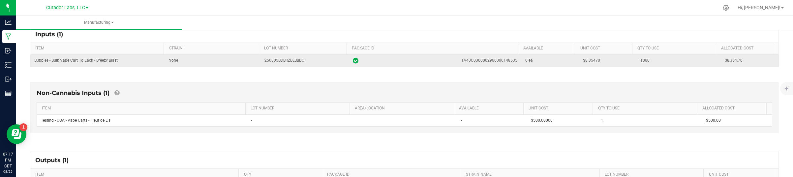
click at [584, 62] on span "$8.35470" at bounding box center [591, 60] width 17 height 5
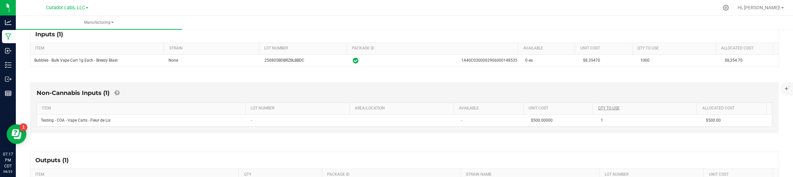
scroll to position [192, 0]
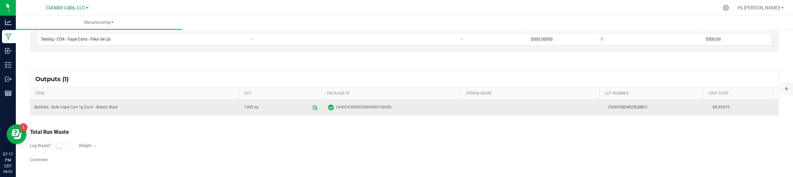
click at [712, 104] on span "$8.85470" at bounding box center [743, 107] width 62 height 6
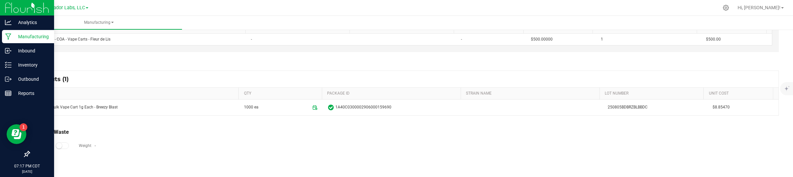
click at [12, 37] on p "Manufacturing" at bounding box center [32, 37] width 40 height 8
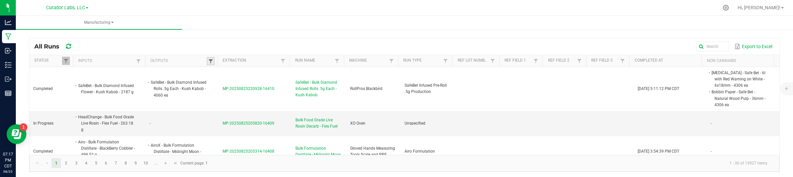
click at [209, 63] on span at bounding box center [210, 61] width 5 height 5
click at [219, 77] on input "text" at bounding box center [243, 75] width 68 height 10
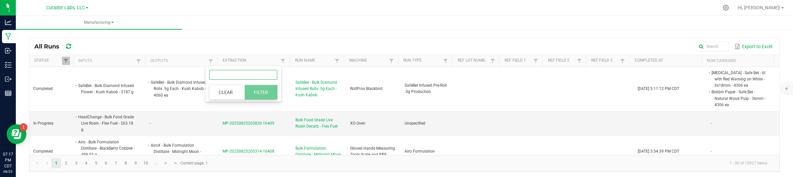
paste input "M00002271677: Bubbles - AIO Vape Cart 1g - Final Packaging - Breezy Blast"
type input "M00002271677: Bubbles - AIO Vape Cart 1g - Final Packaging - Breezy Blast"
click at [252, 88] on button "Filter" at bounding box center [261, 92] width 33 height 15
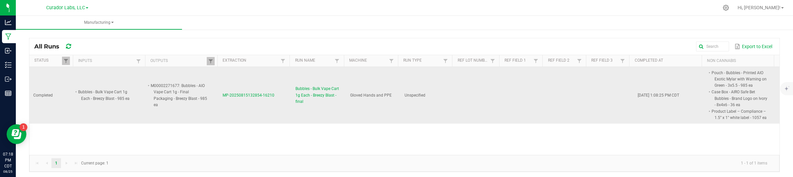
drag, startPoint x: 700, startPoint y: 72, endPoint x: 756, endPoint y: 121, distance: 74.5
click at [756, 121] on td "Pouch - Bubbles - Printed AIO Exotic Mylar with Warning on Green - 3x5.5 - 985 …" at bounding box center [742, 95] width 73 height 57
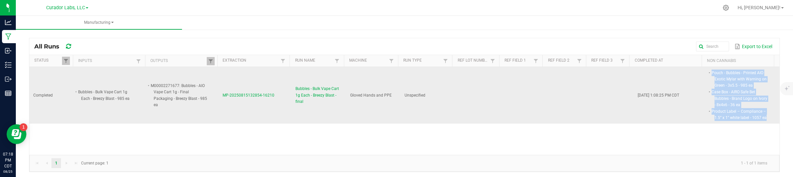
drag, startPoint x: 753, startPoint y: 117, endPoint x: 700, endPoint y: 69, distance: 71.9
click at [706, 69] on td "Pouch - Bubbles - Printed AIO Exotic Mylar with Warning on Green - 3x5.5 - 985 …" at bounding box center [742, 95] width 73 height 57
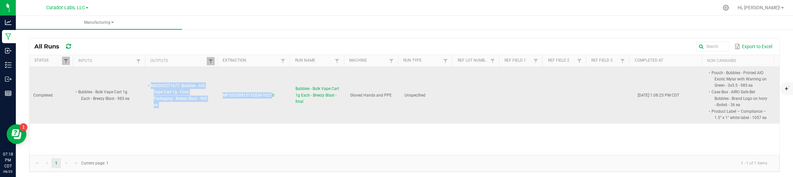
drag, startPoint x: 215, startPoint y: 97, endPoint x: 265, endPoint y: 103, distance: 50.8
click at [265, 103] on tr "Completed Bubbles - Bulk Vape Cart 1g Each - Breezy Blast - 985 ea M00002271677…" at bounding box center [404, 95] width 750 height 57
click at [265, 104] on td "MP-20250815132854-16210" at bounding box center [255, 95] width 73 height 57
drag, startPoint x: 271, startPoint y: 100, endPoint x: 218, endPoint y: 103, distance: 53.2
click at [219, 103] on td "MP-20250815132854-16210" at bounding box center [255, 95] width 73 height 57
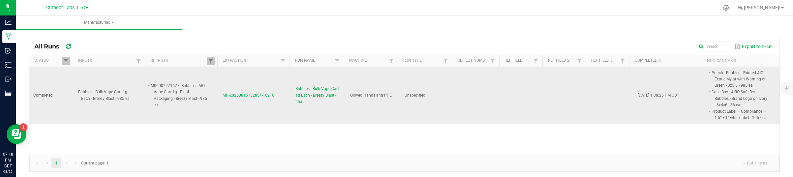
click at [227, 94] on span "MP-20250815132854-16210" at bounding box center [248, 95] width 52 height 5
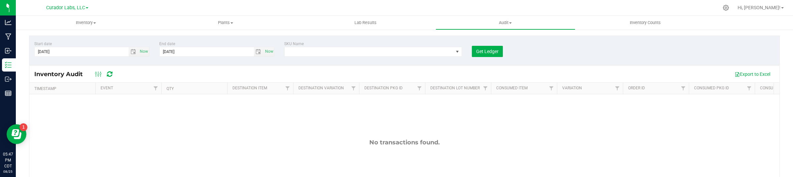
drag, startPoint x: 358, startPoint y: 131, endPoint x: 351, endPoint y: 126, distance: 8.1
click at [358, 131] on div "No transactions found." at bounding box center [404, 172] width 750 height 156
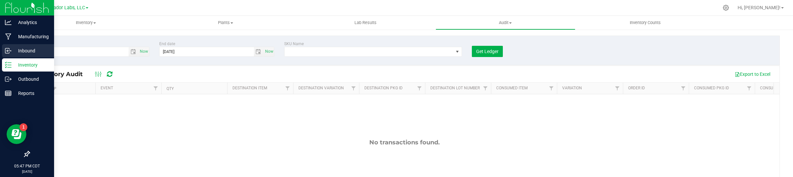
click at [22, 50] on p "Inbound" at bounding box center [32, 51] width 40 height 8
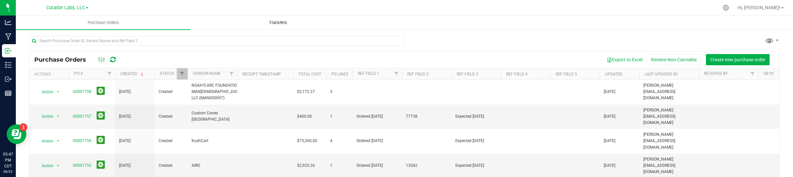
click at [270, 26] on uib-tab-heading "Transfers" at bounding box center [278, 22] width 174 height 13
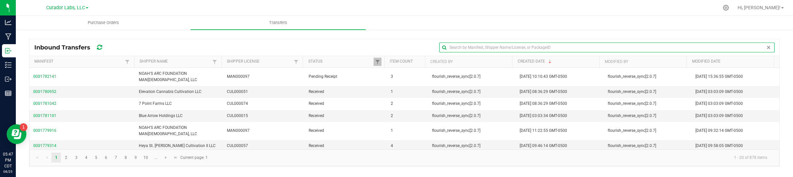
click at [745, 47] on input "text" at bounding box center [606, 48] width 335 height 10
paste input "1A40C0300002E1B000006791"
type input "1A40C0300002E1B000006791"
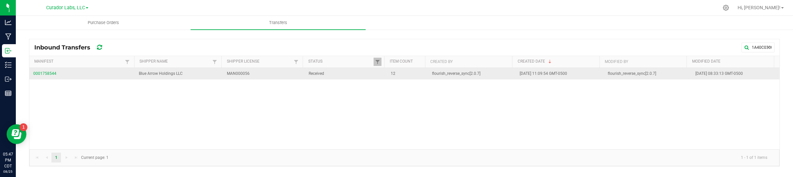
click at [54, 74] on span "0001758544" at bounding box center [82, 74] width 98 height 6
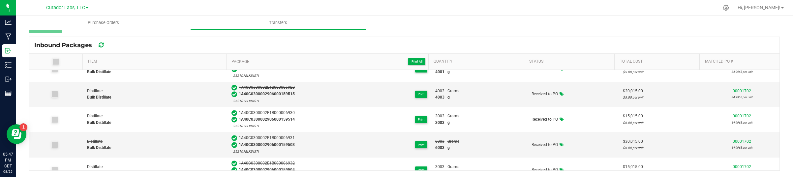
scroll to position [205, 0]
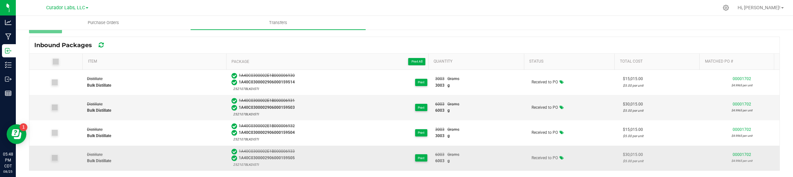
click at [732, 153] on span "00001702" at bounding box center [741, 154] width 18 height 5
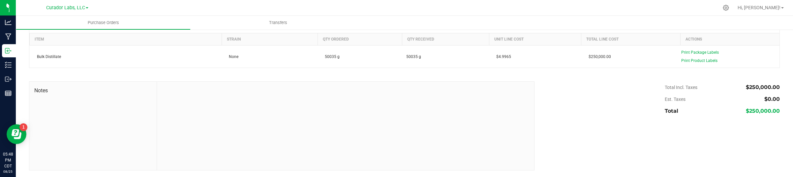
scroll to position [47, 0]
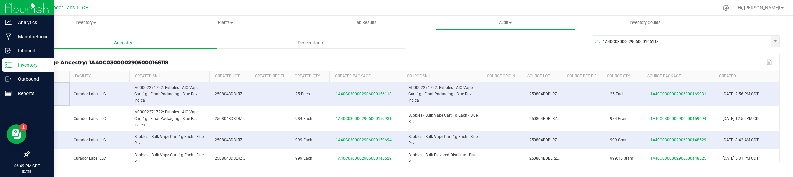
scroll to position [103, 0]
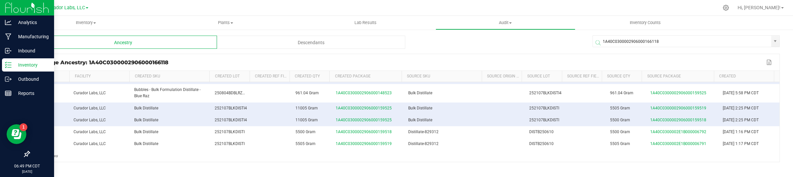
click at [9, 64] on icon at bounding box center [8, 65] width 7 height 7
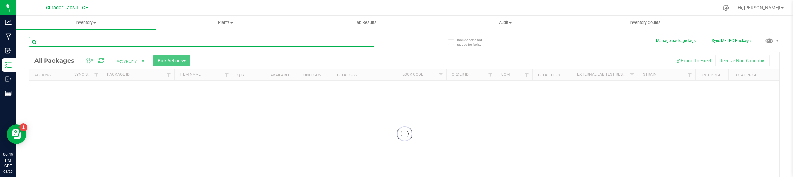
click at [260, 40] on input "text" at bounding box center [201, 42] width 345 height 10
paste input "M00002271677: Bubbles - AIO Vape Cart 1g - Final Packaging - Breezy Blast"
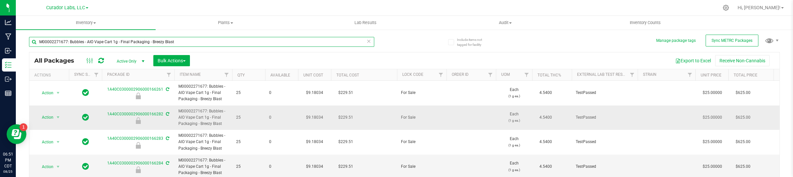
type input "M00002271677: Bubbles - AIO Vape Cart 1g - Final Packaging - Breezy Blast"
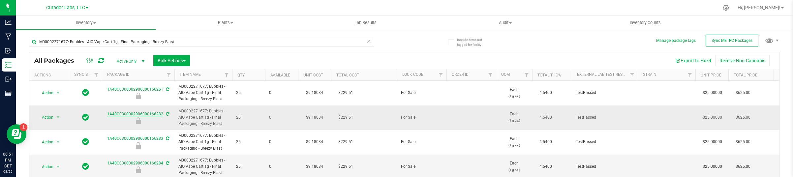
drag, startPoint x: 106, startPoint y: 116, endPoint x: 162, endPoint y: 116, distance: 55.4
click at [162, 116] on div "1A40C0300002906000166282" at bounding box center [138, 117] width 74 height 13
copy link "1A40C0300002906000166282"
click at [513, 23] on span "Audit" at bounding box center [505, 23] width 139 height 6
click at [493, 50] on li "Package history" at bounding box center [505, 48] width 140 height 8
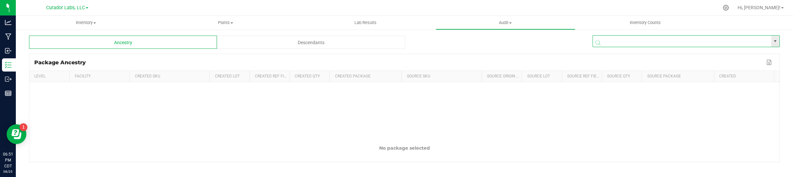
click at [633, 37] on input "NO DATA FOUND" at bounding box center [682, 42] width 178 height 12
paste input "1A40C0300002906000166282"
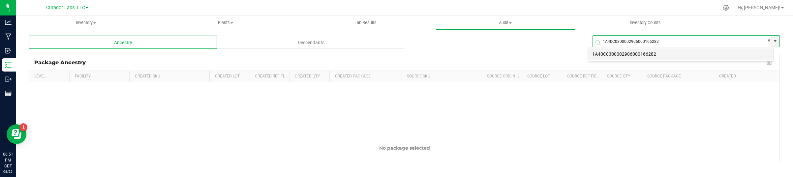
click at [626, 57] on li "1A40C0300002906000166282" at bounding box center [680, 53] width 185 height 11
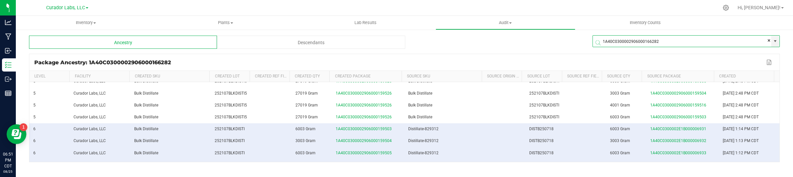
scroll to position [70, 0]
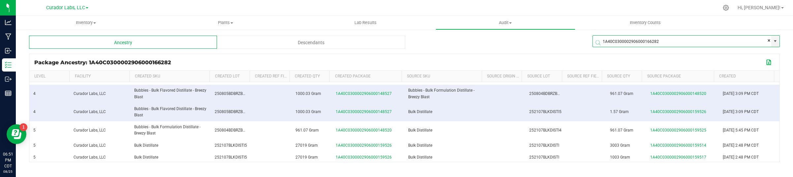
type input "1A40C0300002906000166282"
click at [764, 63] on button "Export to Excel" at bounding box center [769, 62] width 11 height 9
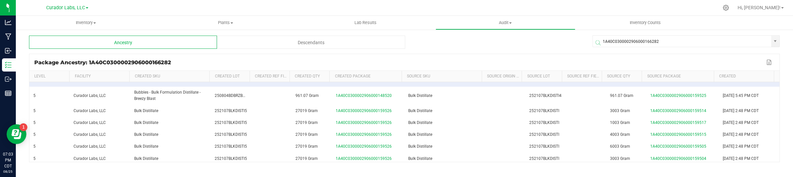
scroll to position [58, 0]
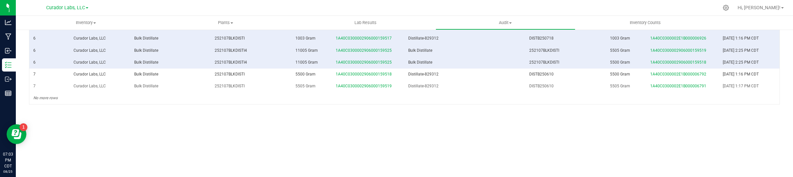
drag, startPoint x: 32, startPoint y: 90, endPoint x: 757, endPoint y: 91, distance: 724.5
copy tbody "0 Curador Labs, LLC M00002271677: Bubbles - AIO Vape Cart 1g - Final Packaging …"
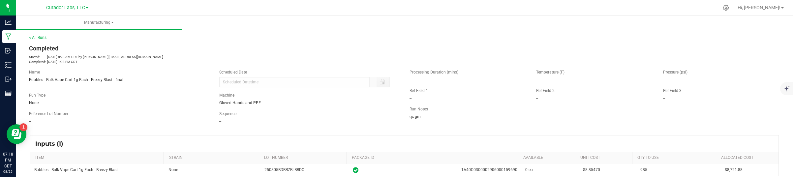
click at [287, 143] on div "Inputs (1)" at bounding box center [404, 143] width 748 height 16
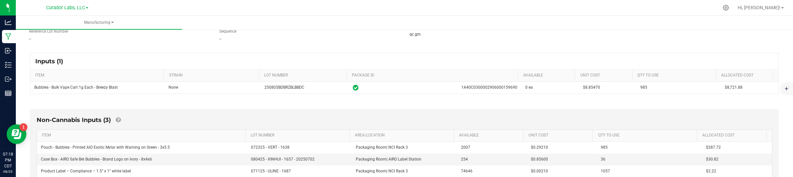
scroll to position [124, 0]
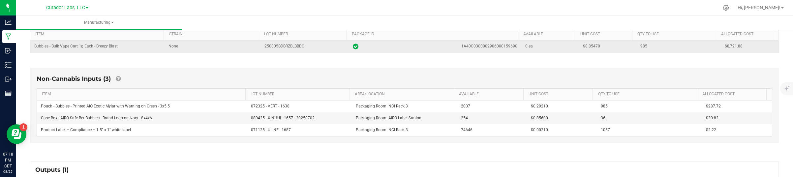
click at [583, 48] on span "$8.85470" at bounding box center [591, 46] width 17 height 5
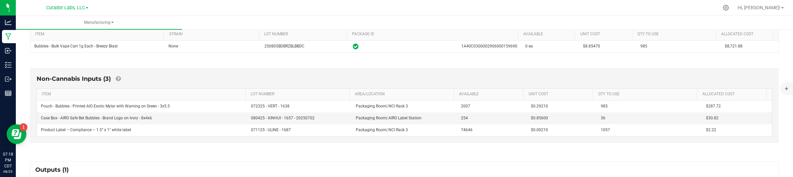
copy span "8.85470"
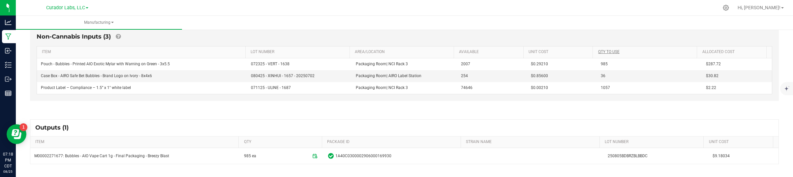
scroll to position [206, 0]
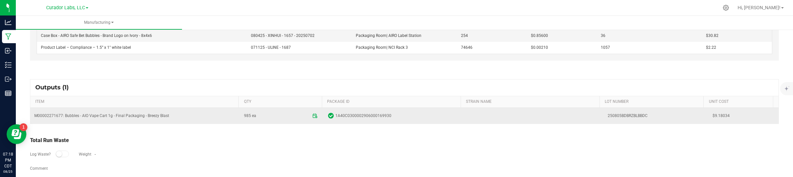
click at [712, 118] on span "$9.18034" at bounding box center [743, 116] width 62 height 6
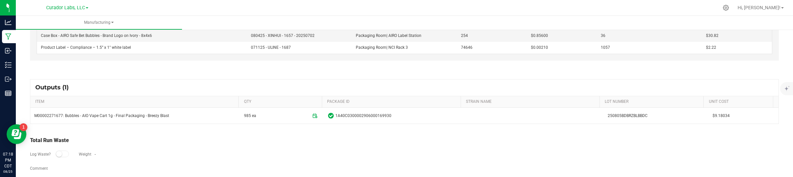
copy span "9.18034"
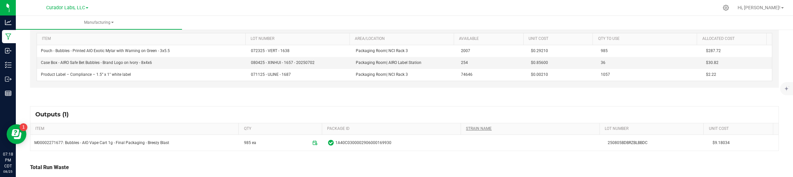
scroll to position [165, 0]
